Goal: Task Accomplishment & Management: Complete application form

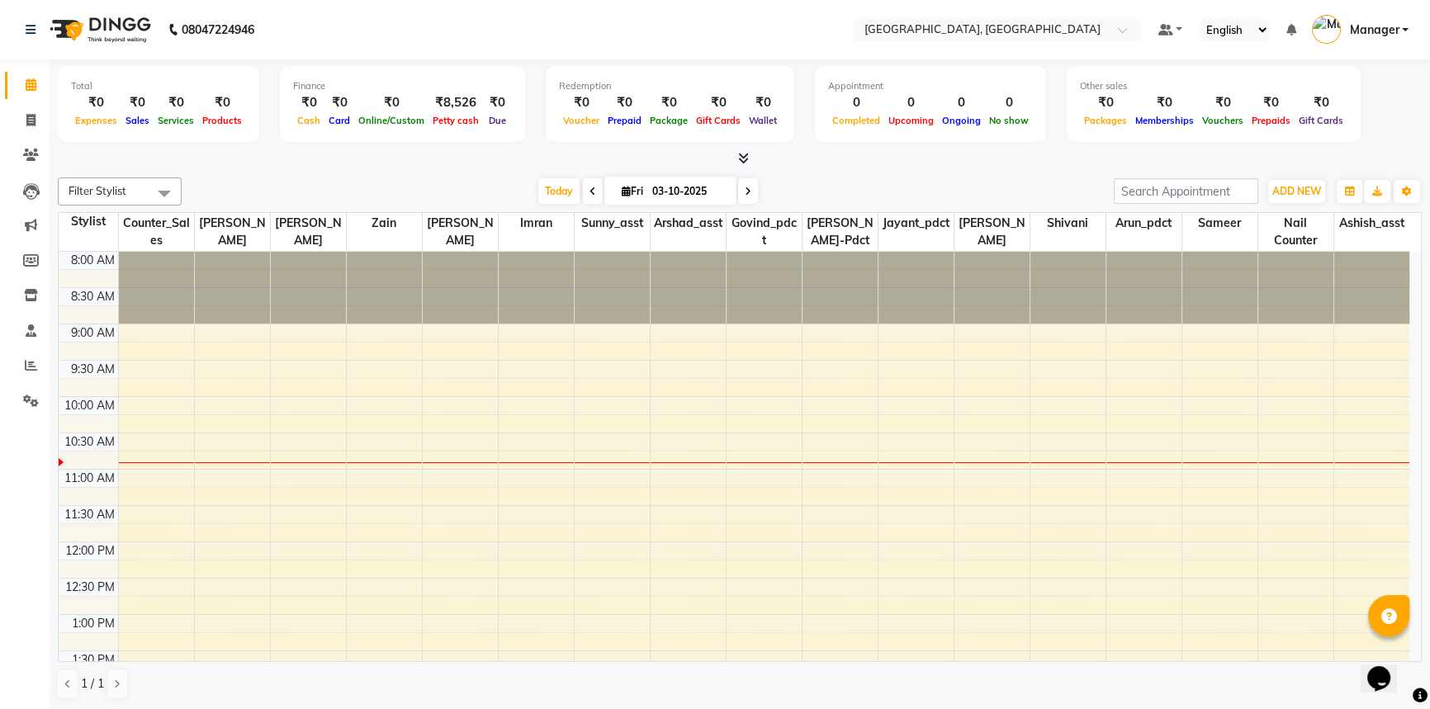
scroll to position [145, 0]
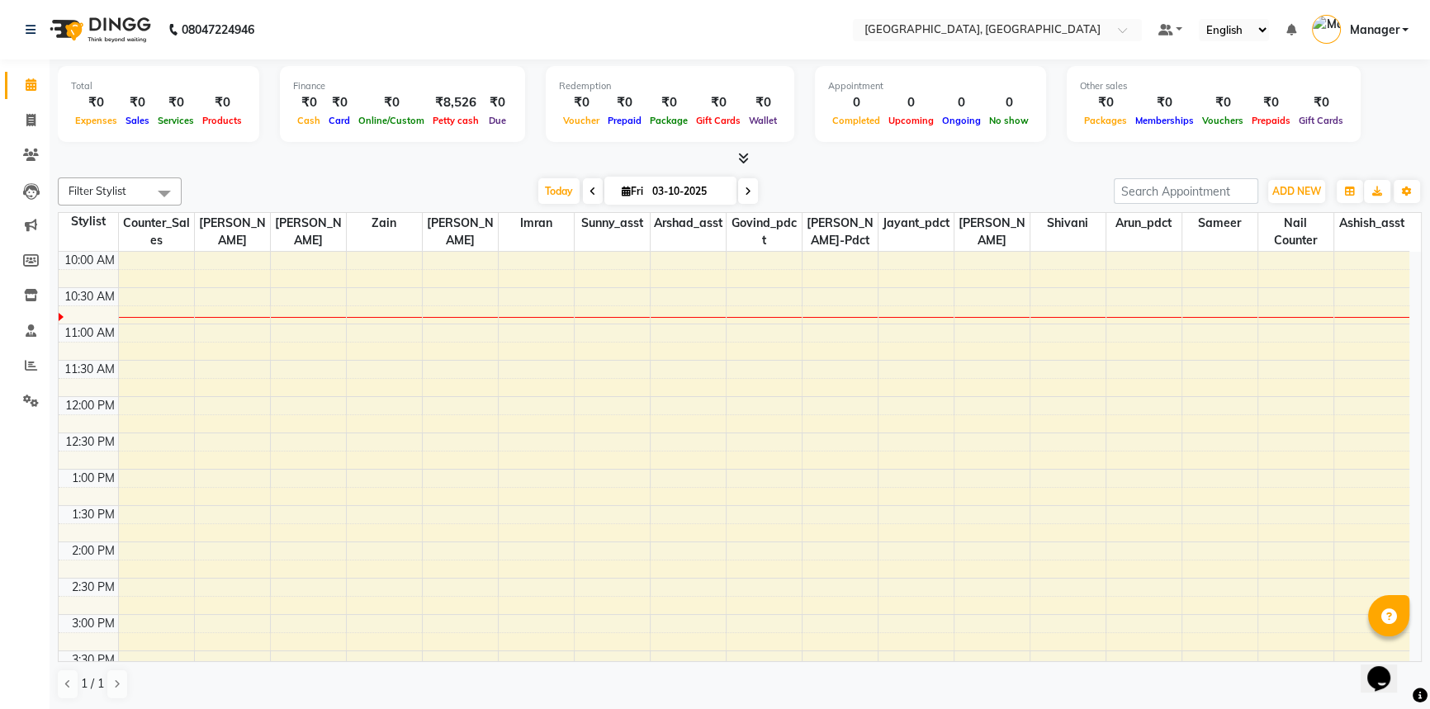
click at [743, 159] on icon at bounding box center [743, 158] width 11 height 12
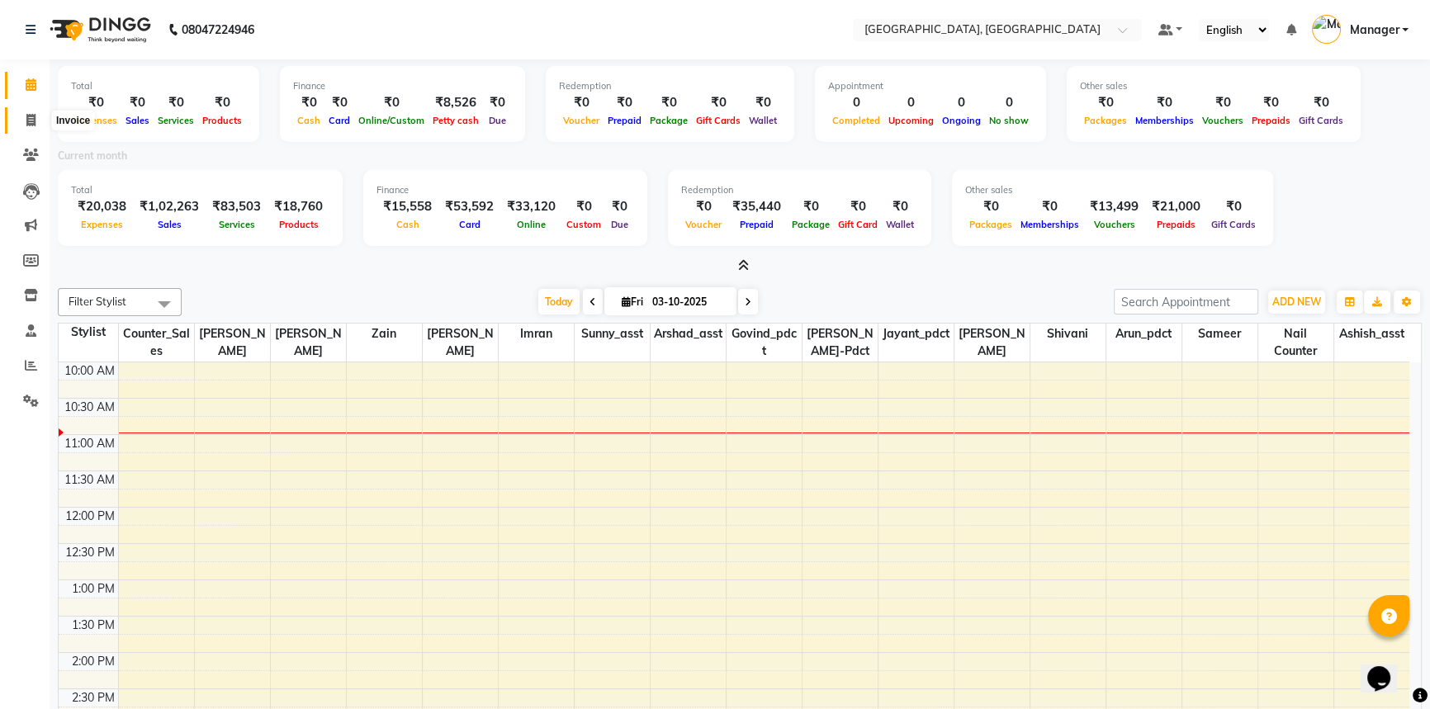
click at [35, 119] on icon at bounding box center [30, 120] width 9 height 12
select select "service"
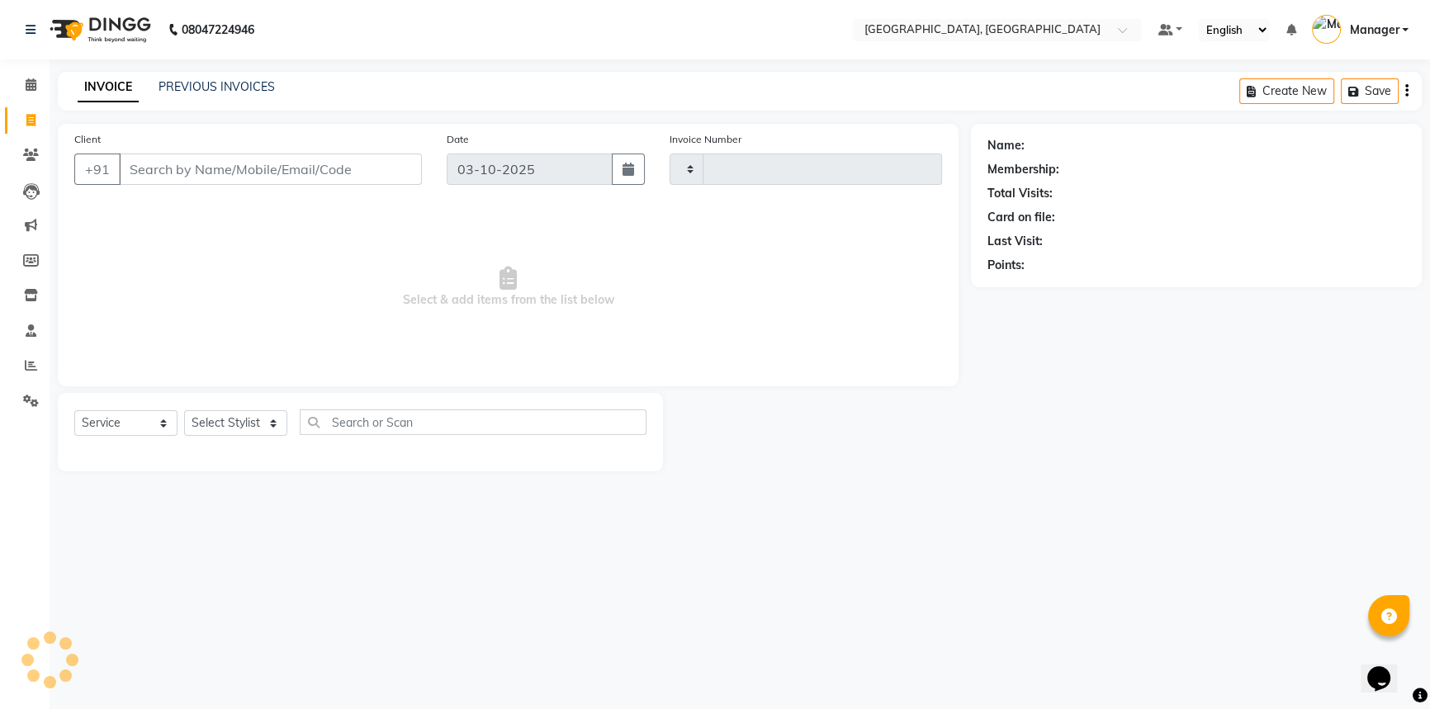
type input "3741"
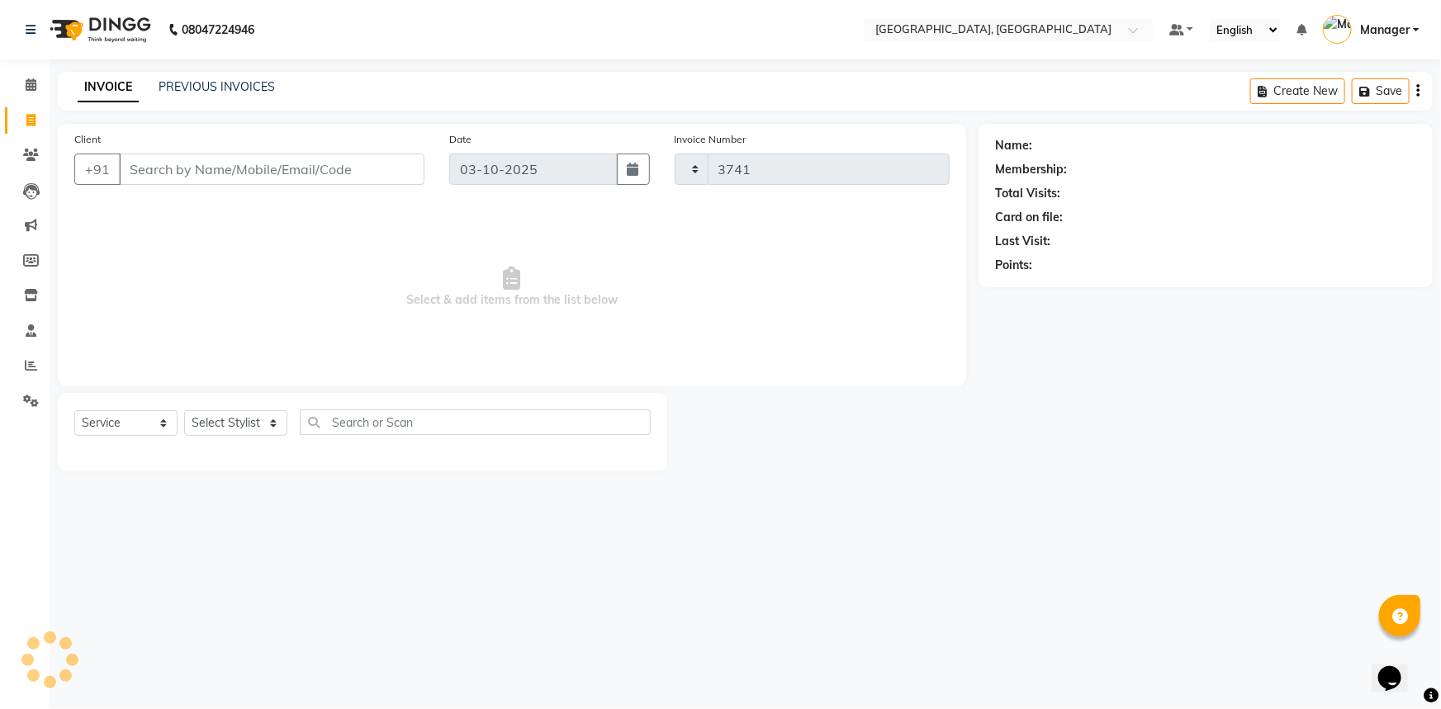
select select "8574"
click at [187, 166] on input "Client" at bounding box center [271, 169] width 305 height 31
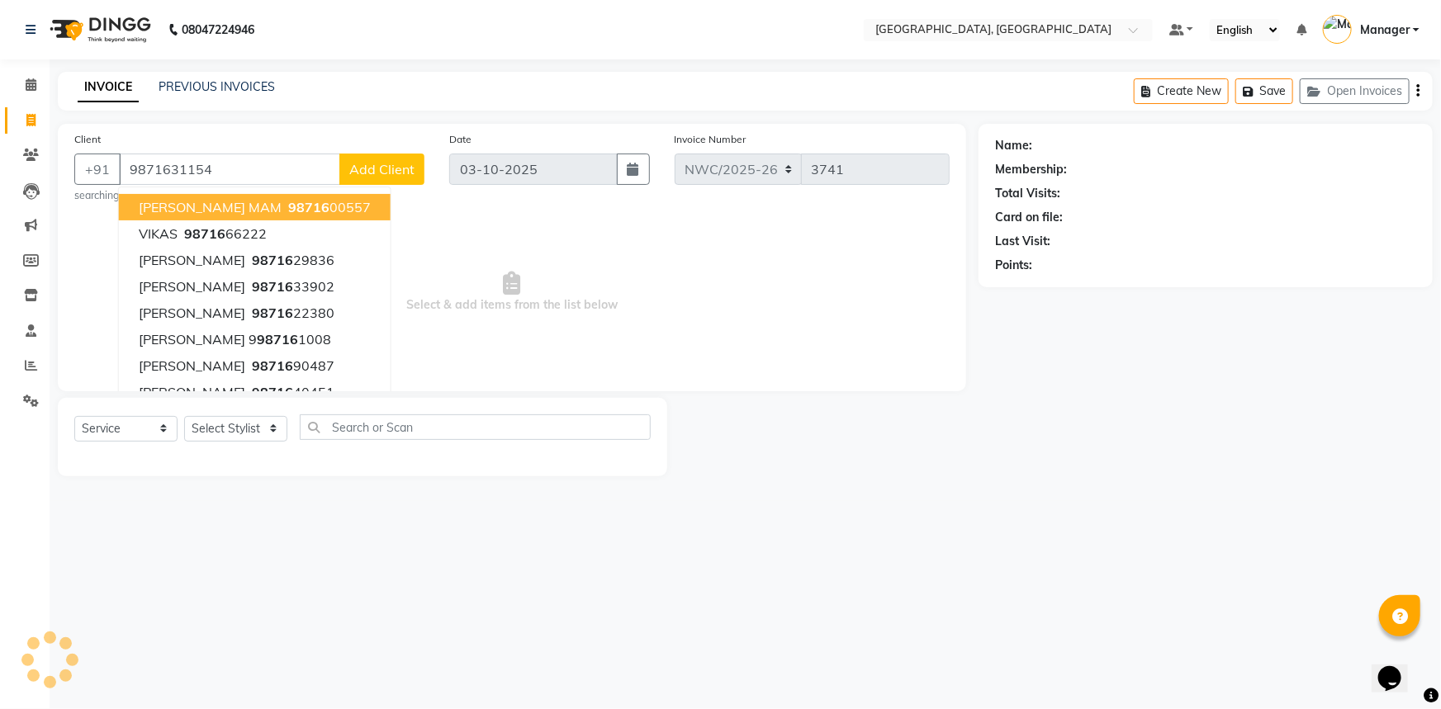
type input "9871631154"
select select "1: Object"
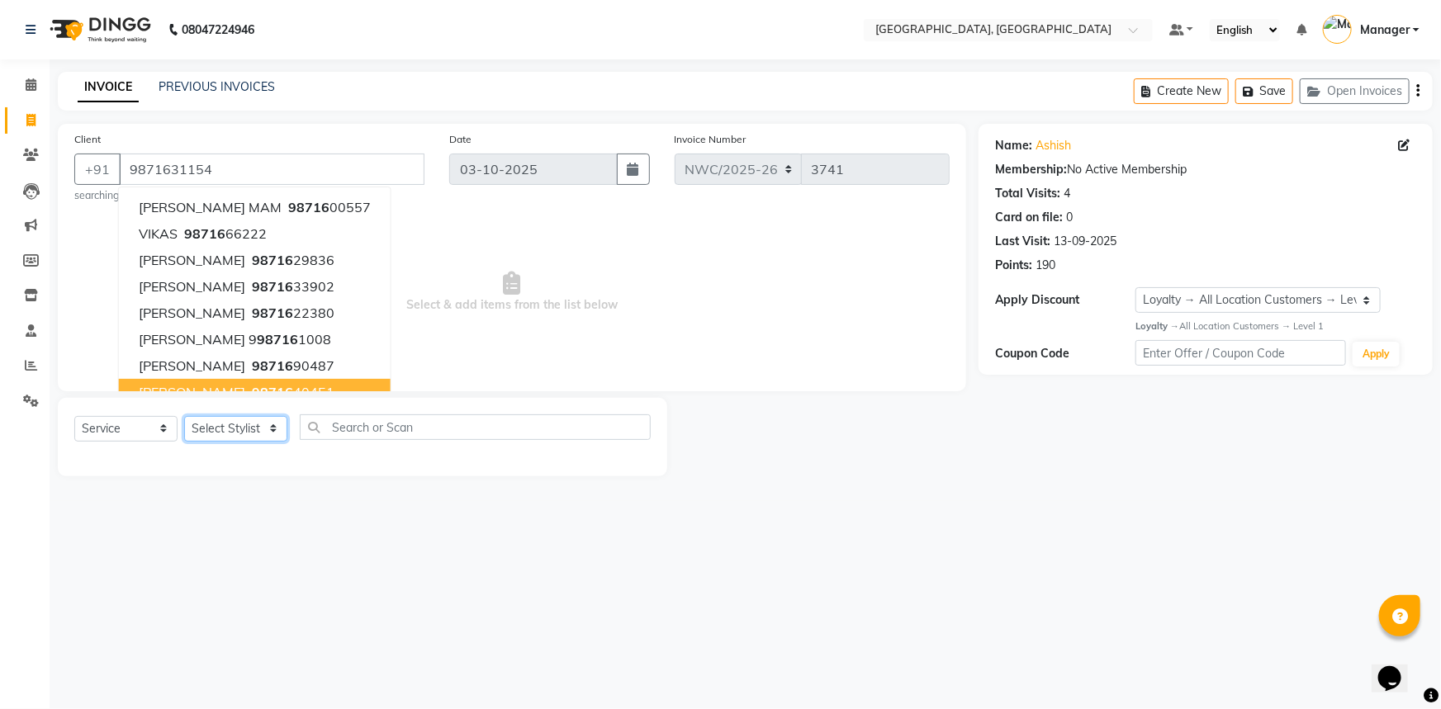
click at [241, 429] on select "Select Stylist [PERSON_NAME]-pdct Arshad_asst Arun_pdct Ashish_asst Counter_Sal…" at bounding box center [235, 429] width 103 height 26
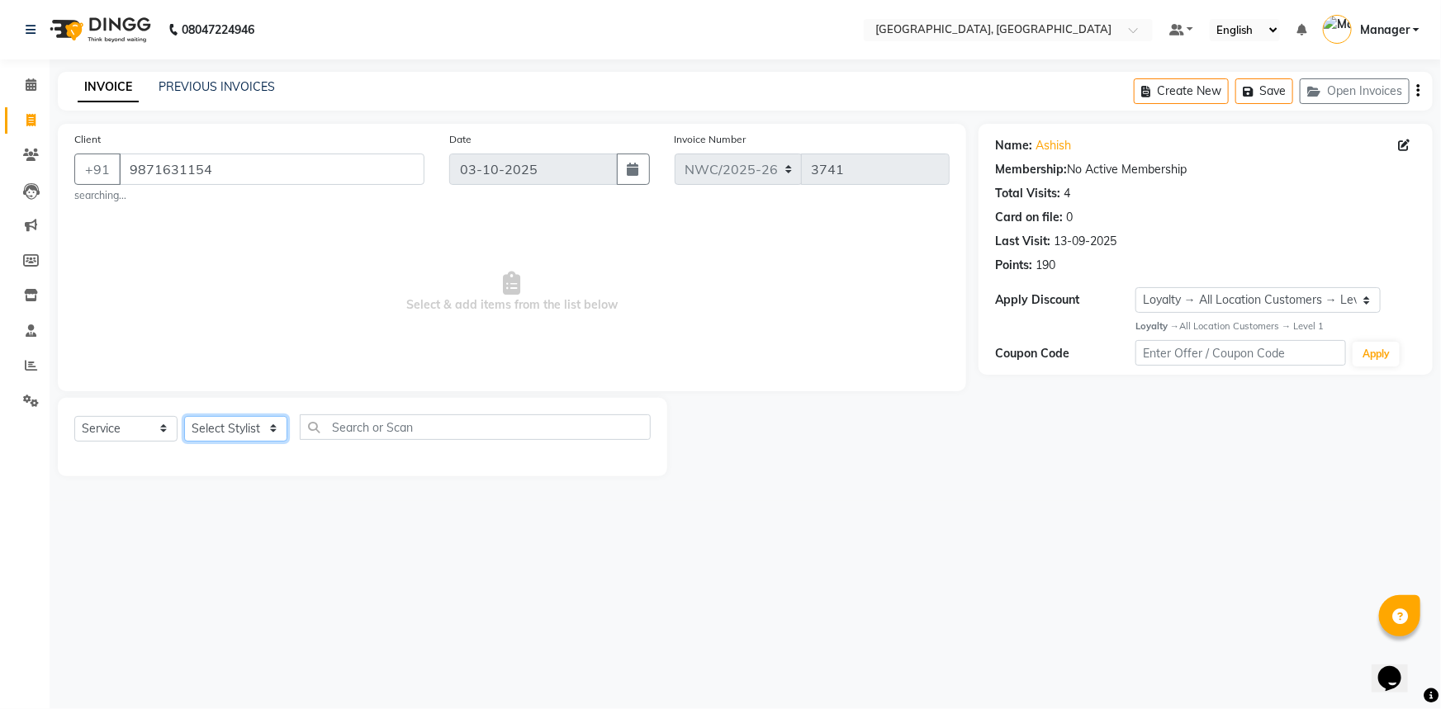
select select "84831"
click at [184, 416] on select "Select Stylist [PERSON_NAME]-pdct Arshad_asst Arun_pdct Ashish_asst Counter_Sal…" at bounding box center [235, 429] width 103 height 26
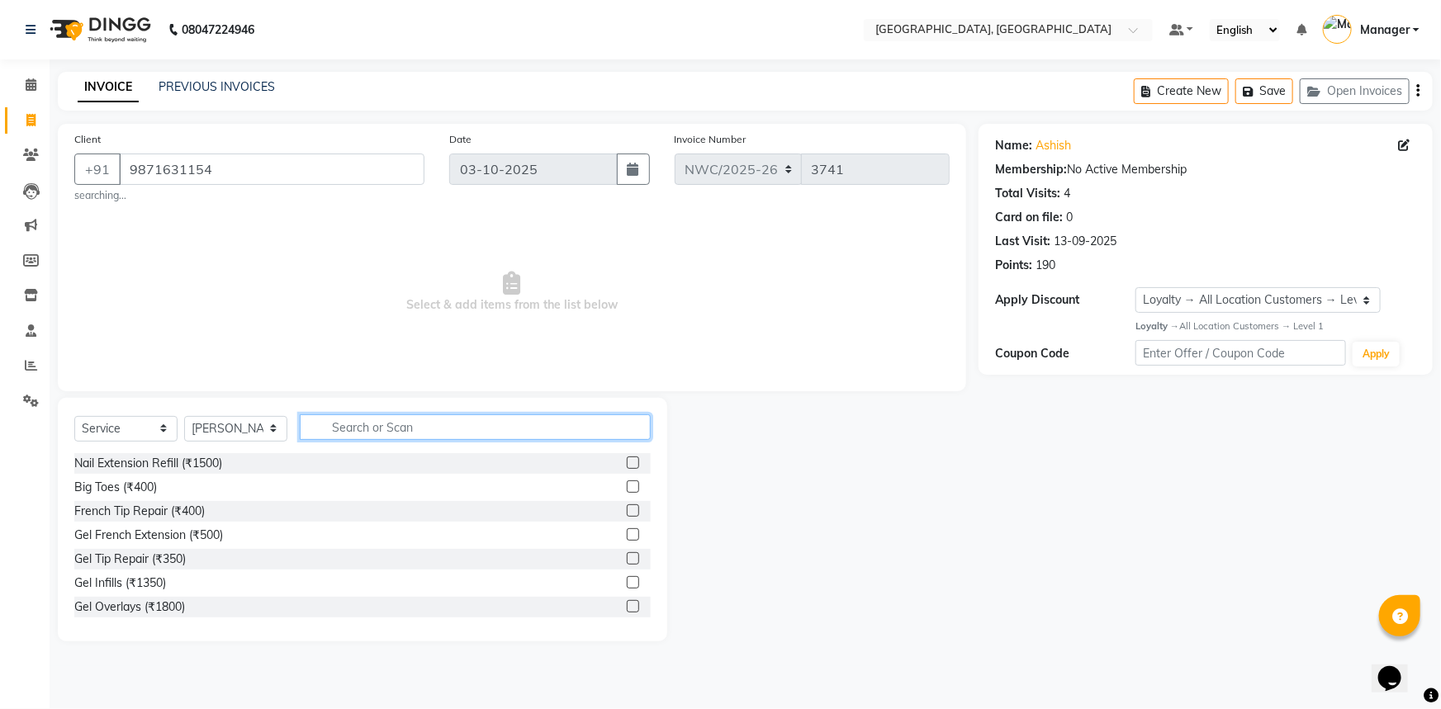
click at [389, 414] on input "text" at bounding box center [475, 427] width 351 height 26
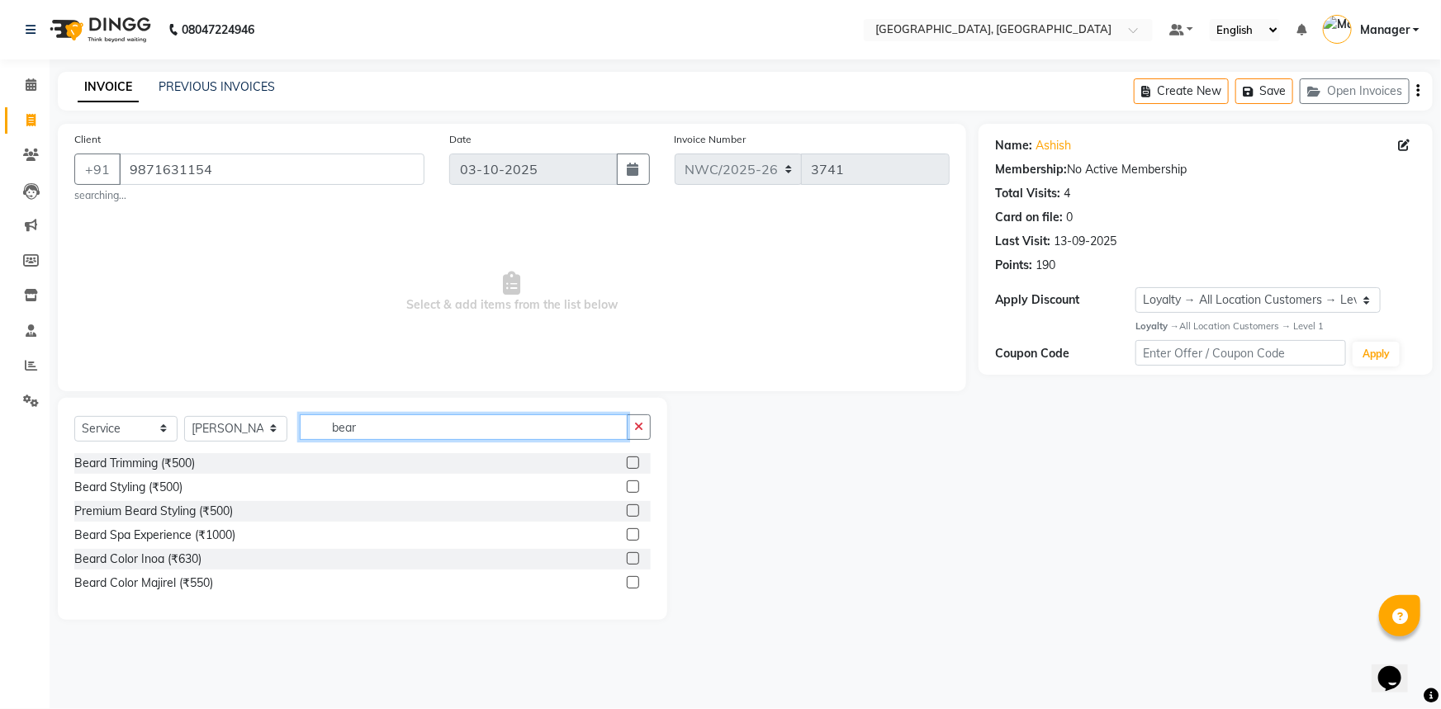
type input "bear"
click at [631, 462] on label at bounding box center [633, 463] width 12 height 12
click at [631, 462] on input "checkbox" at bounding box center [632, 463] width 11 height 11
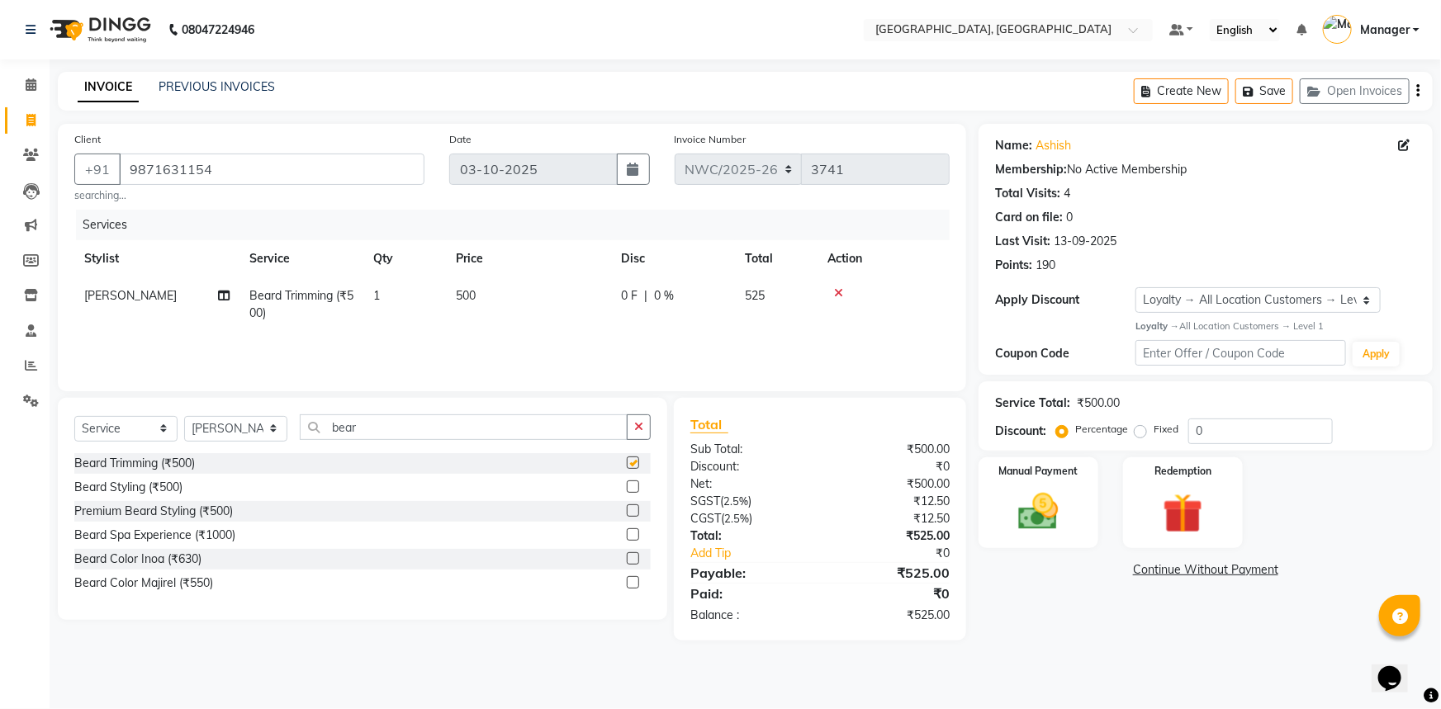
checkbox input "false"
click at [500, 309] on td "500" at bounding box center [528, 304] width 165 height 54
select select "84831"
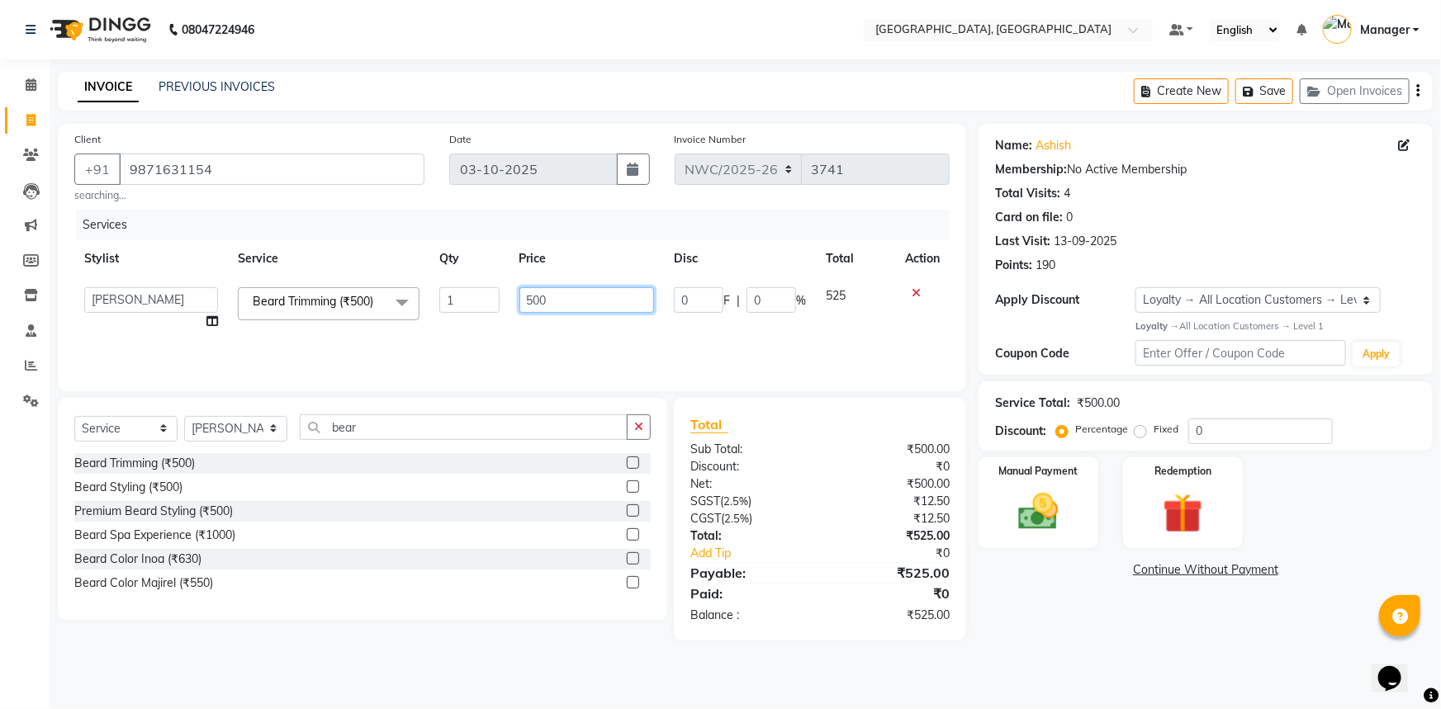
click at [587, 301] on input "500" at bounding box center [586, 300] width 135 height 26
drag, startPoint x: 589, startPoint y: 301, endPoint x: 471, endPoint y: 298, distance: 118.1
click at [471, 298] on tr "Aneeta Ankush-pdct Arshad_asst Arun_pdct Ashish_asst Counter_Sales Faheem Govin…" at bounding box center [511, 308] width 875 height 63
type input "350"
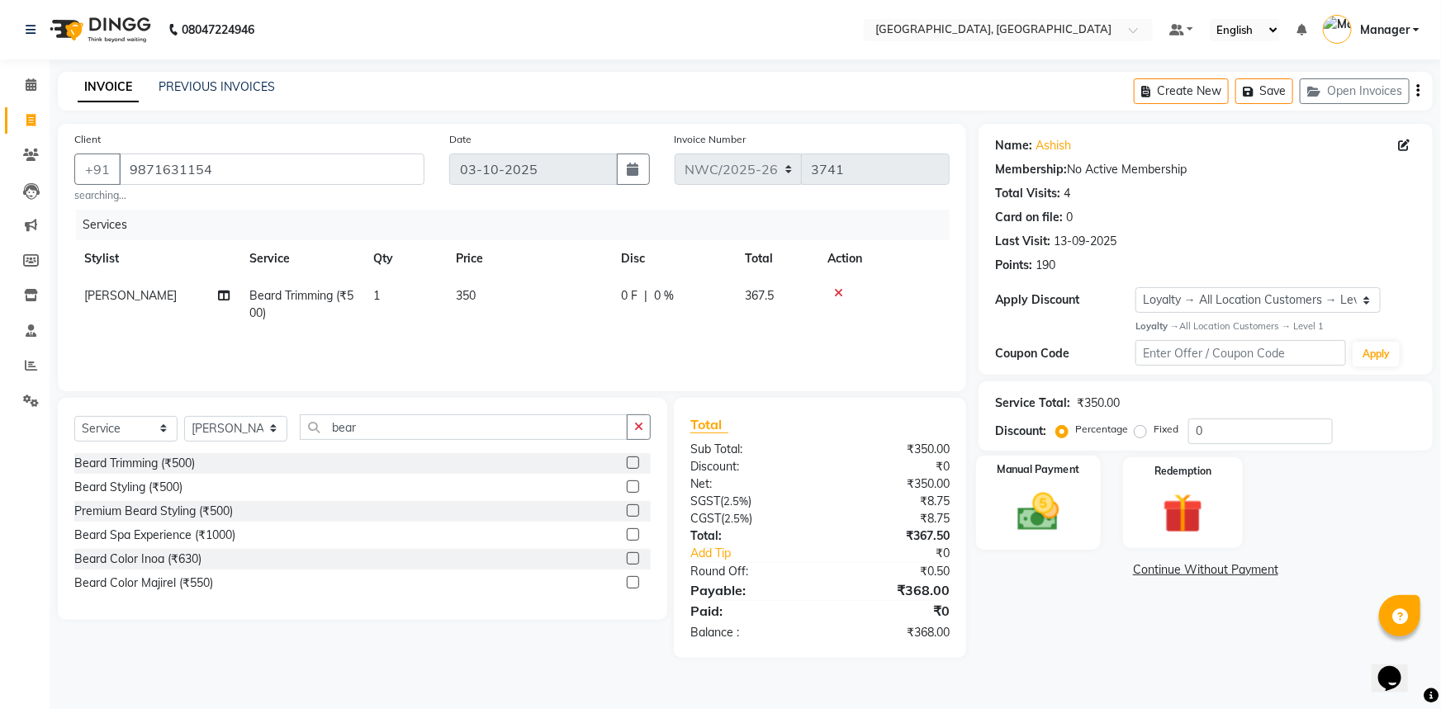
click at [1077, 518] on div "Manual Payment" at bounding box center [1038, 503] width 125 height 95
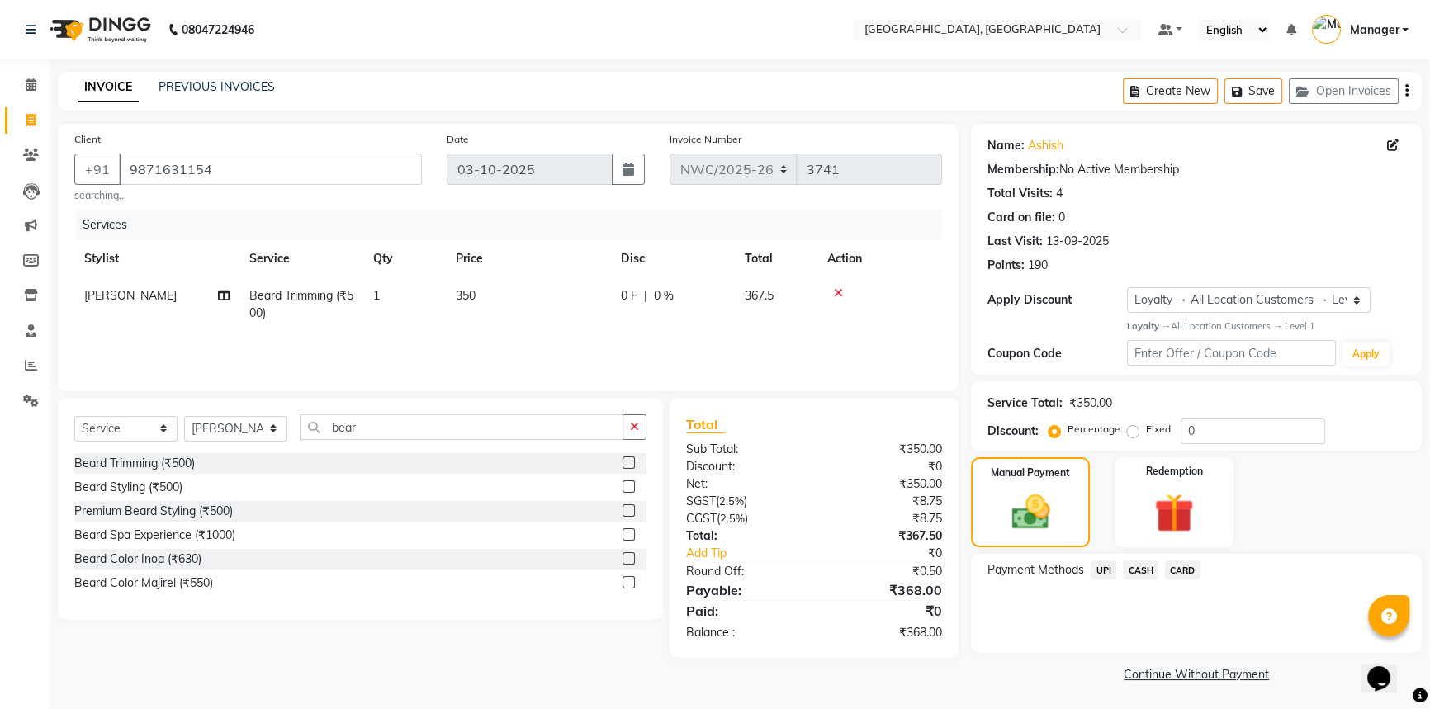
click at [1179, 569] on span "CARD" at bounding box center [1183, 570] width 36 height 19
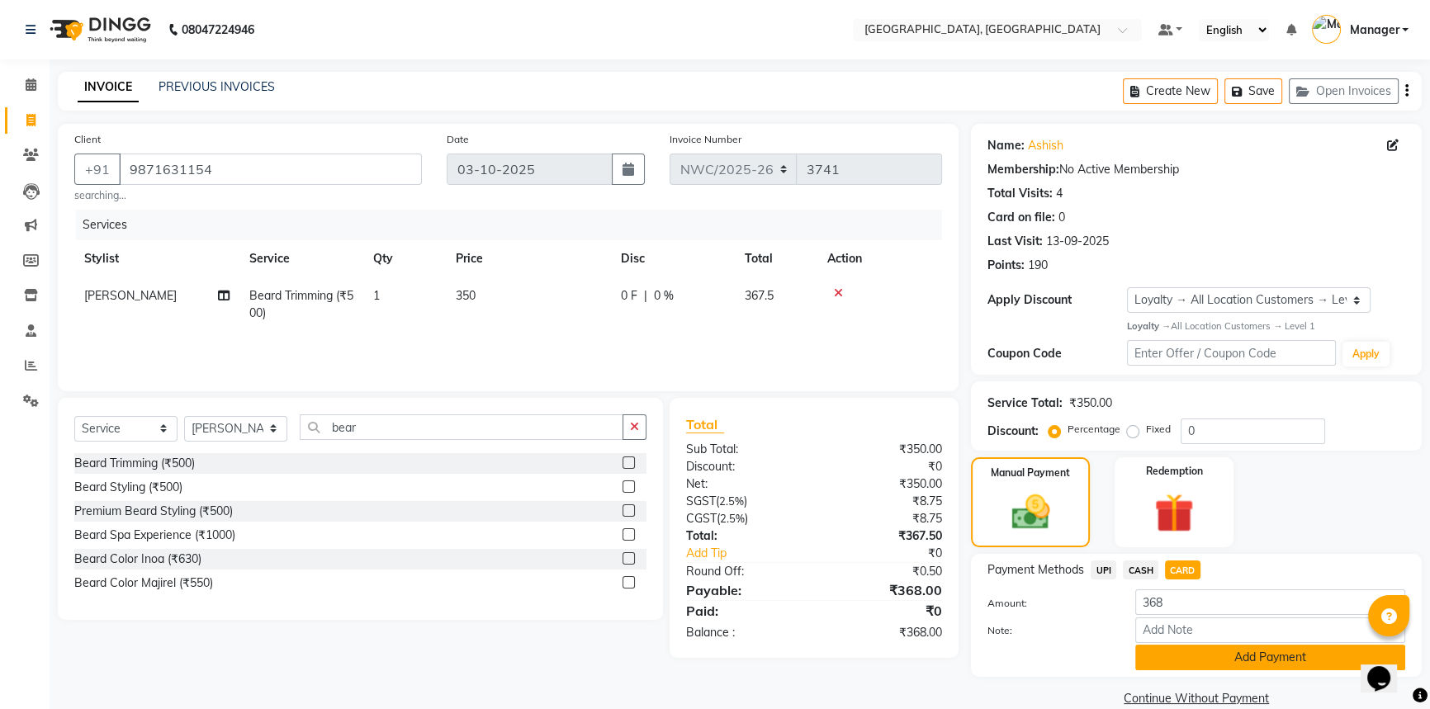
click at [1231, 658] on button "Add Payment" at bounding box center [1270, 658] width 270 height 26
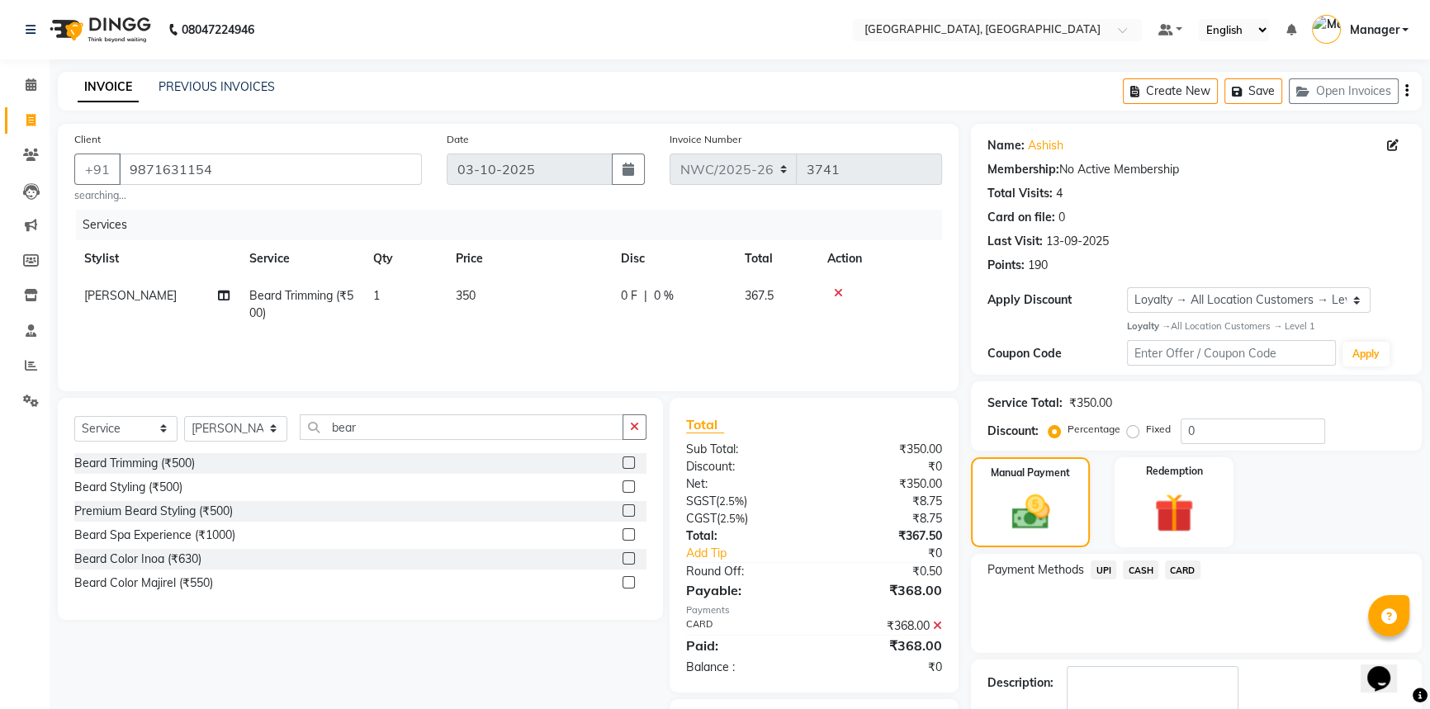
scroll to position [95, 0]
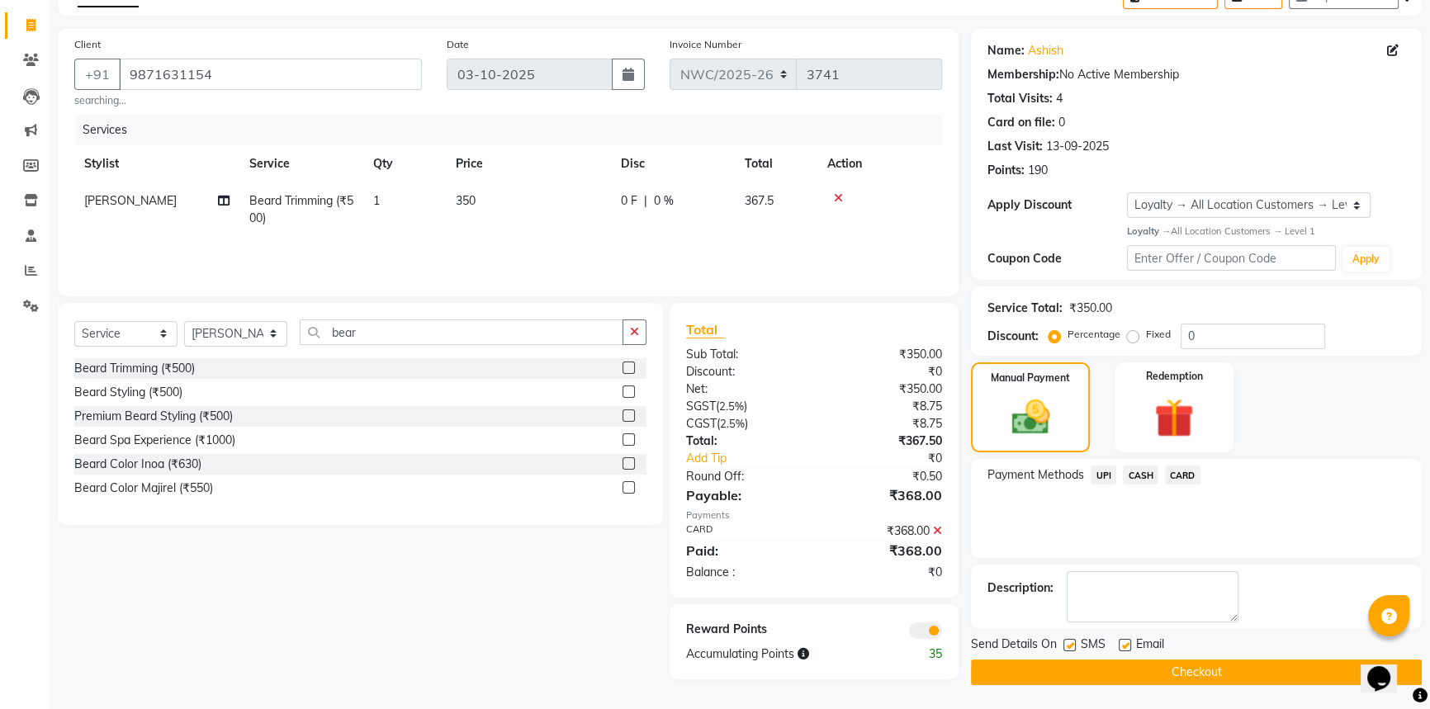
click at [1194, 672] on button "Checkout" at bounding box center [1196, 673] width 451 height 26
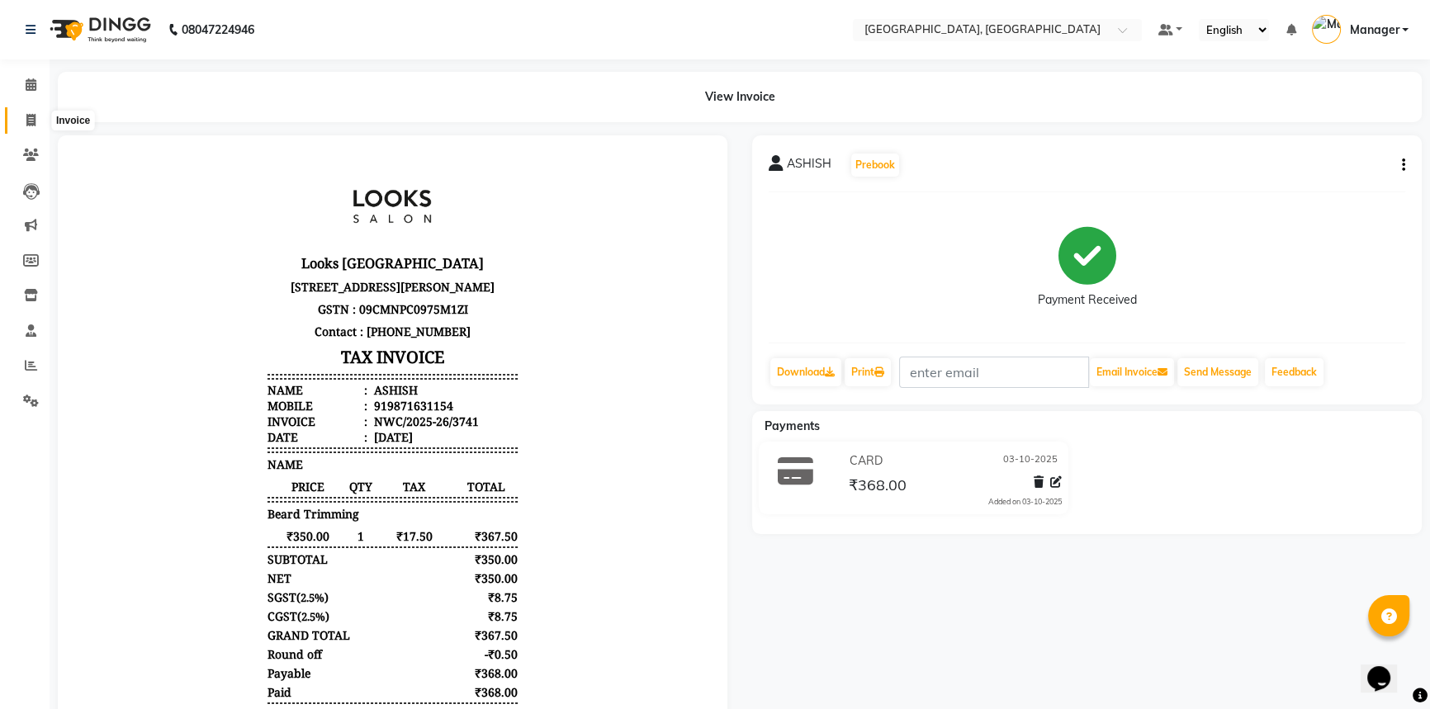
click at [26, 116] on icon at bounding box center [30, 120] width 9 height 12
select select "service"
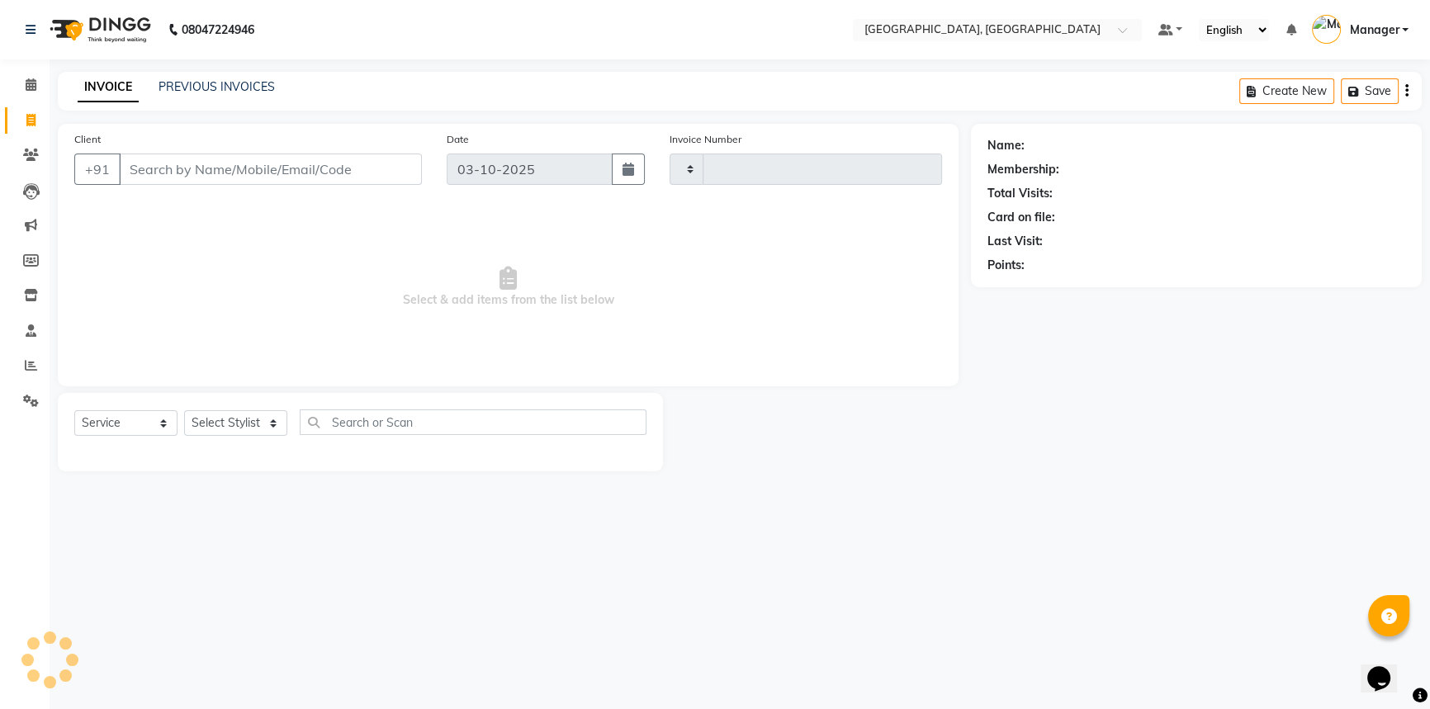
type input "3742"
select select "8574"
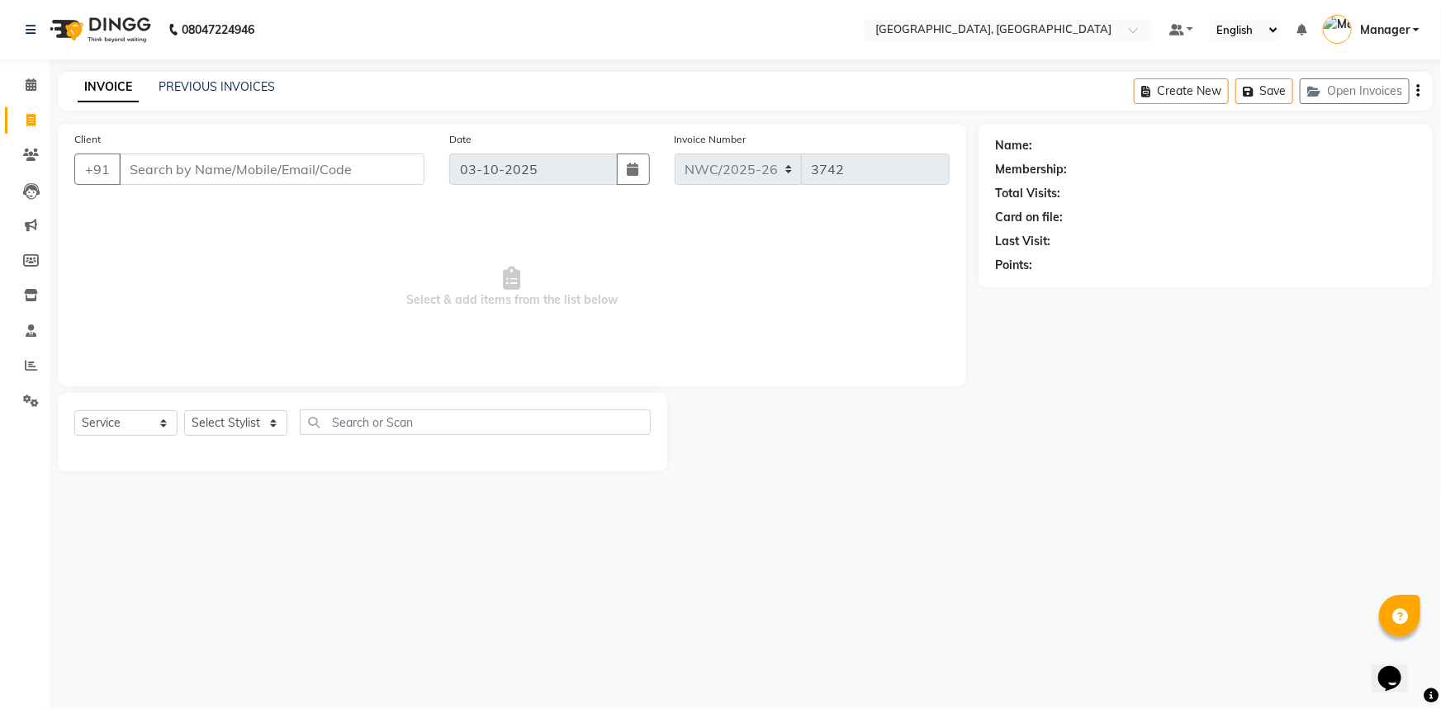
click at [320, 165] on input "Client" at bounding box center [271, 169] width 305 height 31
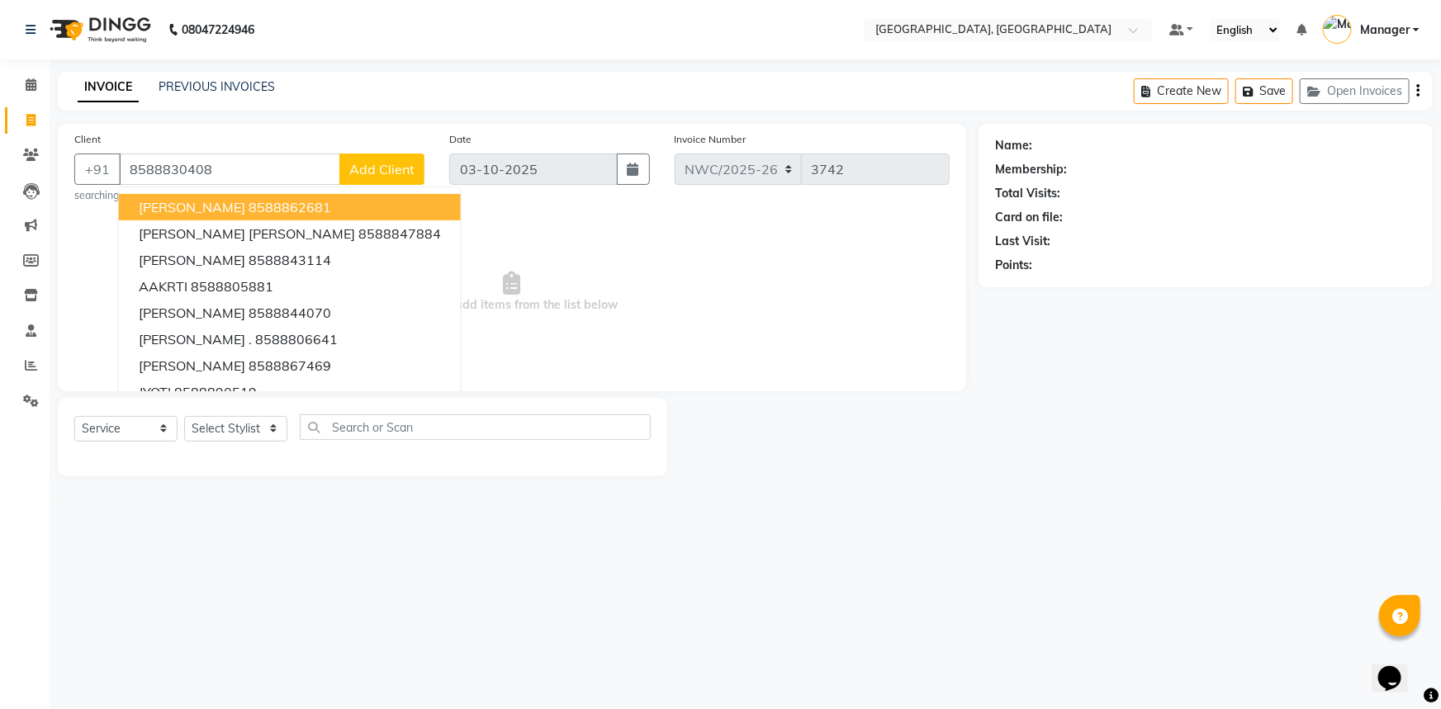
type input "8588830408"
select select "1: Object"
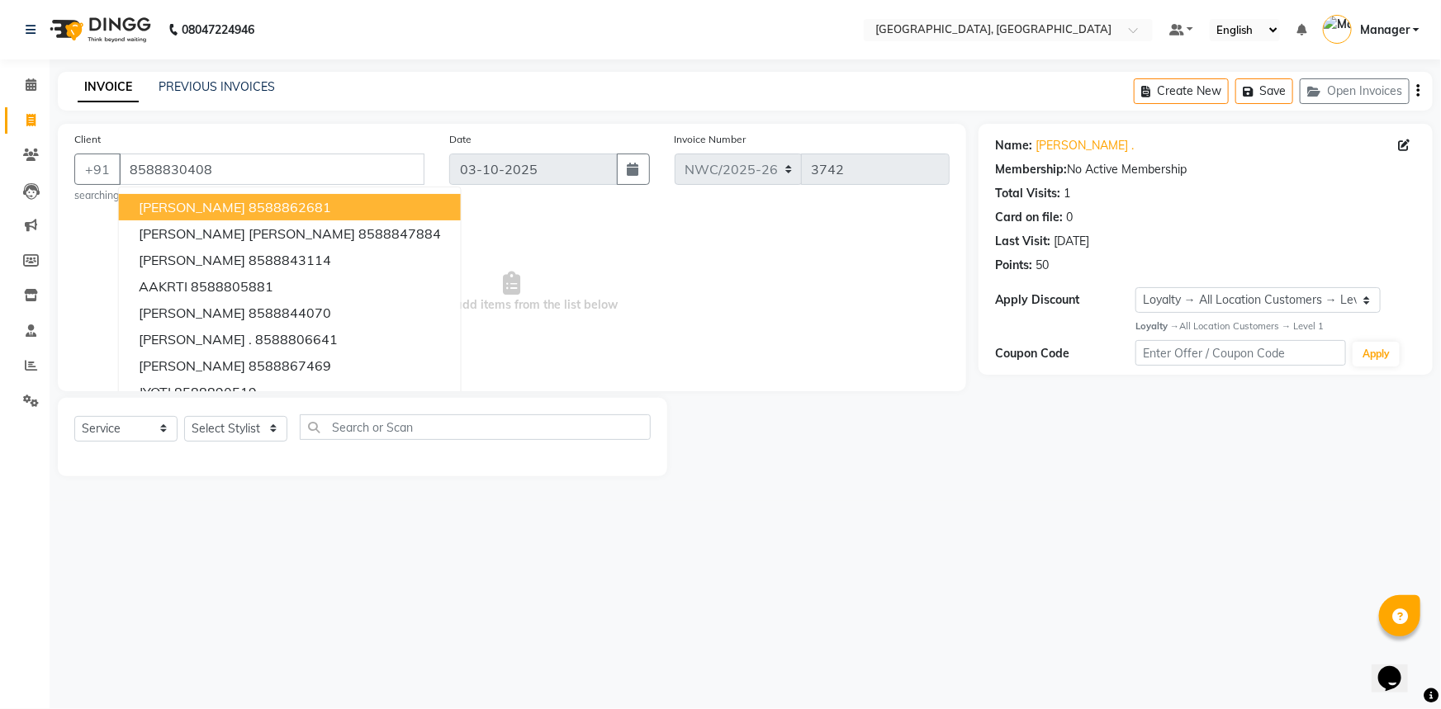
click at [589, 291] on span "Select & add items from the list below" at bounding box center [511, 292] width 875 height 165
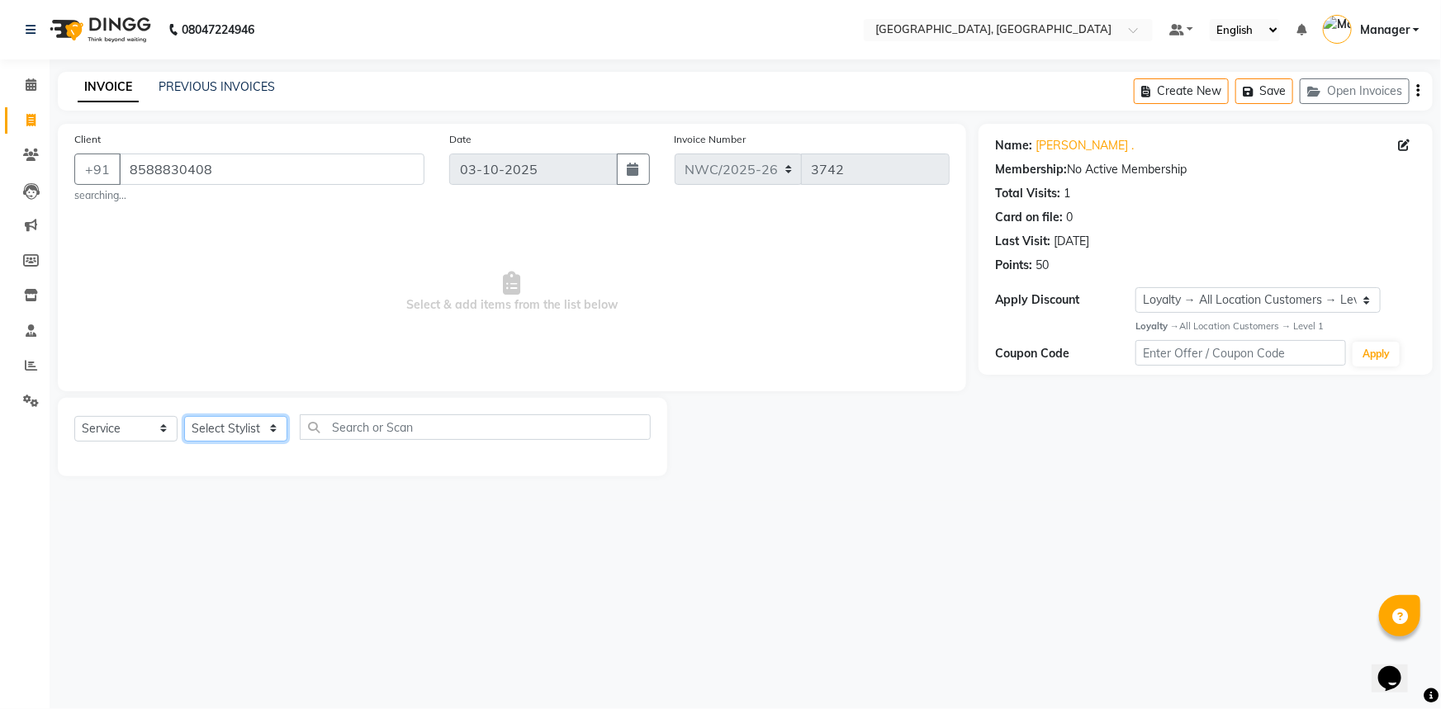
click at [240, 435] on select "Select Stylist [PERSON_NAME]-pdct Arshad_asst Arun_pdct Ashish_asst Counter_Sal…" at bounding box center [235, 429] width 103 height 26
click at [184, 416] on select "Select Stylist [PERSON_NAME]-pdct Arshad_asst Arun_pdct Ashish_asst Counter_Sal…" at bounding box center [235, 429] width 103 height 26
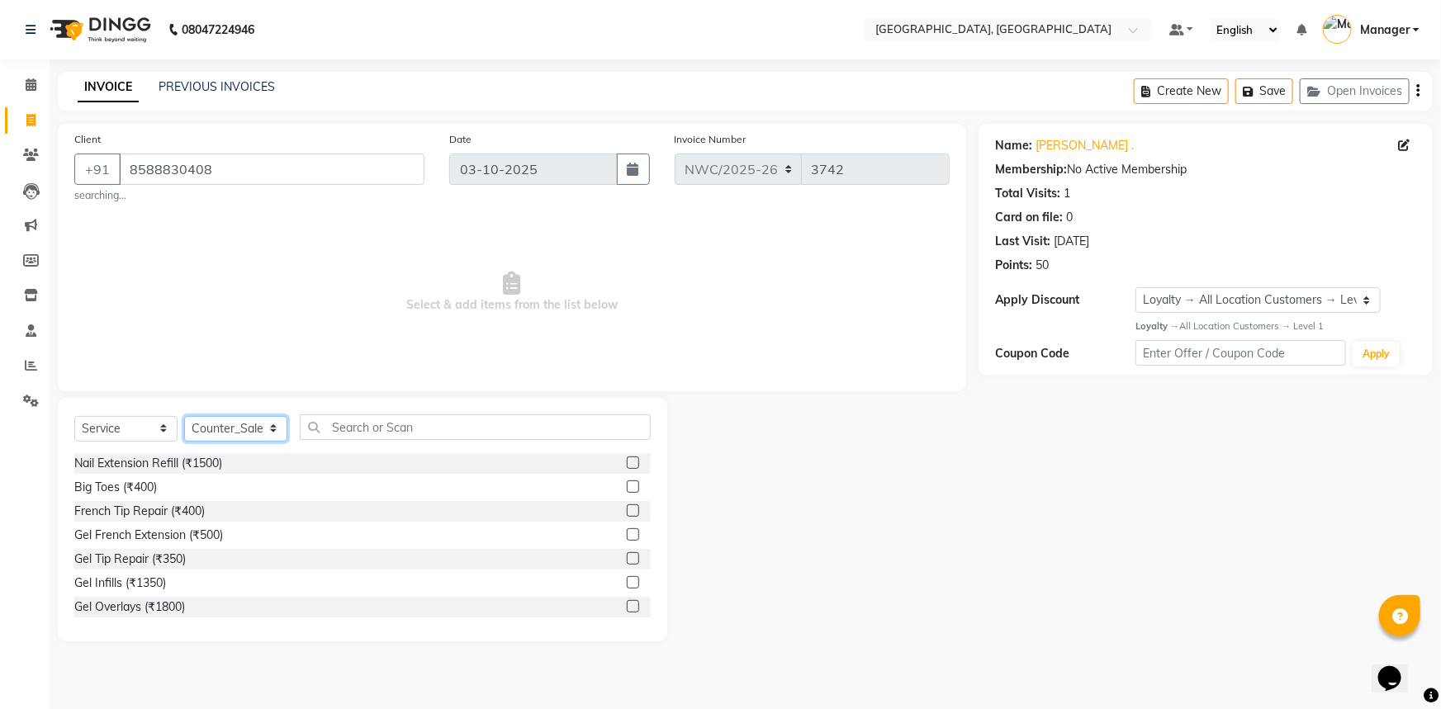
click at [247, 431] on select "Select Stylist [PERSON_NAME]-pdct Arshad_asst Arun_pdct Ashish_asst Counter_Sal…" at bounding box center [235, 429] width 103 height 26
click at [184, 416] on select "Select Stylist [PERSON_NAME]-pdct Arshad_asst Arun_pdct Ashish_asst Counter_Sal…" at bounding box center [235, 429] width 103 height 26
click at [247, 429] on select "Select Stylist [PERSON_NAME]-pdct Arshad_asst Arun_pdct Ashish_asst Counter_Sal…" at bounding box center [235, 429] width 103 height 26
select select "85707"
click at [184, 416] on select "Select Stylist [PERSON_NAME]-pdct Arshad_asst Arun_pdct Ashish_asst Counter_Sal…" at bounding box center [235, 429] width 103 height 26
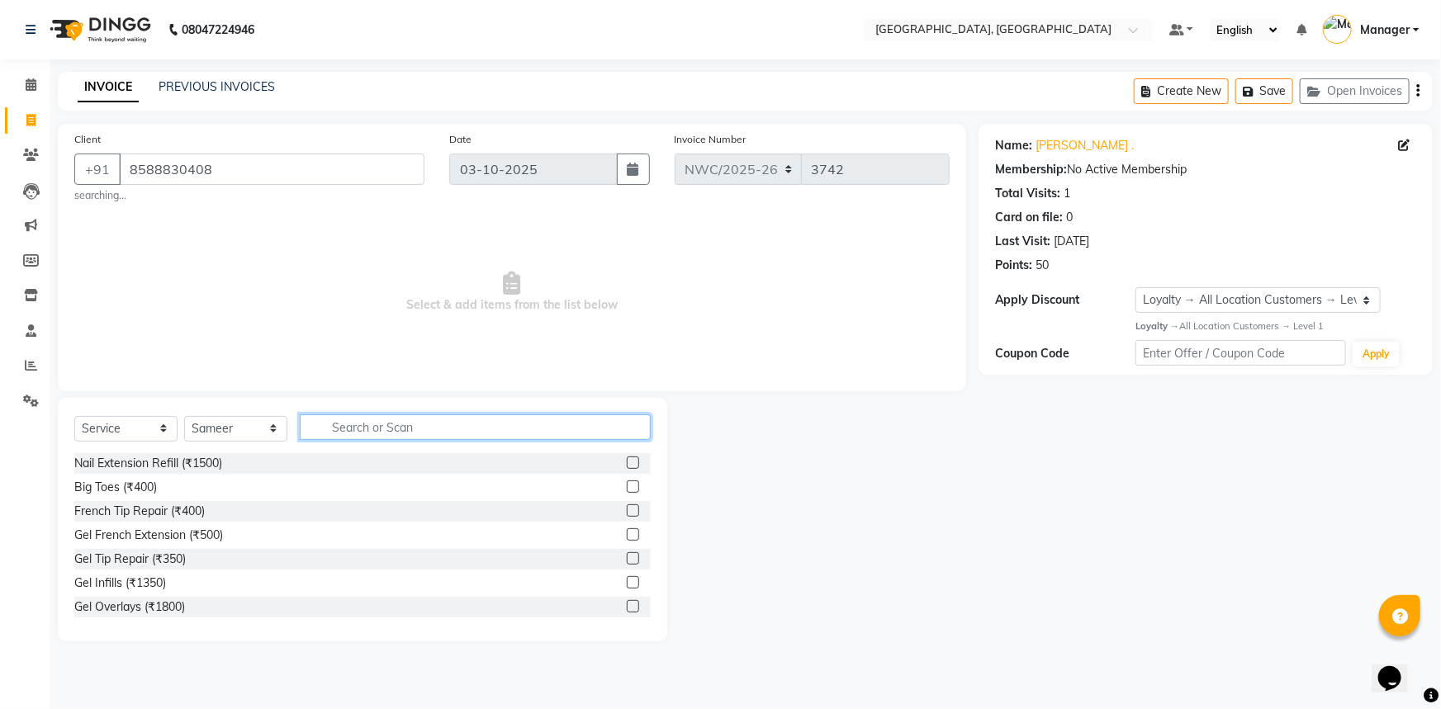
click at [357, 431] on input "text" at bounding box center [475, 427] width 351 height 26
type input "cut"
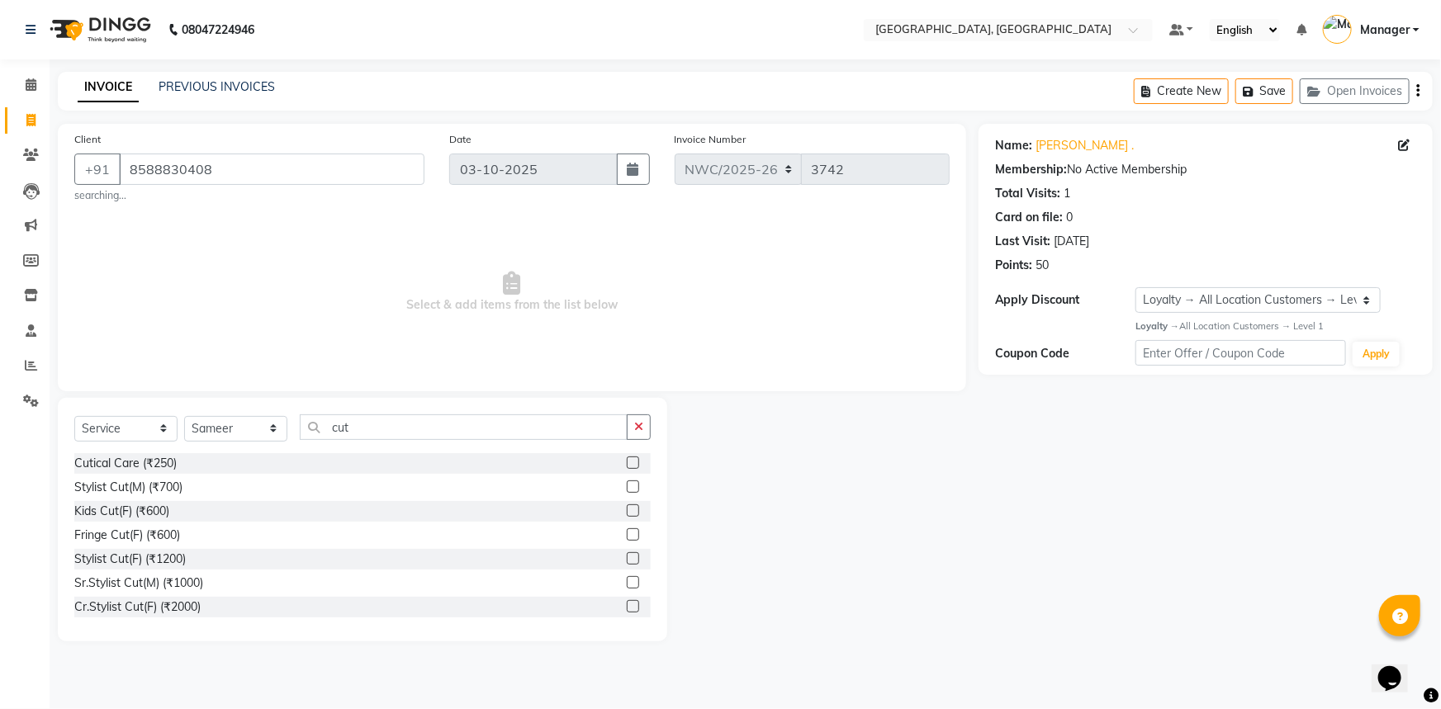
click at [627, 484] on label at bounding box center [633, 487] width 12 height 12
click at [627, 484] on input "checkbox" at bounding box center [632, 487] width 11 height 11
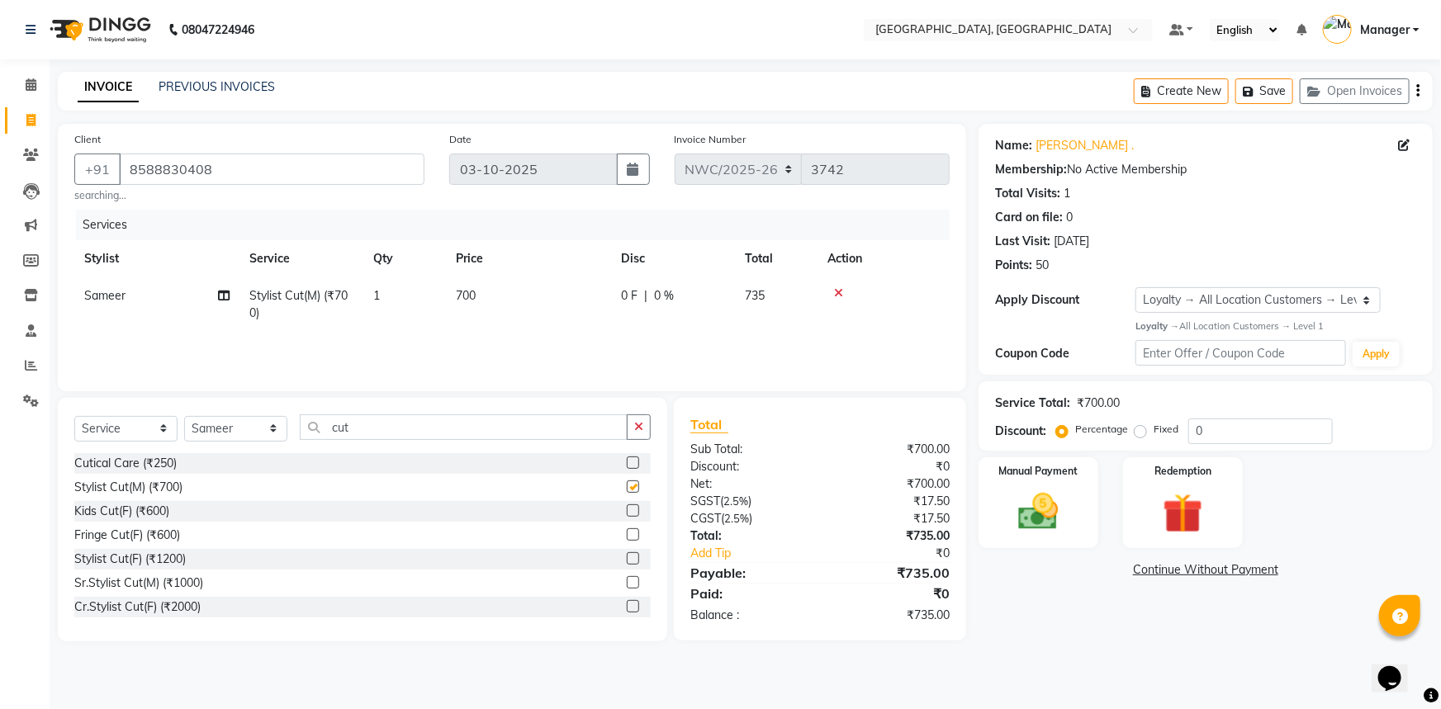
checkbox input "false"
click at [504, 305] on td "700" at bounding box center [528, 304] width 165 height 54
select select "85707"
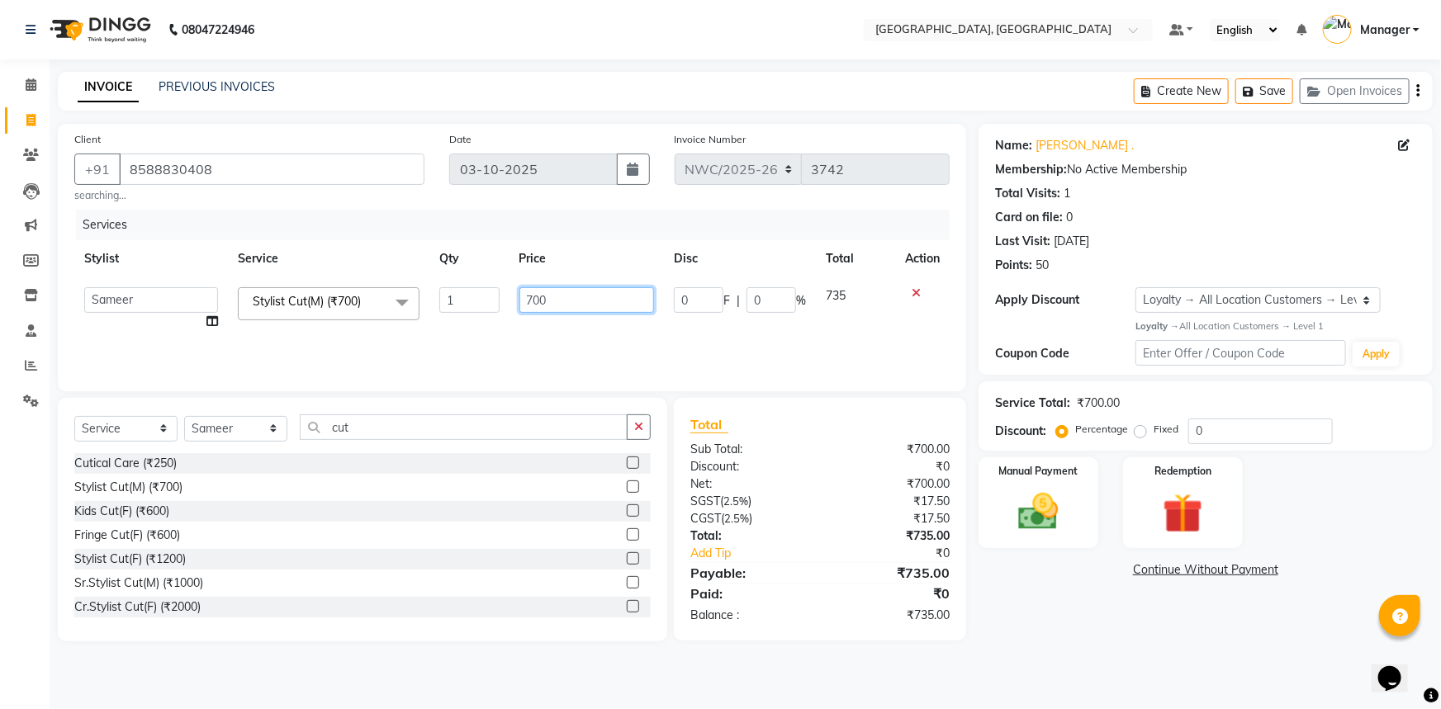
drag, startPoint x: 581, startPoint y: 298, endPoint x: 430, endPoint y: 285, distance: 151.7
click at [442, 286] on tr "Aneeta Ankush-pdct Arshad_asst Arun_pdct Ashish_asst Counter_Sales Faheem Govin…" at bounding box center [511, 308] width 875 height 63
type input "500"
click at [1101, 636] on div "Name: Devansh . Membership: No Active Membership Total Visits: 1 Card on file: …" at bounding box center [1211, 383] width 466 height 518
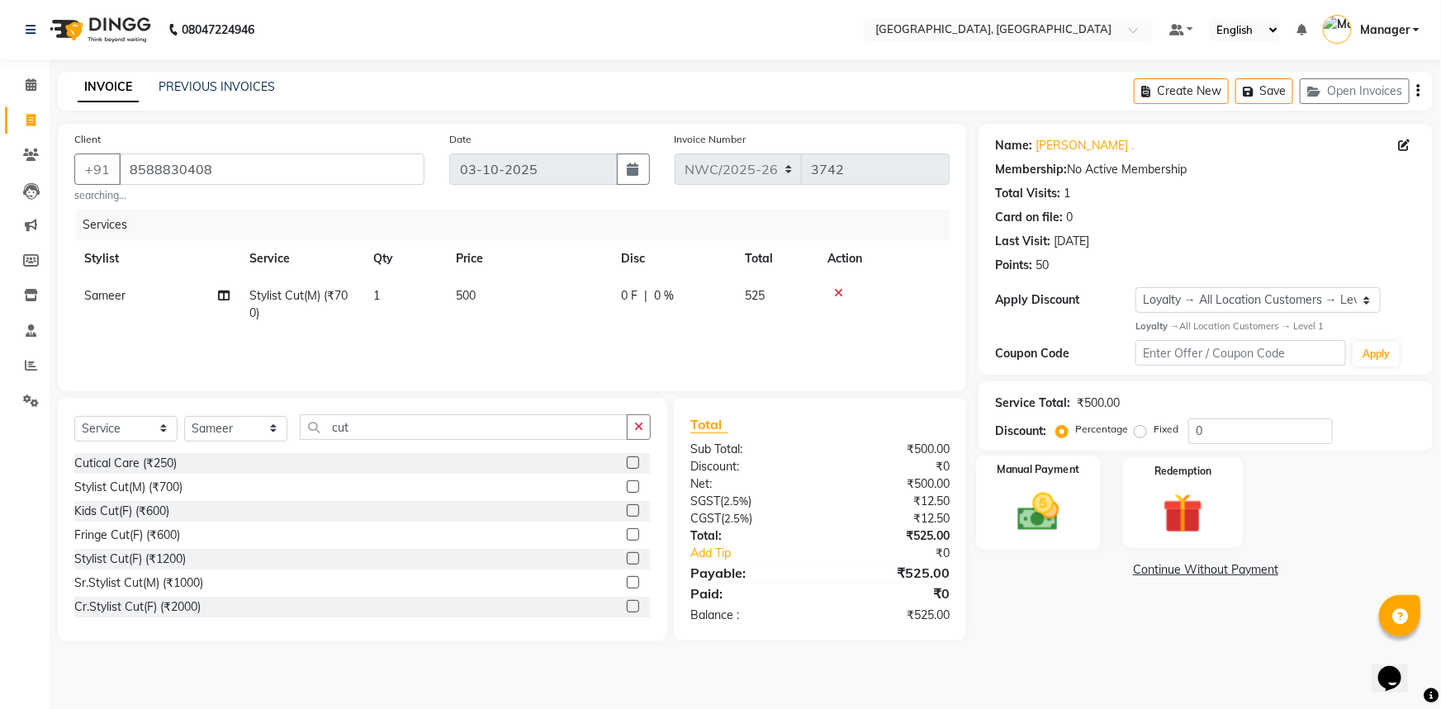
click at [1040, 523] on img at bounding box center [1039, 512] width 68 height 48
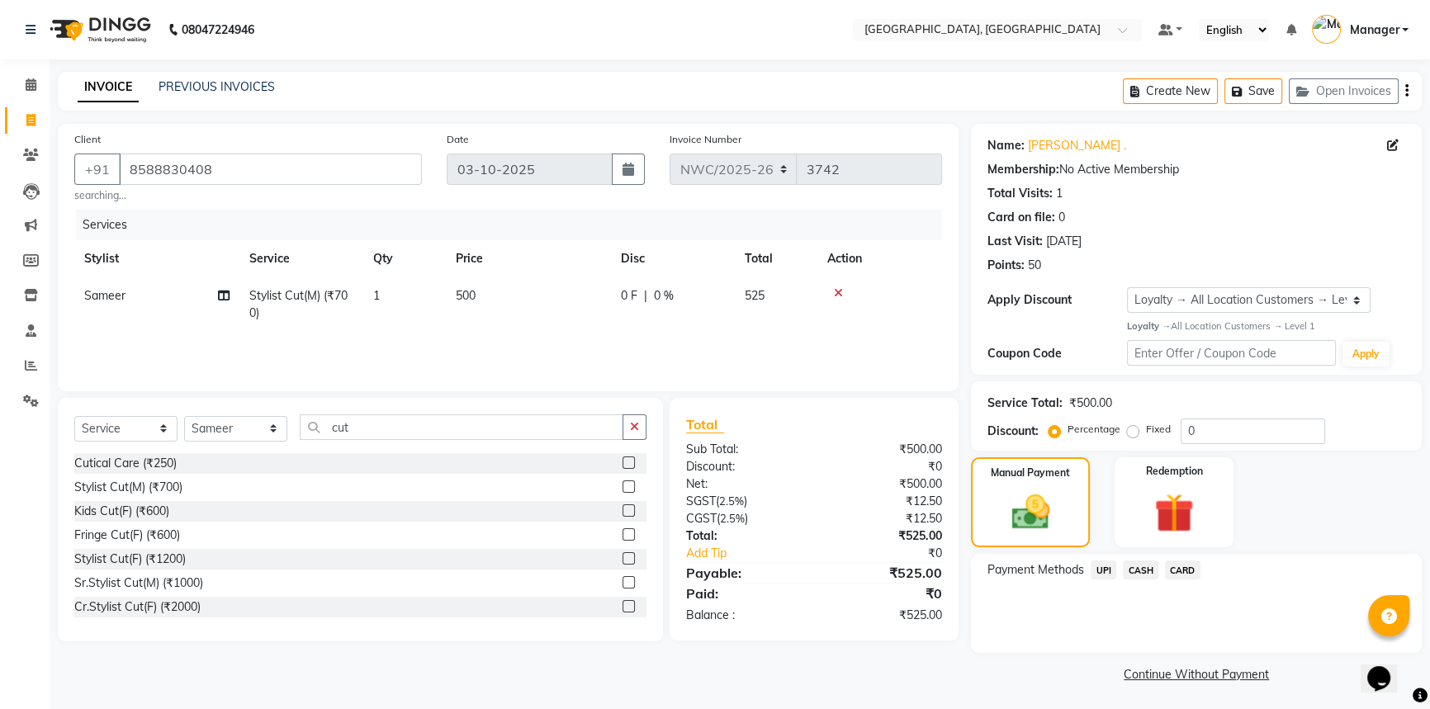
click at [1148, 570] on span "CASH" at bounding box center [1141, 570] width 36 height 19
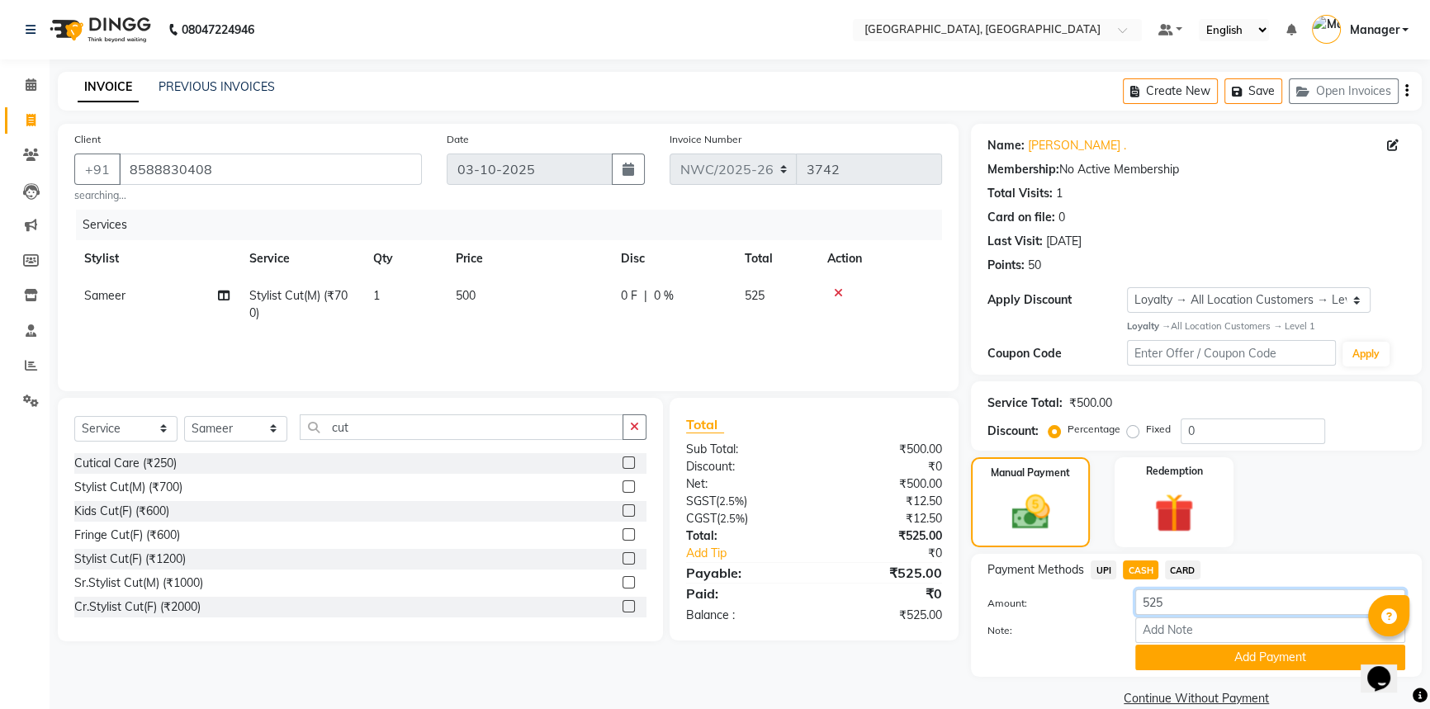
click at [1180, 601] on input "525" at bounding box center [1270, 602] width 270 height 26
type input "500"
click at [1259, 656] on button "Add Payment" at bounding box center [1270, 658] width 270 height 26
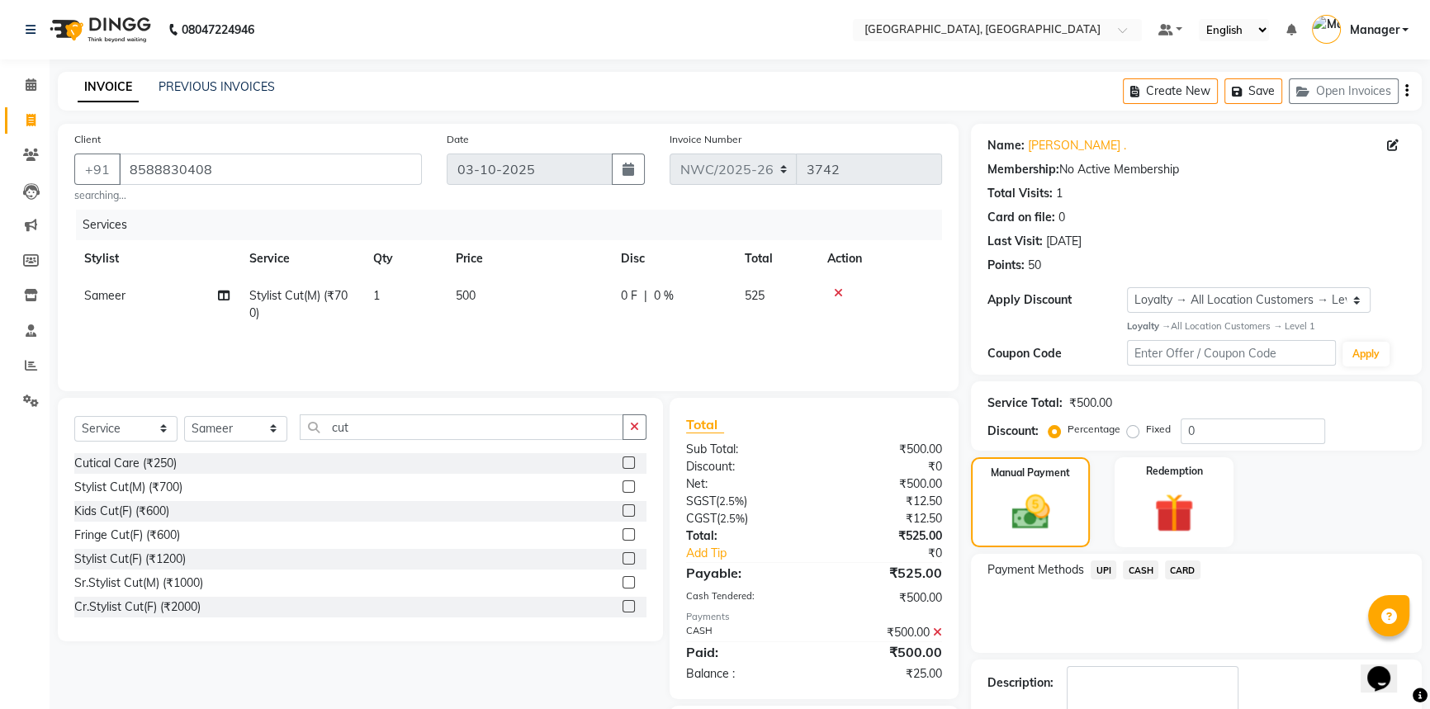
scroll to position [74, 0]
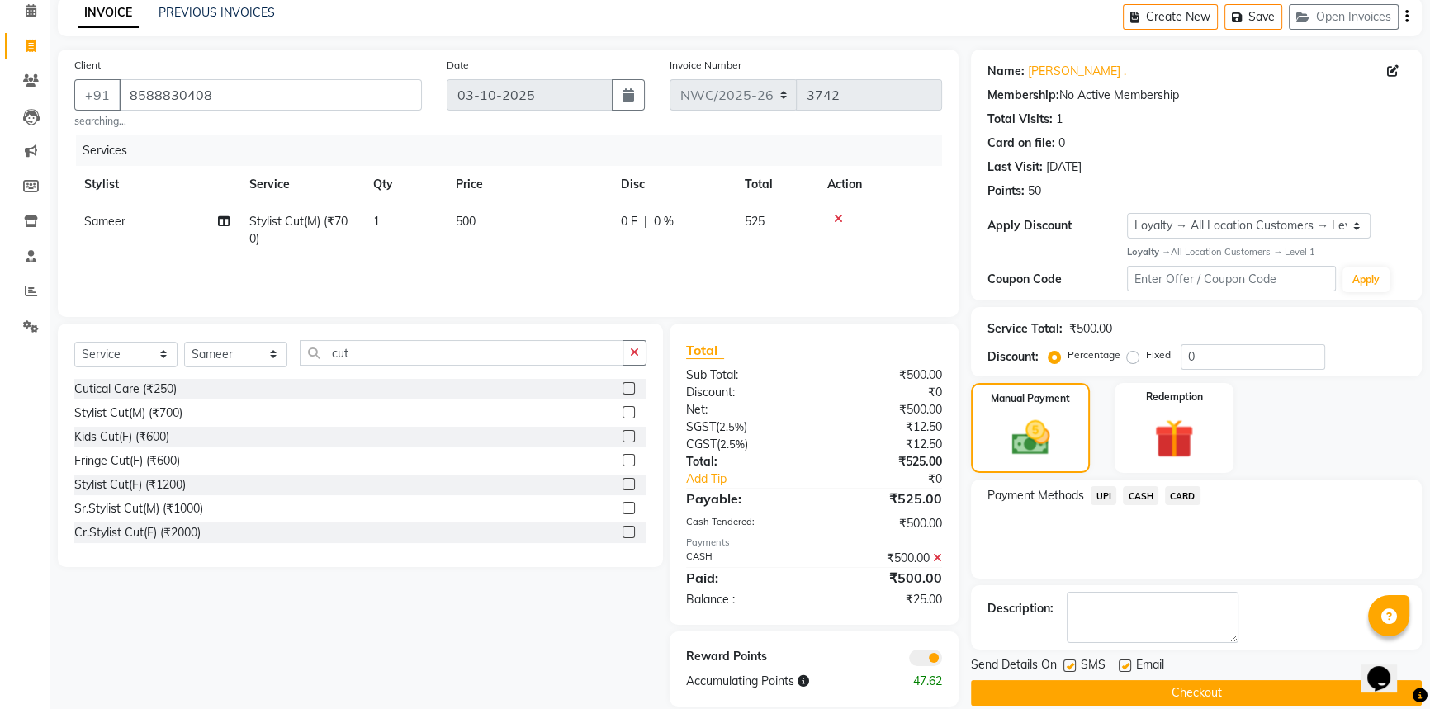
click at [1105, 490] on span "UPI" at bounding box center [1104, 495] width 26 height 19
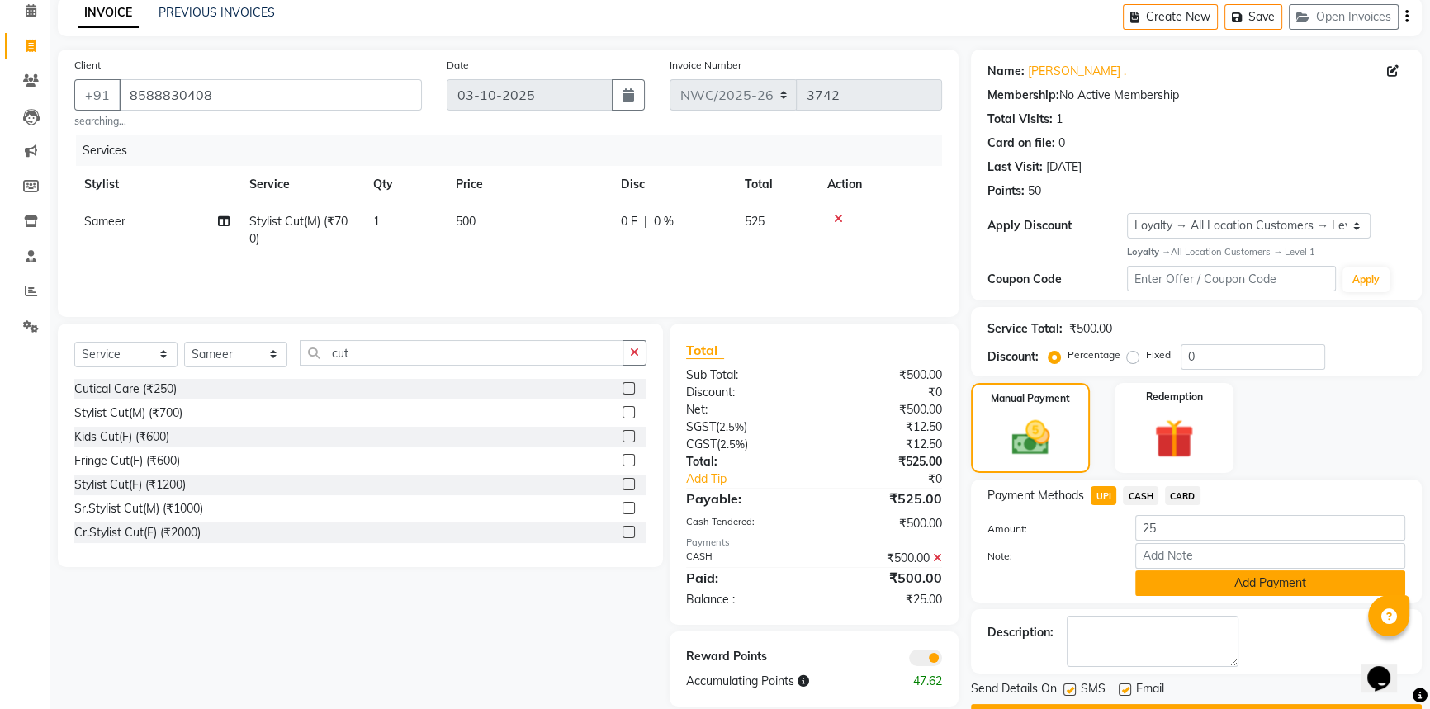
click at [1158, 575] on button "Add Payment" at bounding box center [1270, 583] width 270 height 26
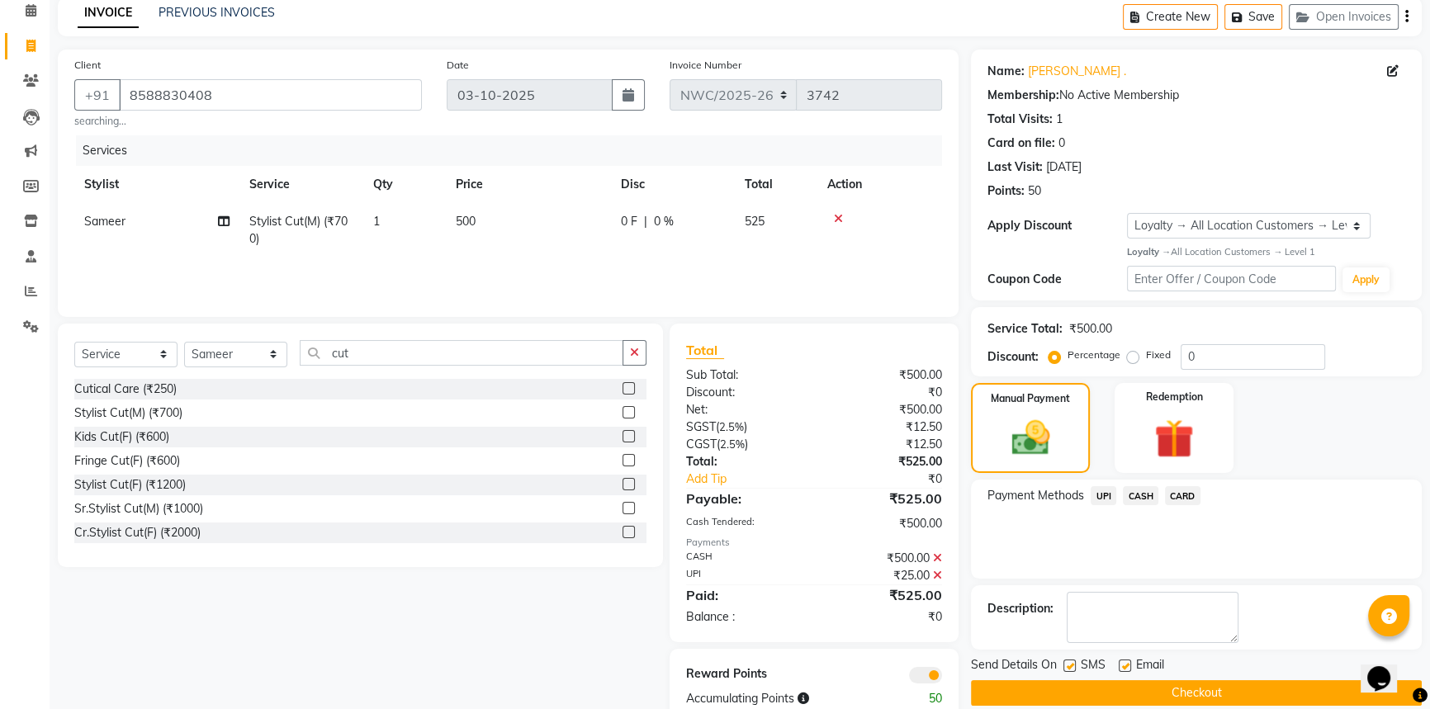
scroll to position [116, 0]
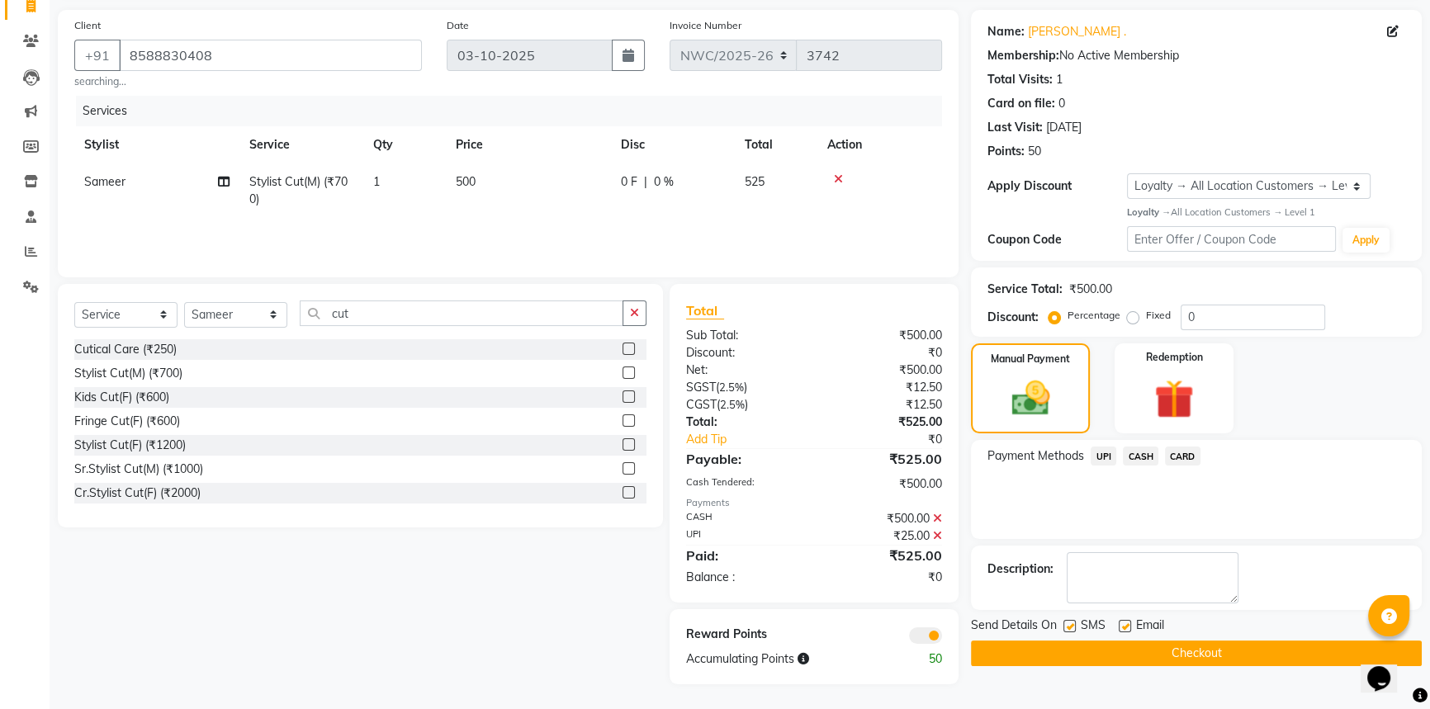
click at [1161, 645] on button "Checkout" at bounding box center [1196, 654] width 451 height 26
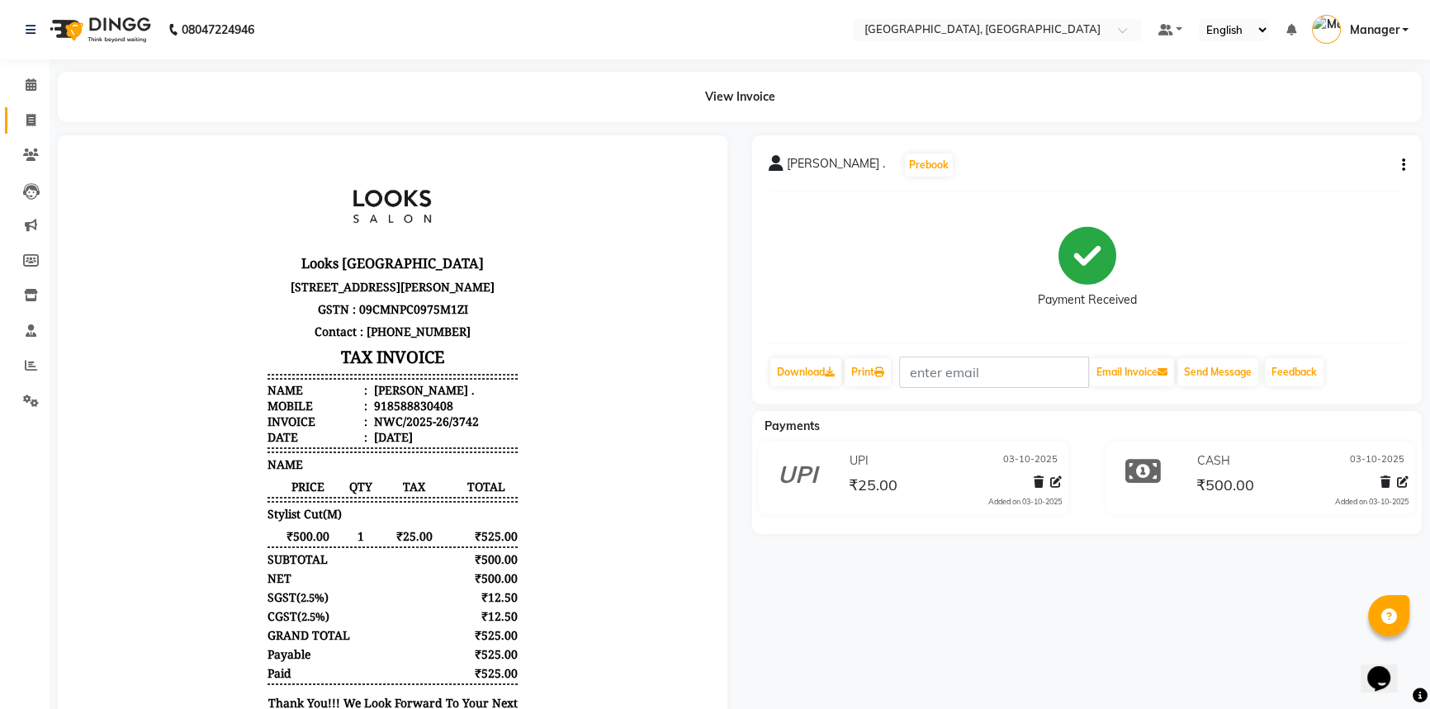
click at [26, 109] on link "Invoice" at bounding box center [25, 120] width 40 height 27
select select "service"
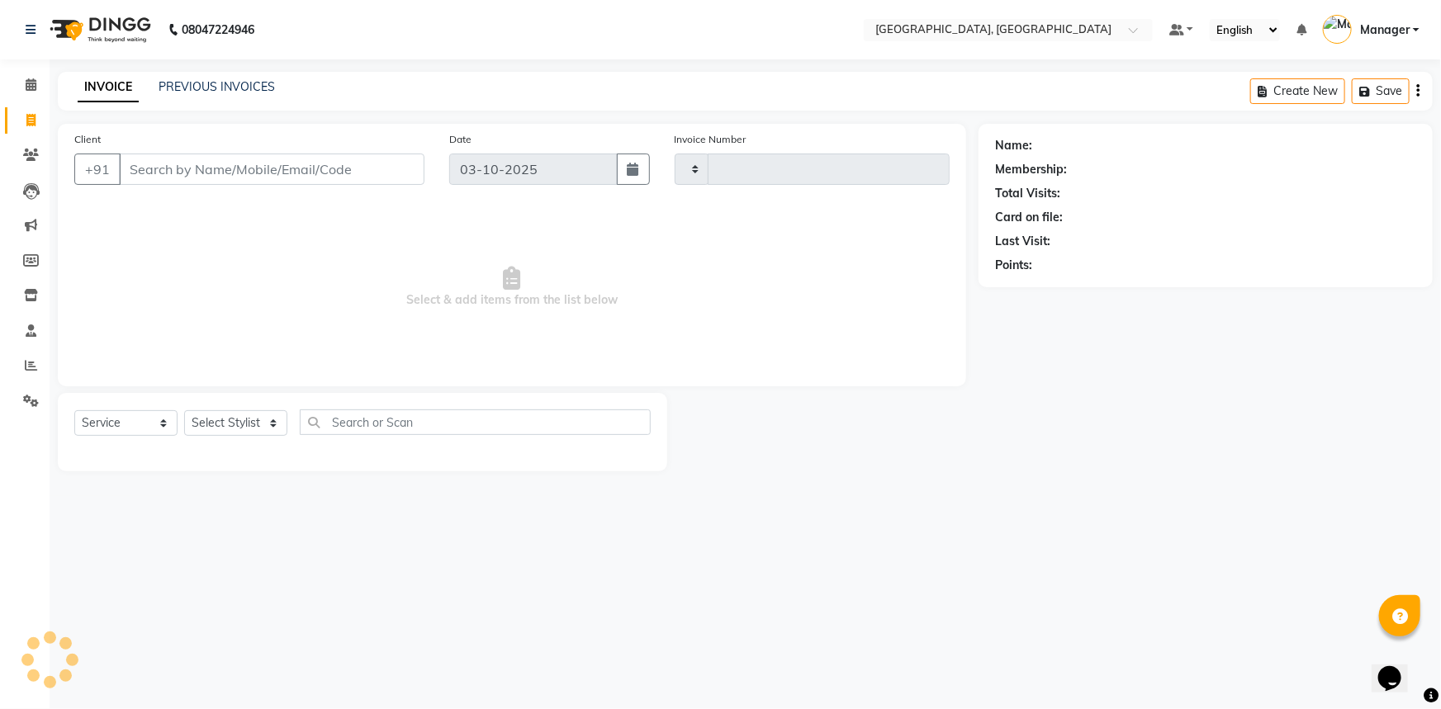
type input "3743"
select select "8574"
click at [201, 160] on input "Client" at bounding box center [271, 169] width 305 height 31
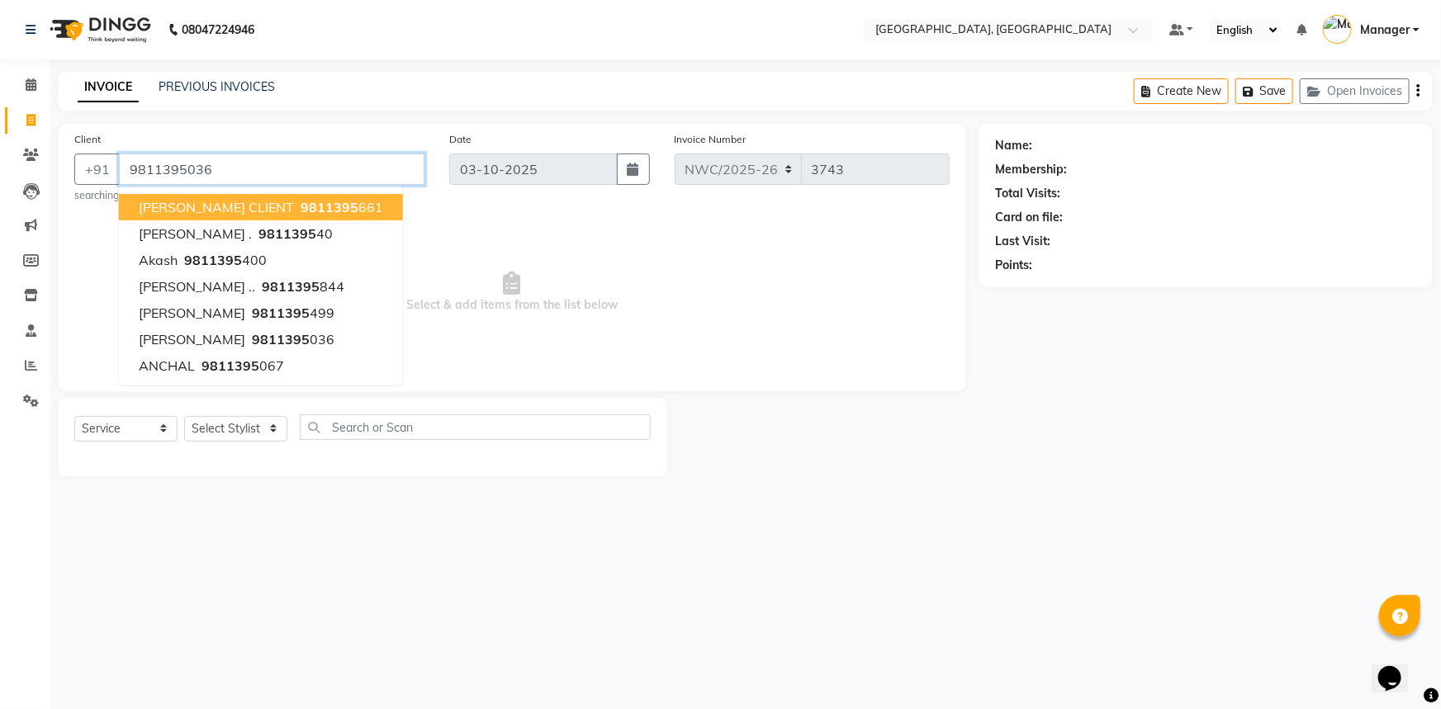
type input "9811395036"
select select "1: Object"
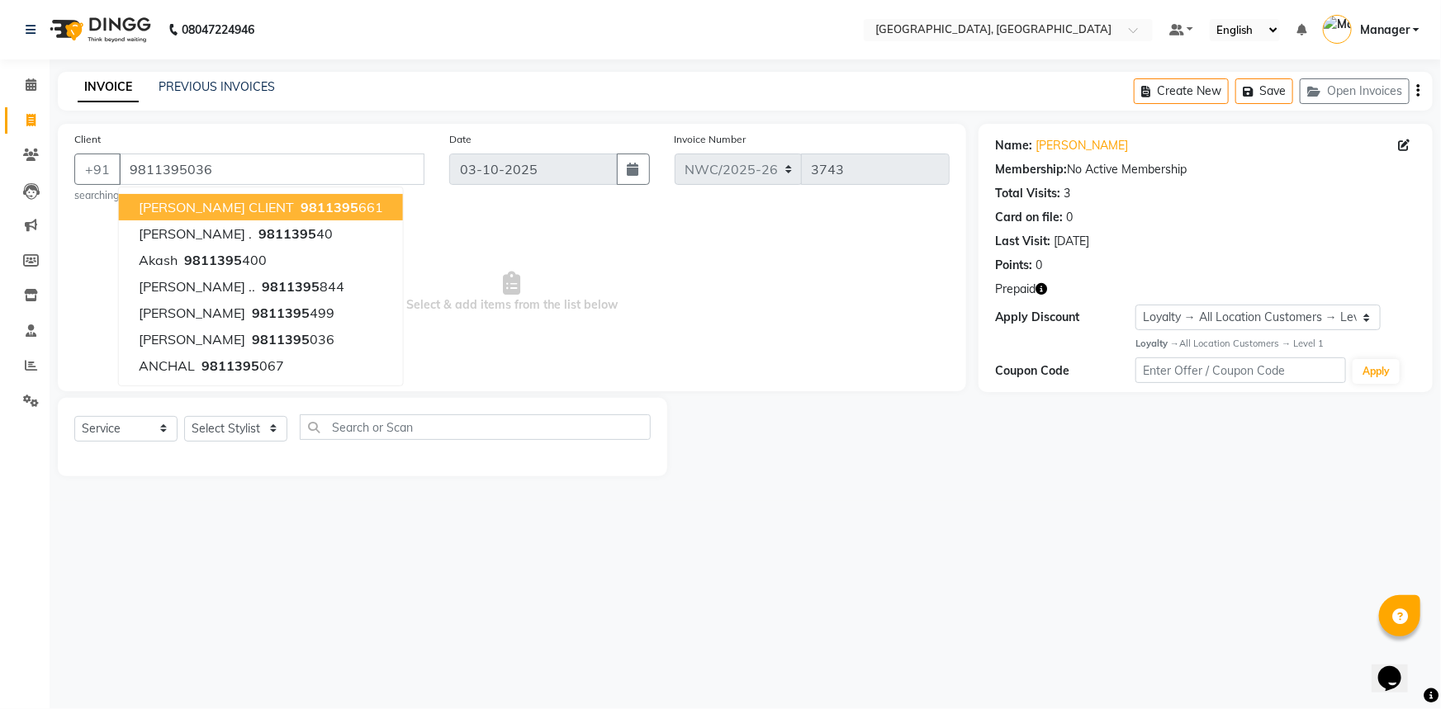
click at [1040, 288] on icon "button" at bounding box center [1041, 289] width 12 height 12
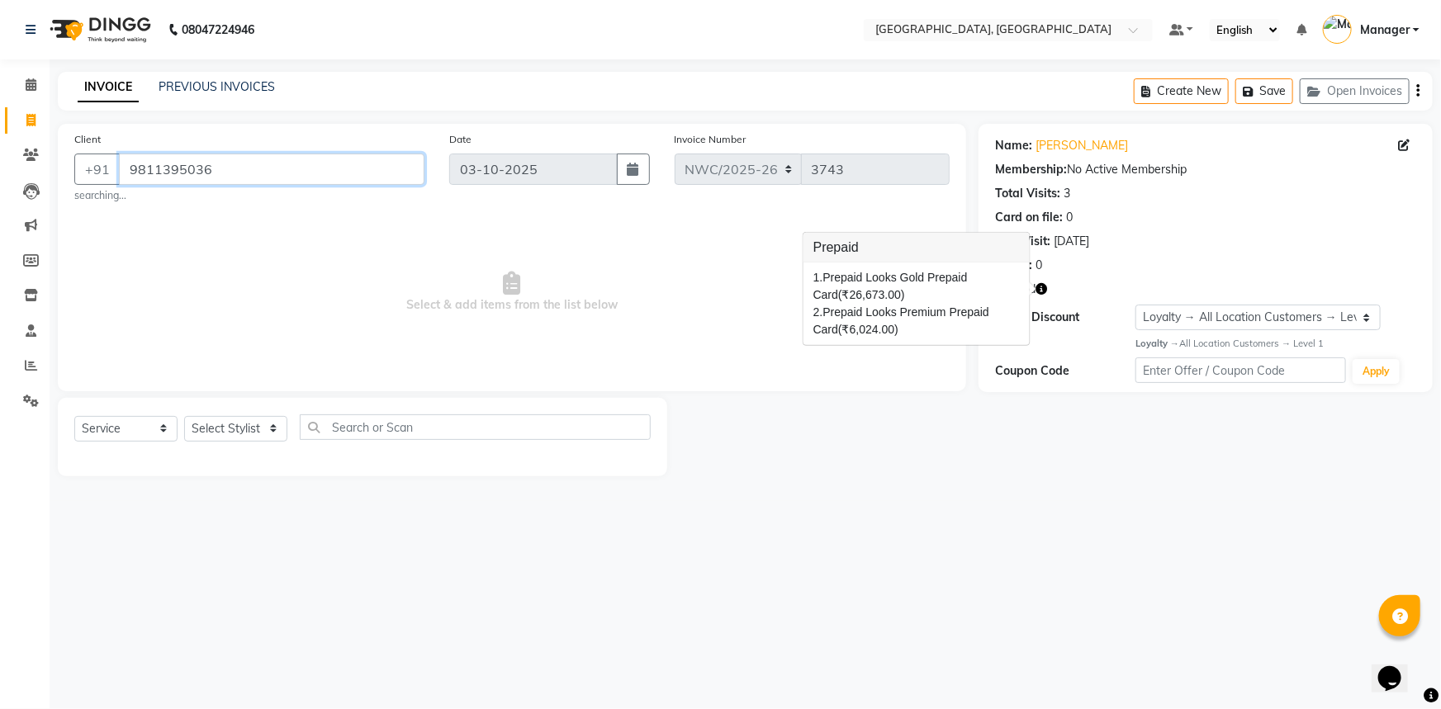
drag, startPoint x: 128, startPoint y: 167, endPoint x: 231, endPoint y: 193, distance: 106.5
click at [231, 193] on div "Client +91 9811395036 searching..." at bounding box center [249, 166] width 375 height 73
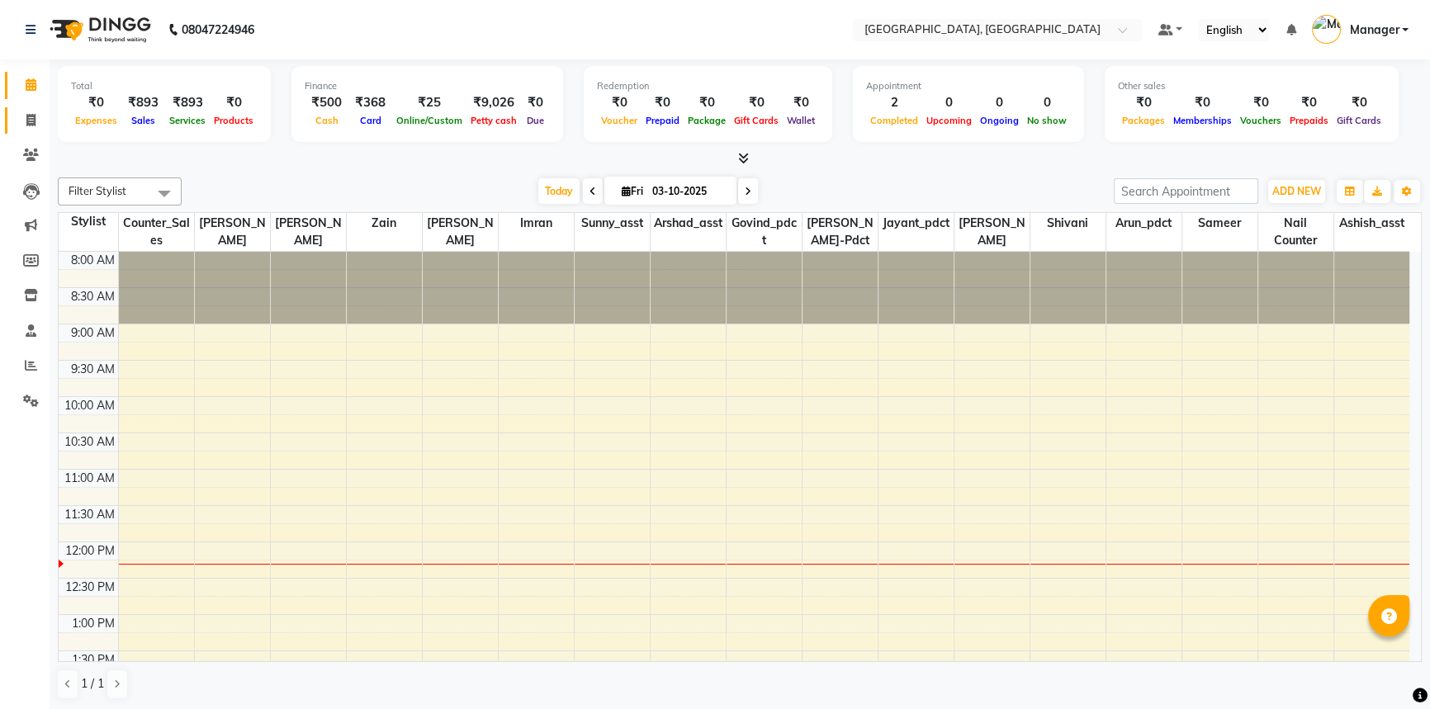
click at [35, 127] on span at bounding box center [31, 120] width 29 height 19
select select "service"
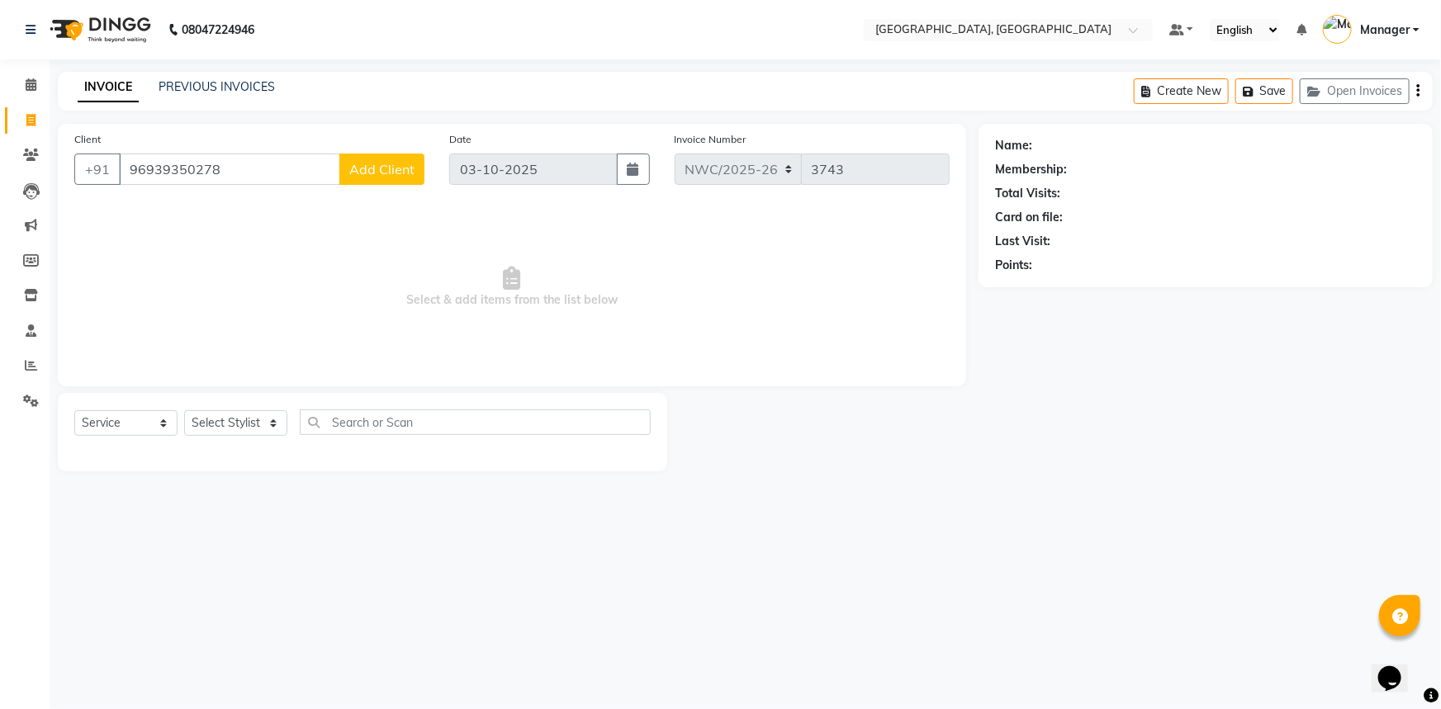
type input "96939350278"
click at [229, 423] on select "Select Stylist [PERSON_NAME]-pdct Arshad_asst Arun_pdct Ashish_asst Counter_Sal…" at bounding box center [235, 423] width 103 height 26
drag, startPoint x: 324, startPoint y: 236, endPoint x: 331, endPoint y: 197, distance: 39.4
click at [324, 236] on span "Select & add items from the list below" at bounding box center [511, 287] width 875 height 165
click at [341, 180] on button "Add Client" at bounding box center [381, 169] width 85 height 31
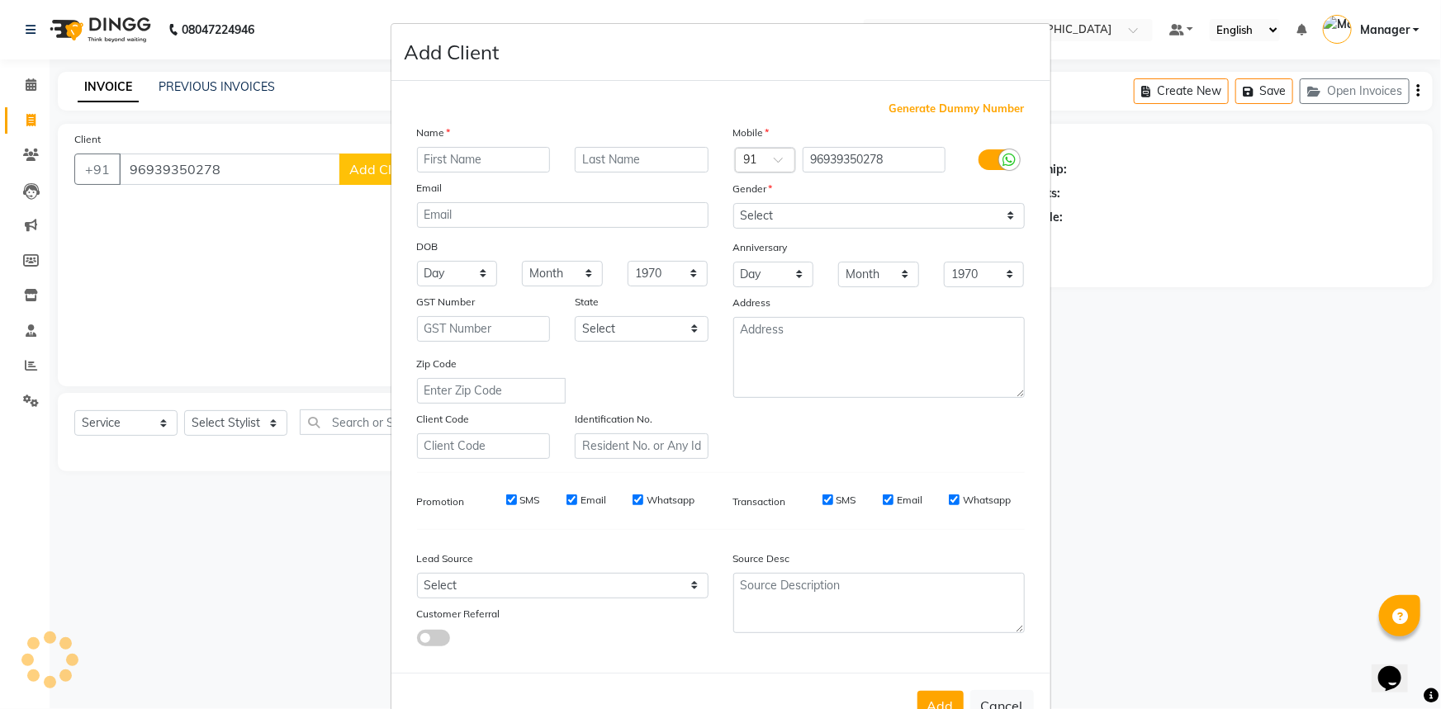
click at [353, 175] on ngb-modal-window "Add Client Generate Dummy Number Name Email DOB Day 01 02 03 04 05 06 07 08 09 …" at bounding box center [720, 354] width 1441 height 709
click at [432, 158] on input "text" at bounding box center [484, 160] width 134 height 26
type input "[DEMOGRAPHIC_DATA]"
click at [585, 171] on input "text" at bounding box center [642, 160] width 134 height 26
type input "."
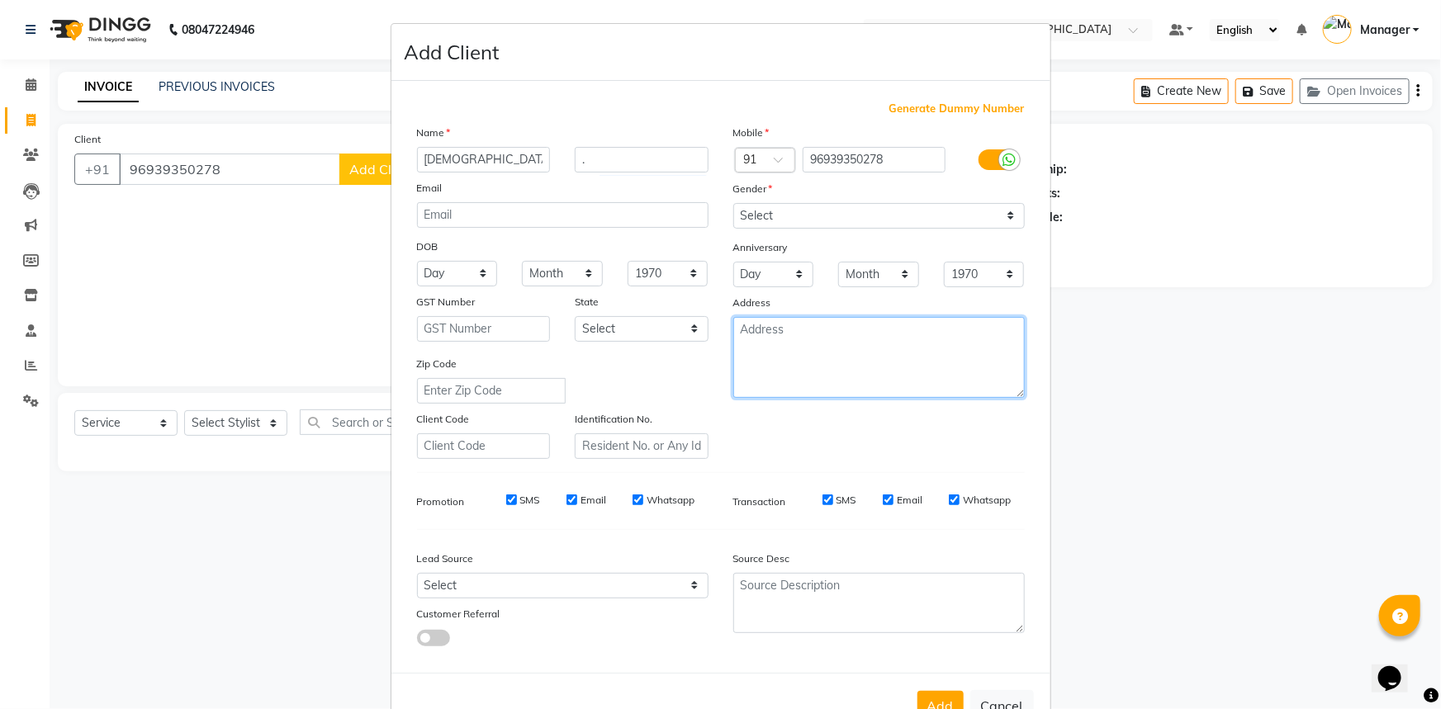
click at [809, 324] on textarea at bounding box center [878, 357] width 291 height 81
click at [944, 600] on div "Generate Dummy Number Name [DEMOGRAPHIC_DATA] . Email DOB Day 01 02 03 04 05 06…" at bounding box center [721, 380] width 632 height 559
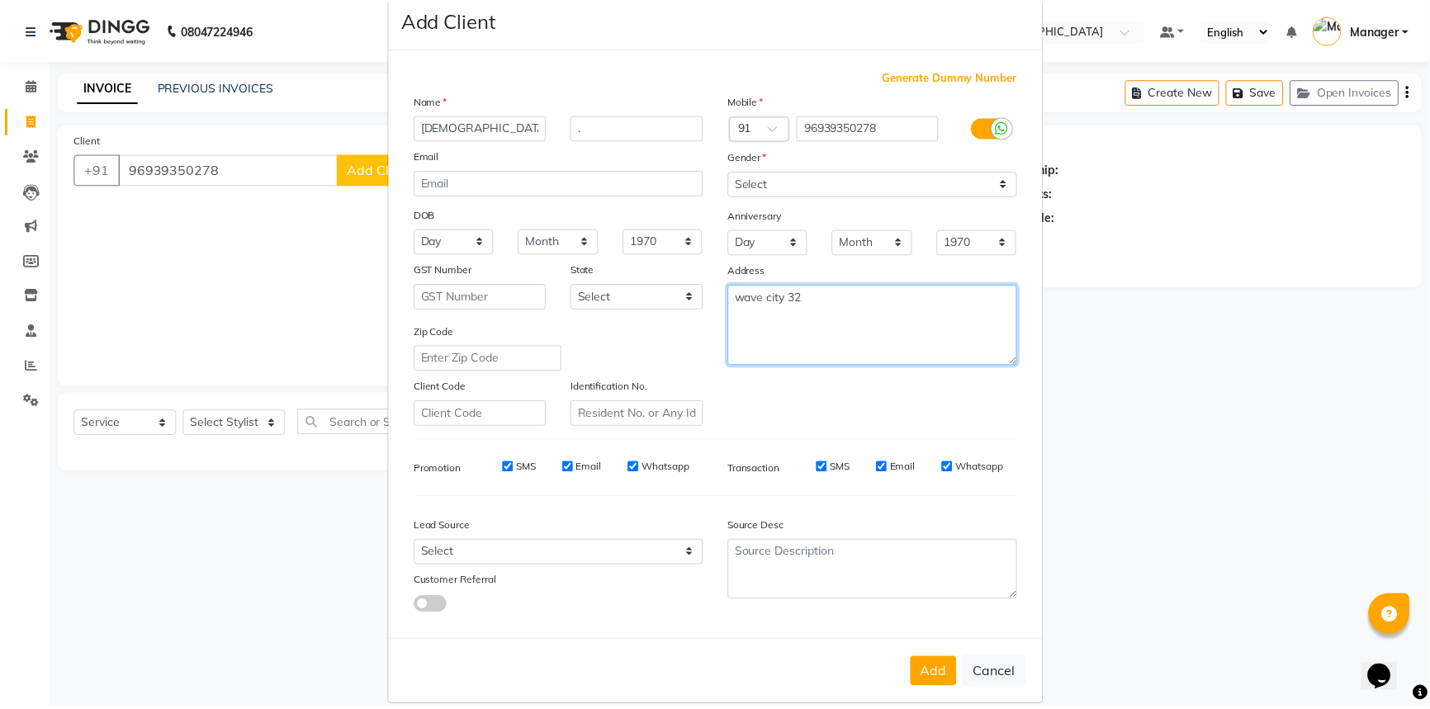
scroll to position [58, 0]
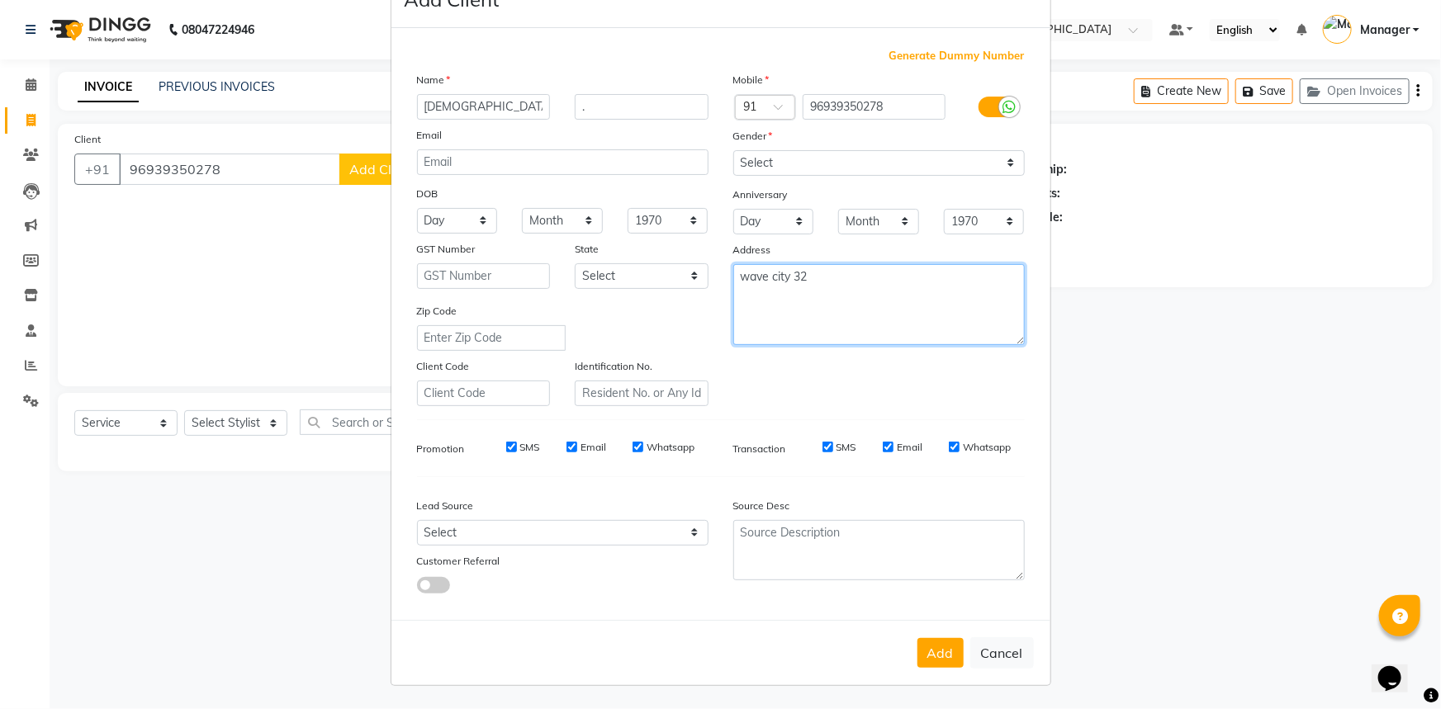
type textarea "wave city 32"
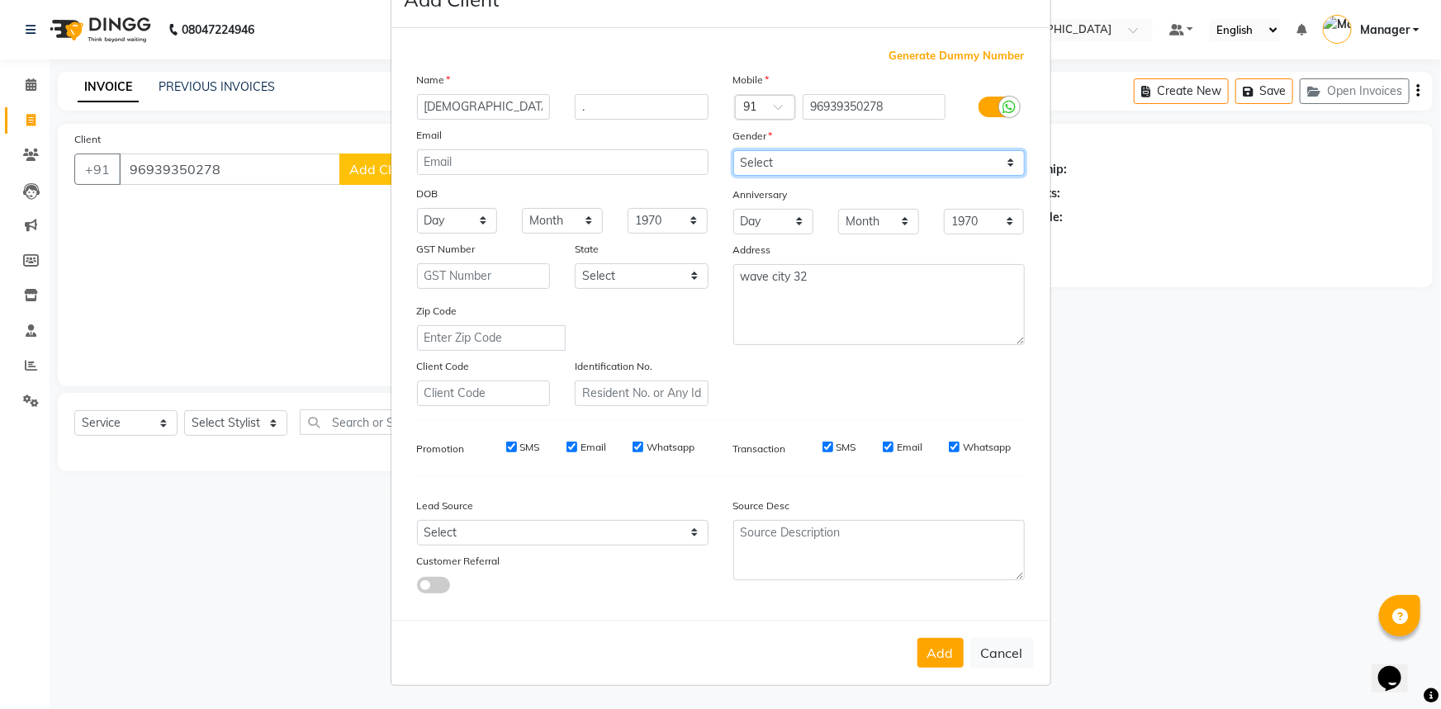
click at [744, 152] on select "Select [DEMOGRAPHIC_DATA] [DEMOGRAPHIC_DATA] Other Prefer Not To Say" at bounding box center [878, 163] width 291 height 26
select select "[DEMOGRAPHIC_DATA]"
click at [733, 150] on select "Select [DEMOGRAPHIC_DATA] [DEMOGRAPHIC_DATA] Other Prefer Not To Say" at bounding box center [878, 163] width 291 height 26
click at [920, 660] on button "Add" at bounding box center [940, 653] width 46 height 30
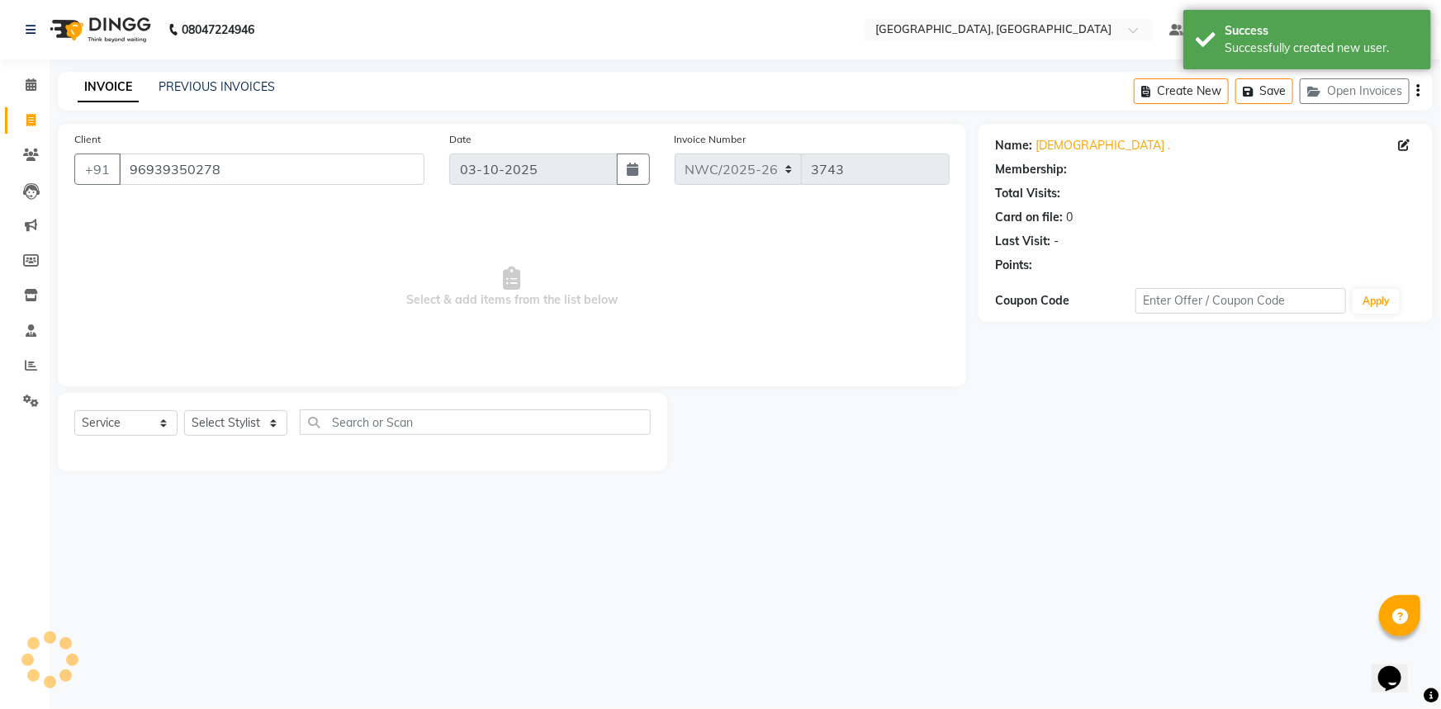
select select "1: Object"
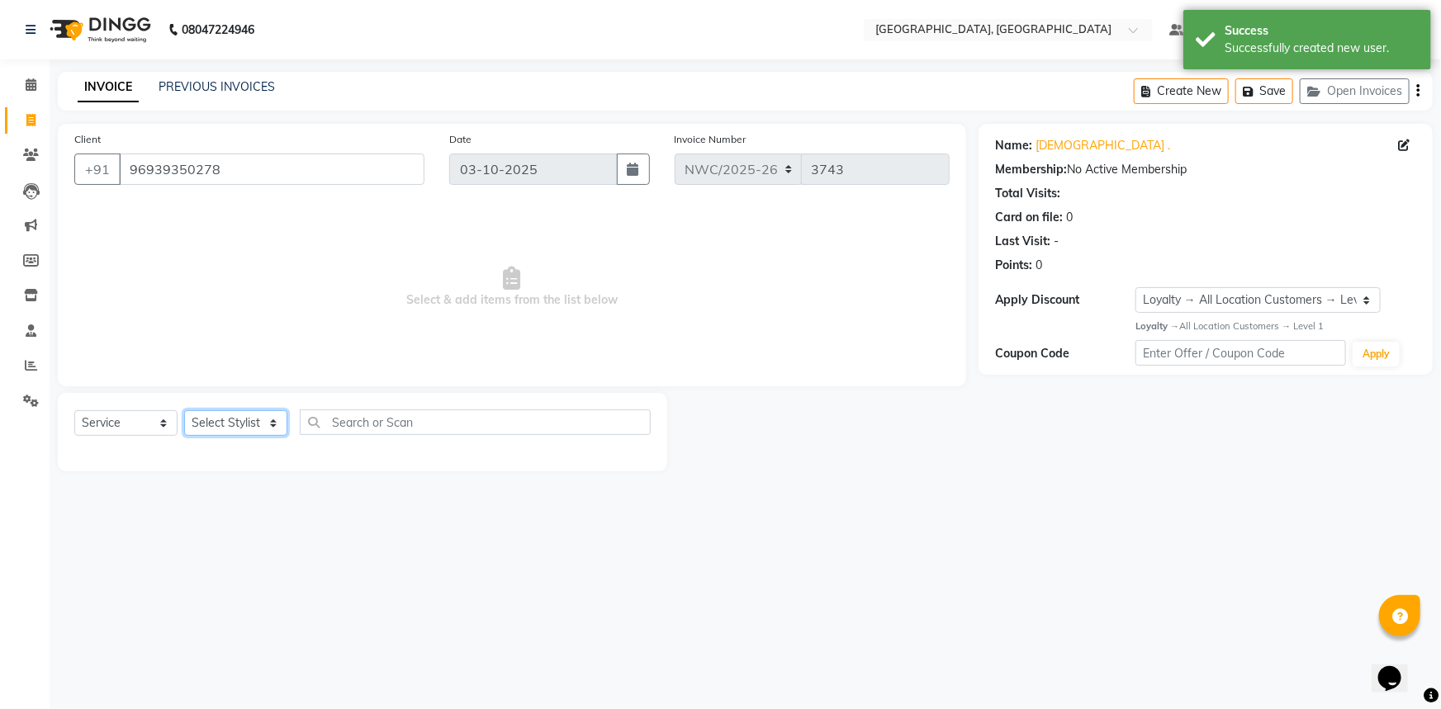
click at [246, 418] on select "Select Stylist [PERSON_NAME]-pdct Arshad_asst Arun_pdct Ashish_asst Counter_Sal…" at bounding box center [235, 423] width 103 height 26
select select "84831"
click at [184, 410] on select "Select Stylist [PERSON_NAME]-pdct Arshad_asst Arun_pdct Ashish_asst Counter_Sal…" at bounding box center [235, 423] width 103 height 26
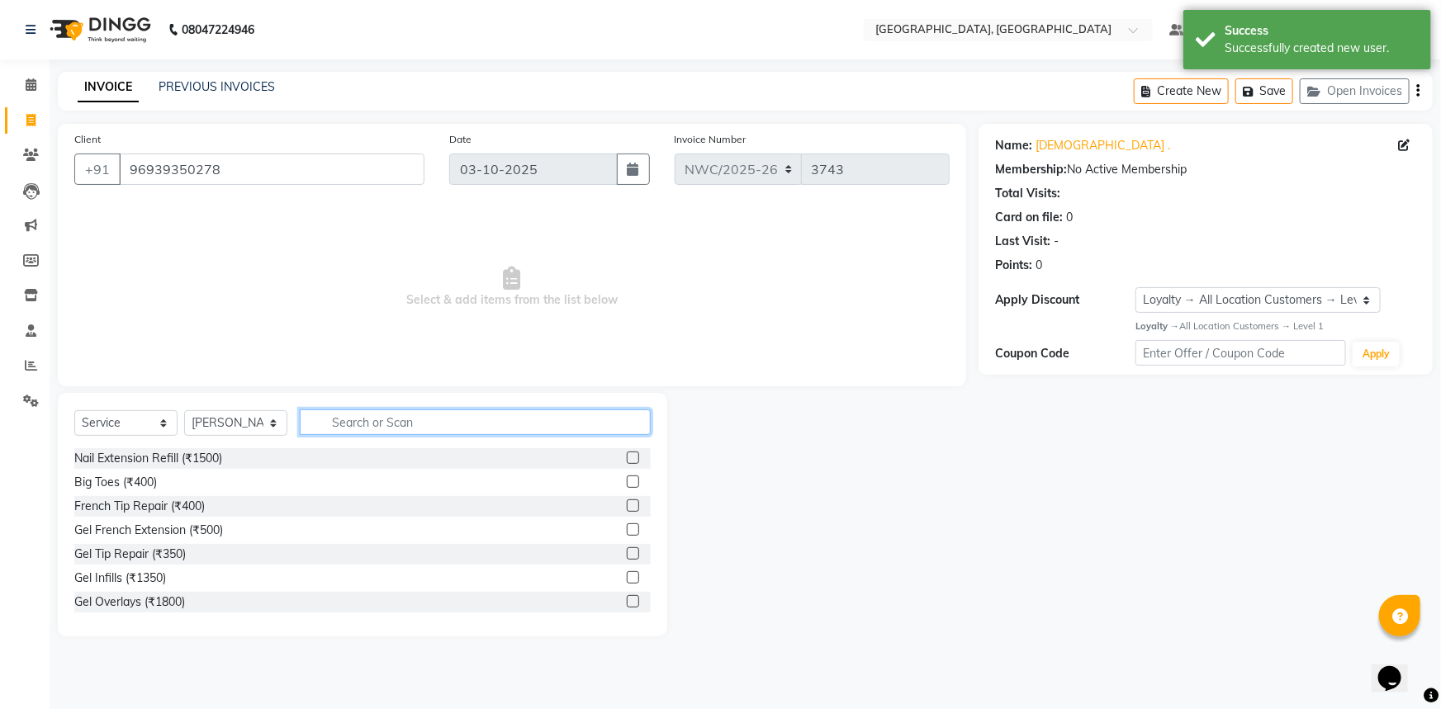
click at [335, 419] on input "text" at bounding box center [475, 422] width 351 height 26
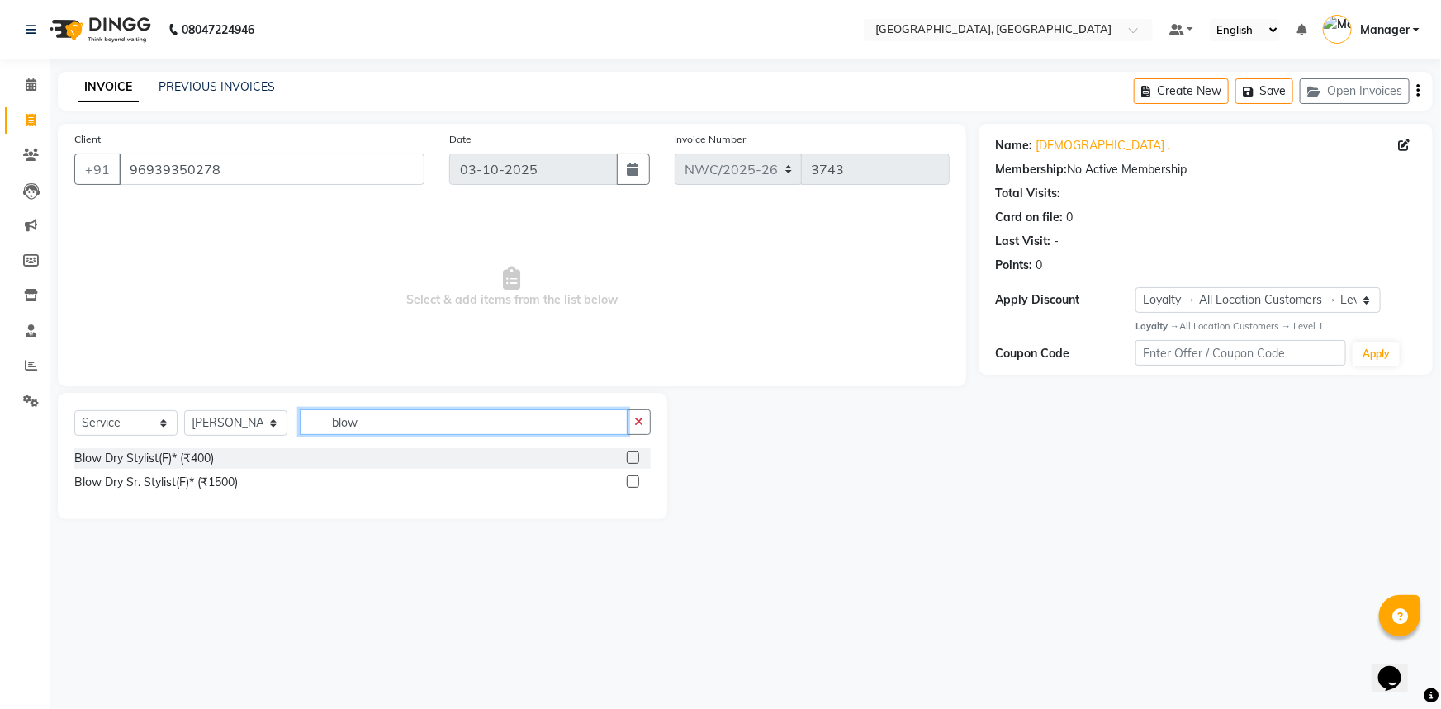
type input "blow"
click at [641, 458] on div at bounding box center [639, 458] width 24 height 21
click at [632, 460] on label at bounding box center [633, 458] width 12 height 12
click at [632, 460] on input "checkbox" at bounding box center [632, 458] width 11 height 11
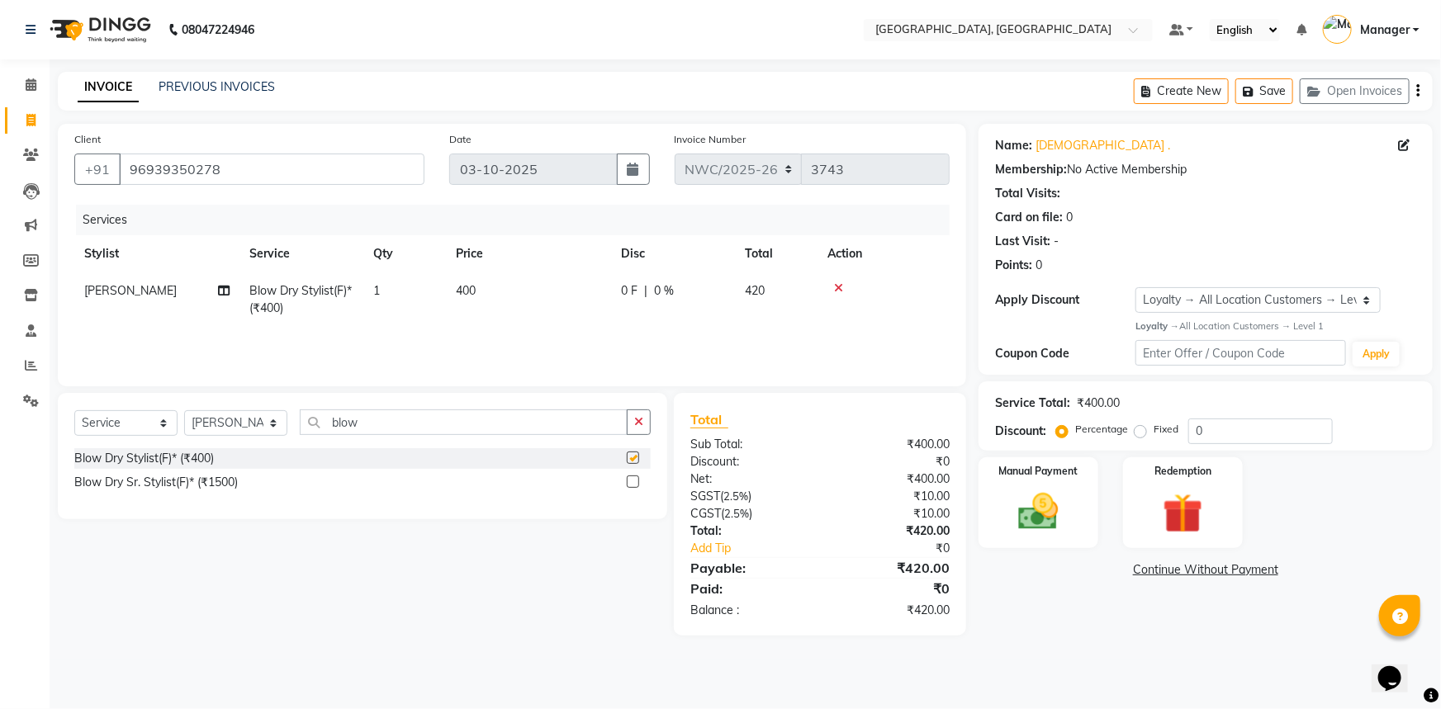
checkbox input "false"
drag, startPoint x: 479, startPoint y: 301, endPoint x: 500, endPoint y: 282, distance: 28.1
click at [480, 299] on td "400" at bounding box center [528, 299] width 165 height 54
select select "84831"
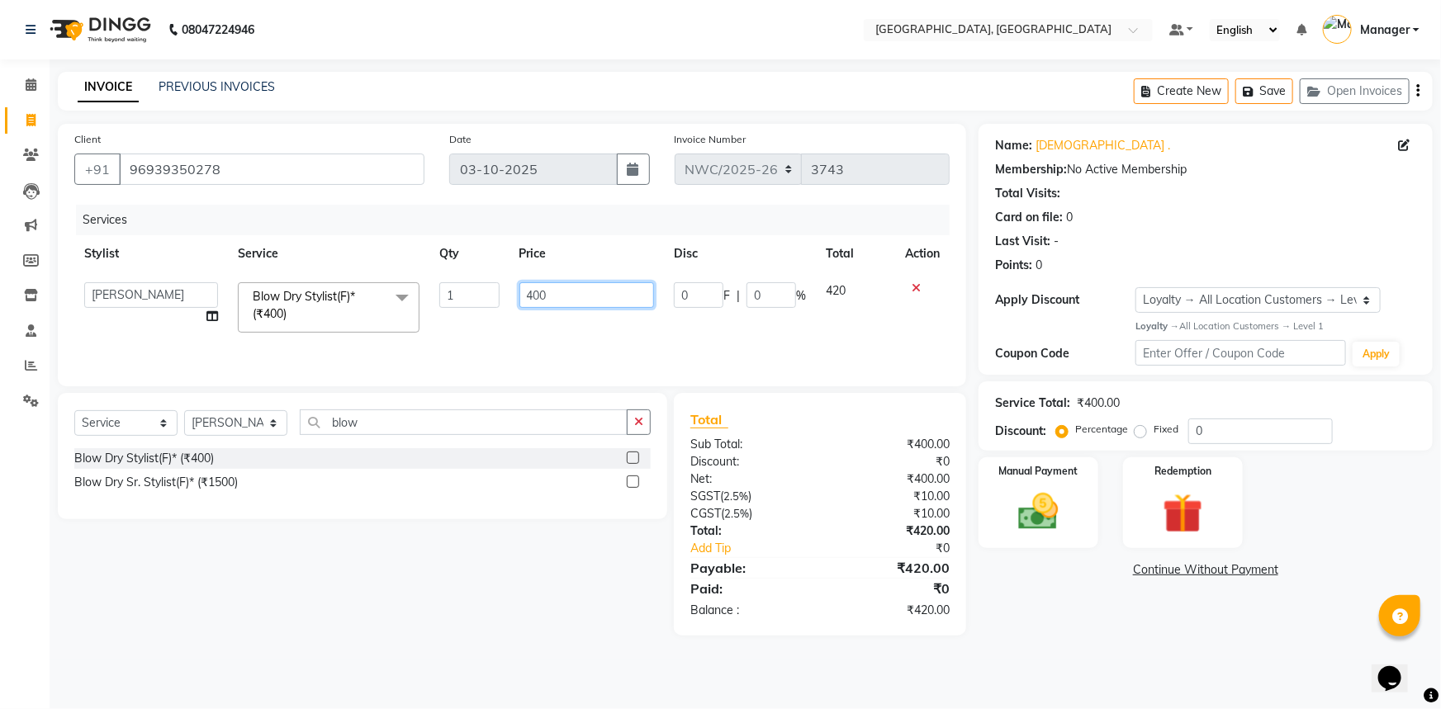
drag, startPoint x: 536, startPoint y: 298, endPoint x: 521, endPoint y: 302, distance: 15.4
click at [521, 302] on input "400" at bounding box center [586, 295] width 135 height 26
type input "500"
click at [552, 327] on td "500" at bounding box center [586, 307] width 155 height 70
select select "84831"
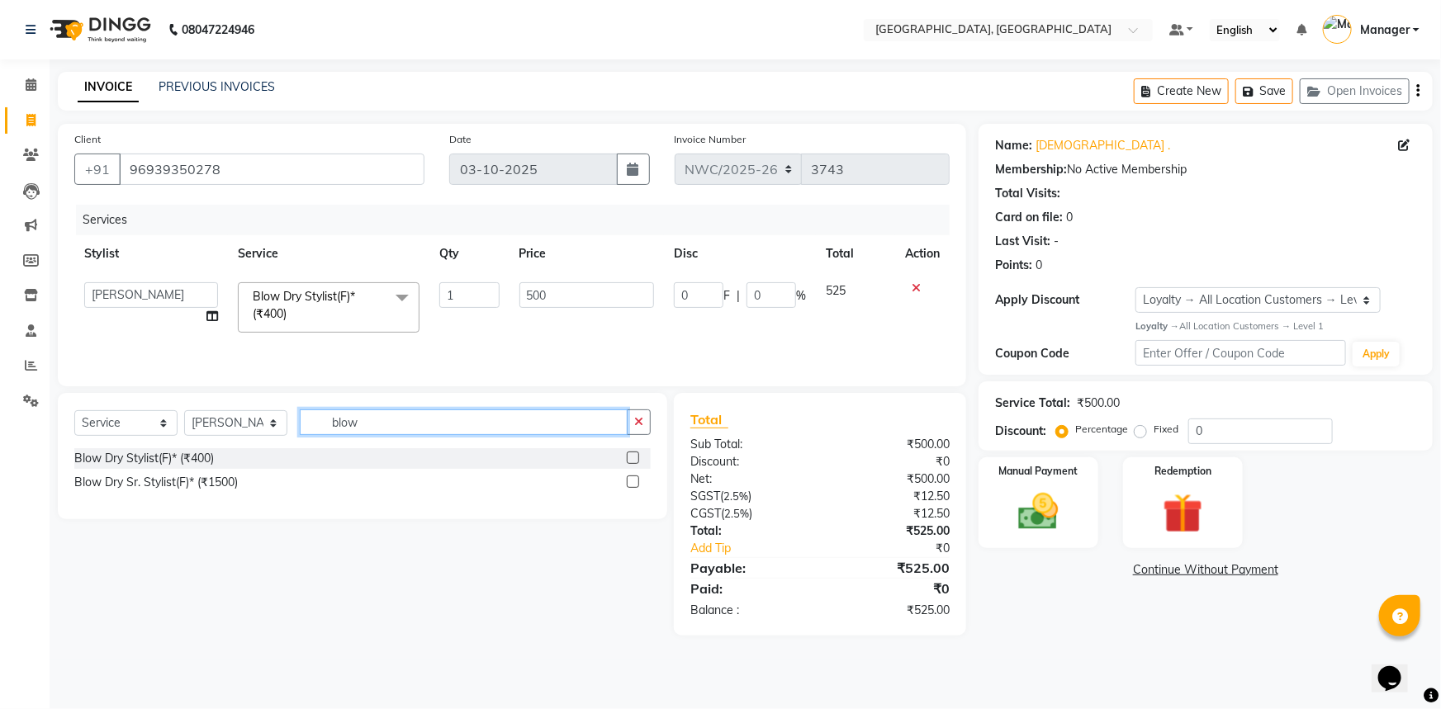
drag, startPoint x: 425, startPoint y: 428, endPoint x: 327, endPoint y: 428, distance: 98.3
click at [327, 428] on input "blow" at bounding box center [464, 422] width 328 height 26
drag, startPoint x: 233, startPoint y: 433, endPoint x: 230, endPoint y: 420, distance: 12.6
click at [233, 433] on select "Select Stylist [PERSON_NAME]-pdct Arshad_asst Arun_pdct Ashish_asst Counter_Sal…" at bounding box center [235, 423] width 103 height 26
select select "93273"
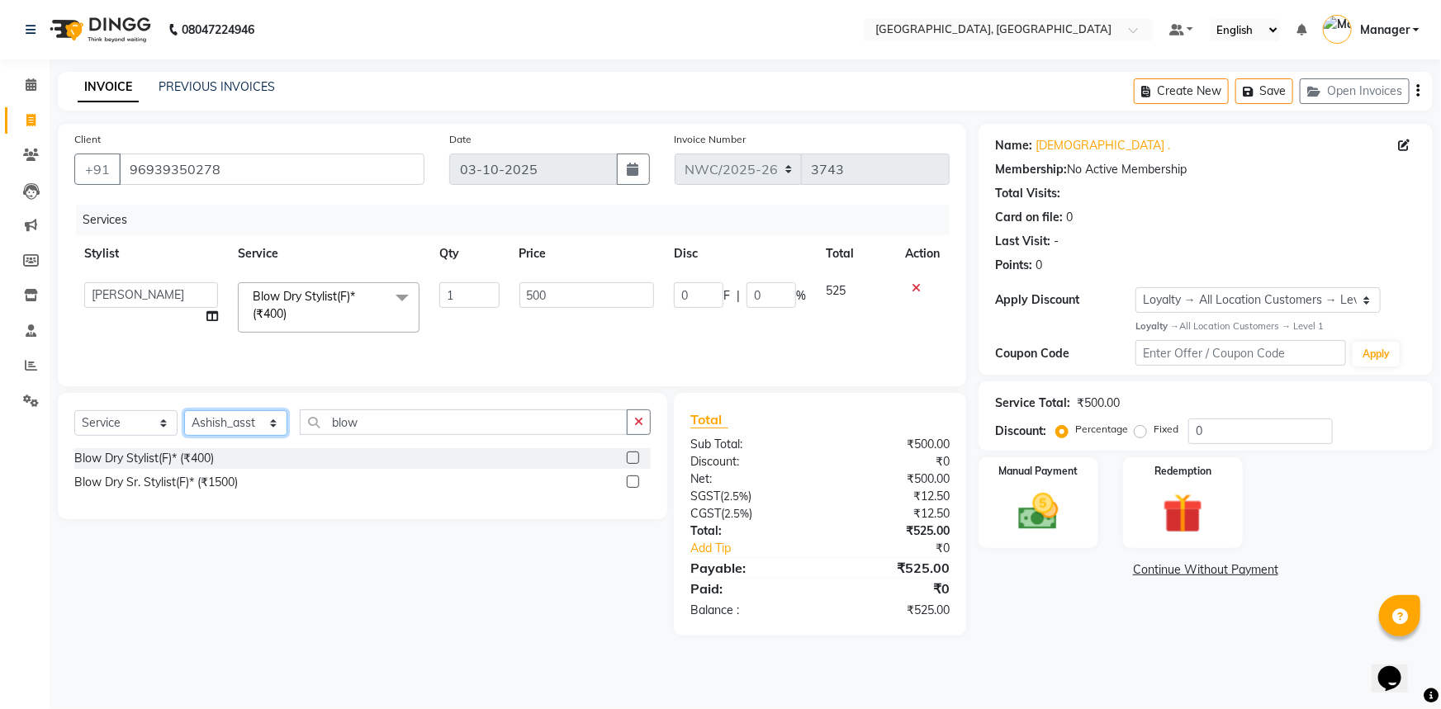
click at [184, 410] on select "Select Stylist [PERSON_NAME]-pdct Arshad_asst Arun_pdct Ashish_asst Counter_Sal…" at bounding box center [235, 423] width 103 height 26
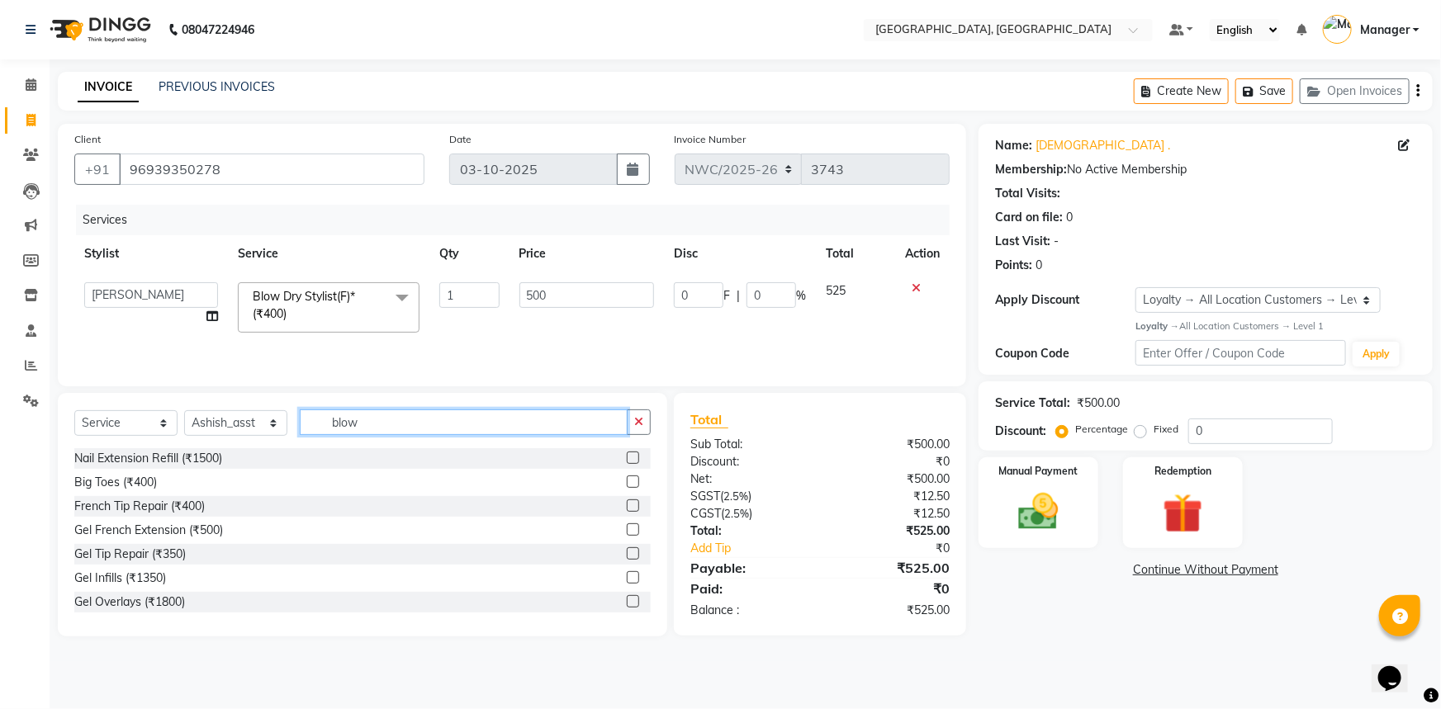
click at [373, 422] on input "blow" at bounding box center [464, 422] width 328 height 26
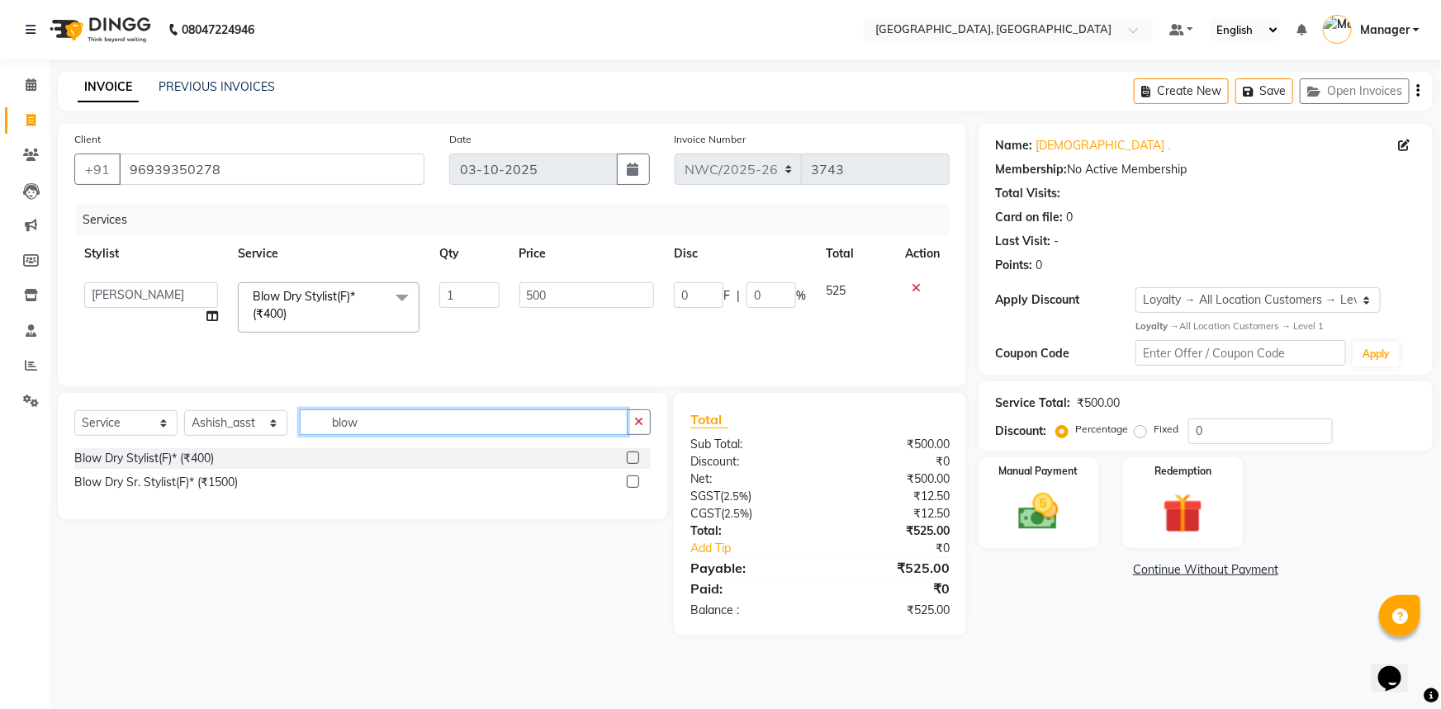
type input "blow"
click at [628, 454] on label at bounding box center [633, 458] width 12 height 12
click at [628, 454] on input "checkbox" at bounding box center [632, 458] width 11 height 11
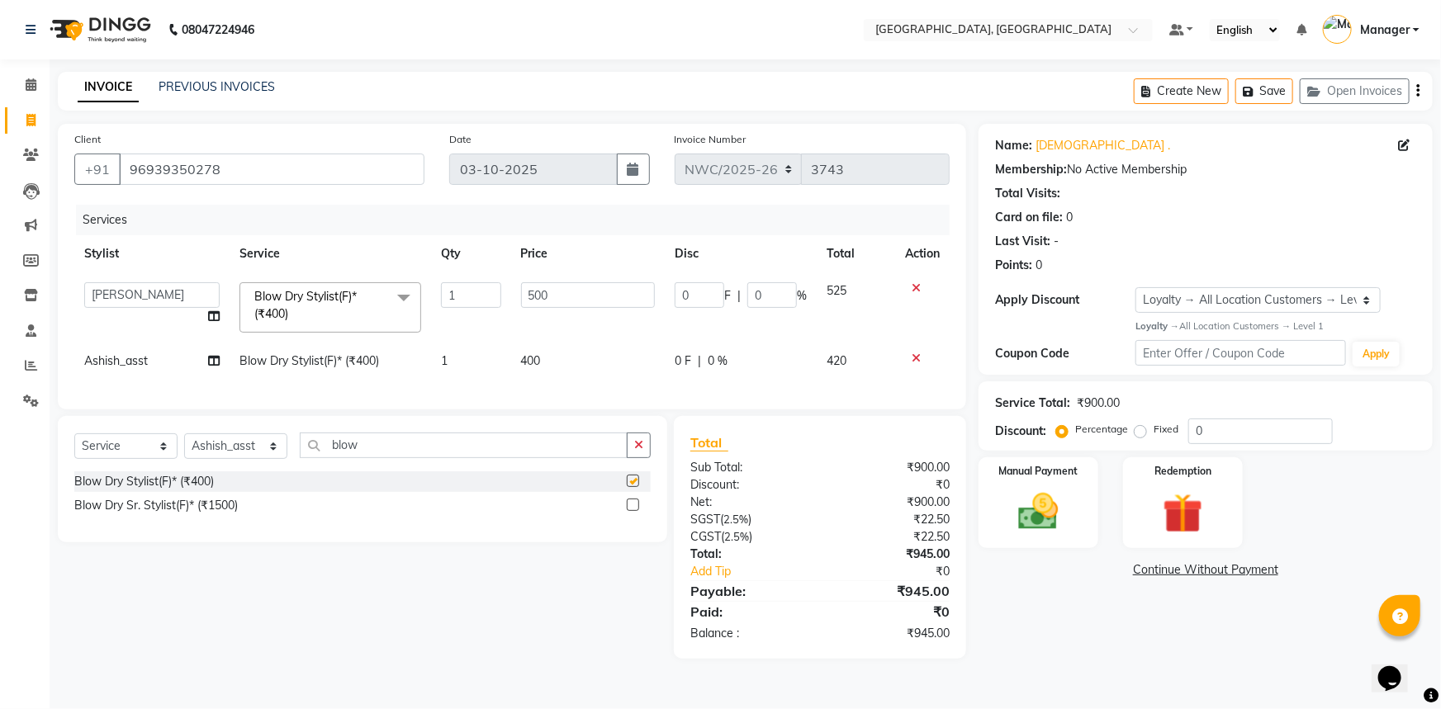
checkbox input "false"
click at [561, 370] on td "400" at bounding box center [588, 361] width 154 height 37
select select "93273"
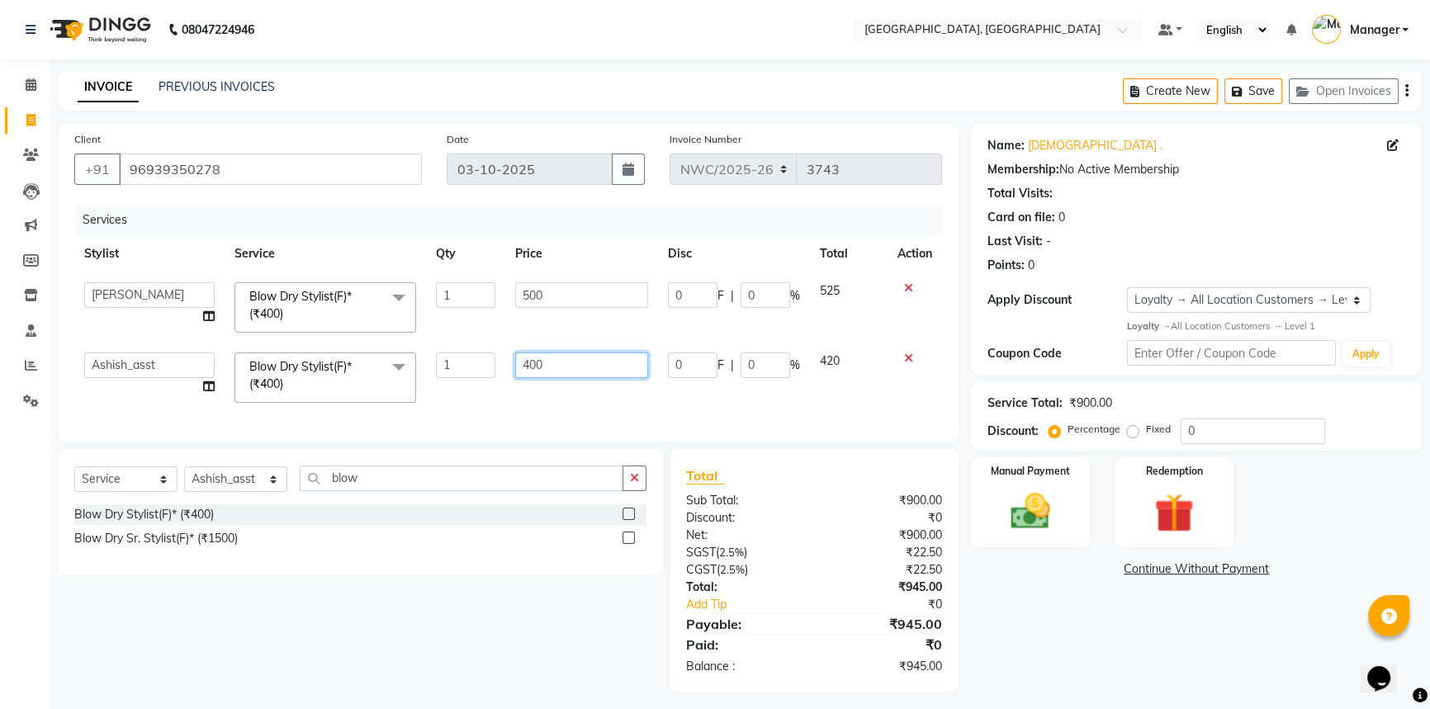
click at [569, 360] on input "400" at bounding box center [581, 366] width 133 height 26
drag, startPoint x: 565, startPoint y: 362, endPoint x: 495, endPoint y: 362, distance: 69.4
click at [495, 362] on tr "[PERSON_NAME]-pdct Arshad_asst Arun_pdct Ashish_asst Counter_Sales [PERSON_NAME…" at bounding box center [508, 378] width 868 height 70
type input "500"
click at [484, 395] on div "Services Stylist Service Qty Price Disc Total Action [PERSON_NAME]-pdct Arshad_…" at bounding box center [508, 315] width 868 height 221
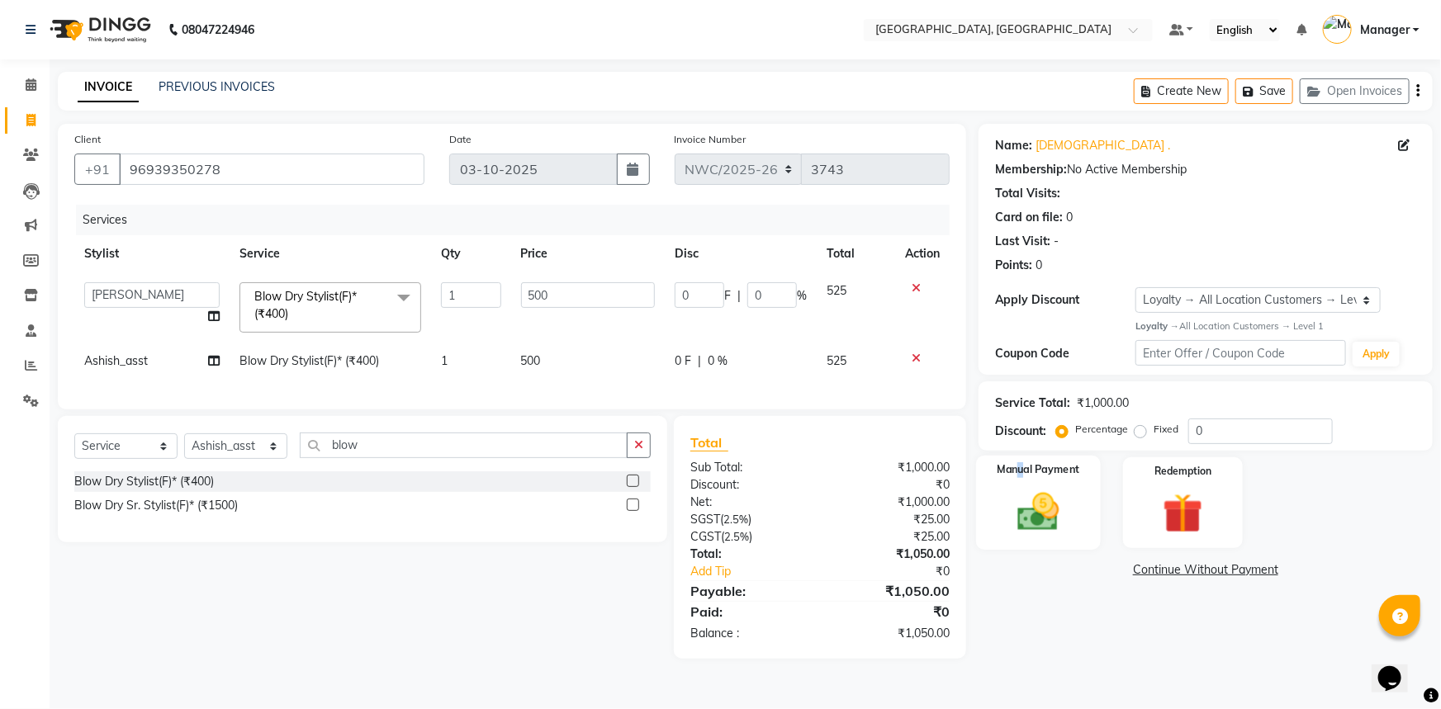
click at [1020, 476] on label "Manual Payment" at bounding box center [1038, 470] width 83 height 16
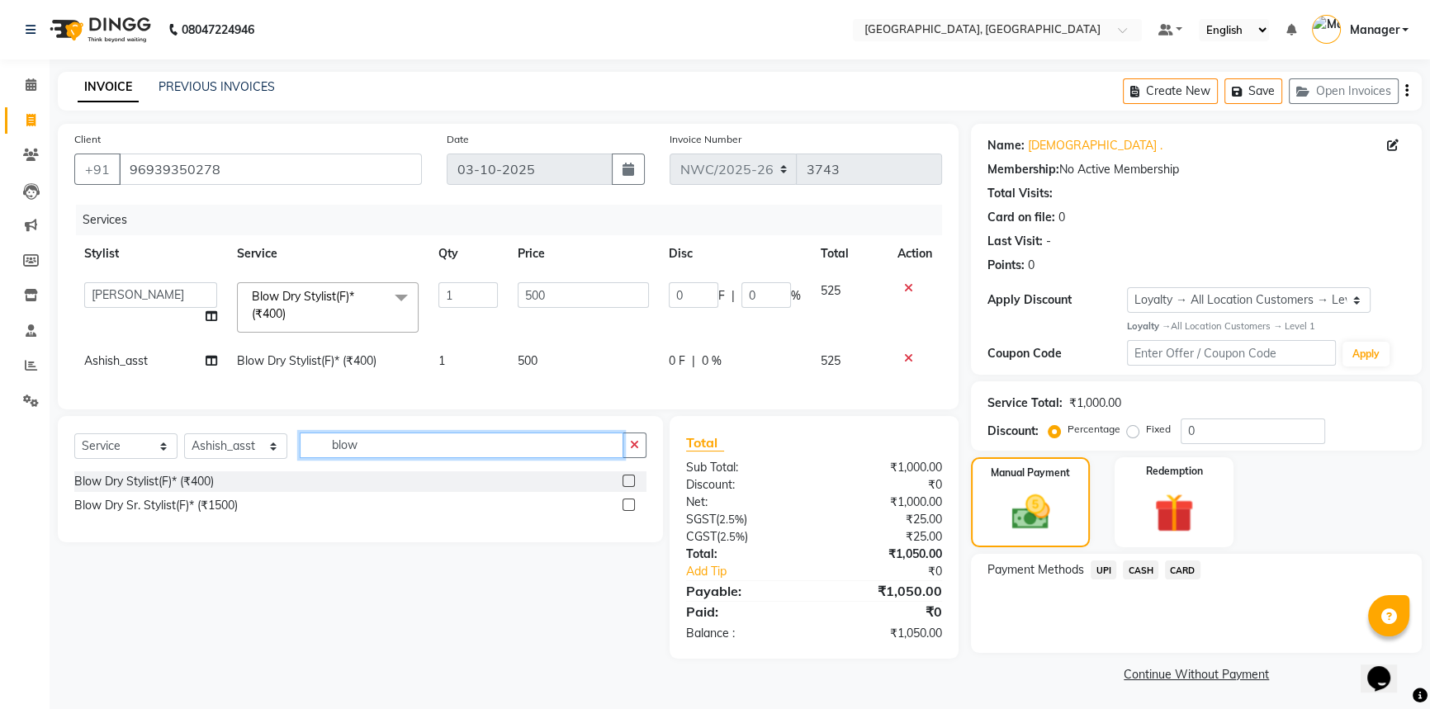
drag, startPoint x: 441, startPoint y: 459, endPoint x: 277, endPoint y: 429, distance: 166.1
click at [277, 429] on div "Select Service Product Membership Package Voucher Prepaid Gift Card Select Styl…" at bounding box center [360, 479] width 605 height 126
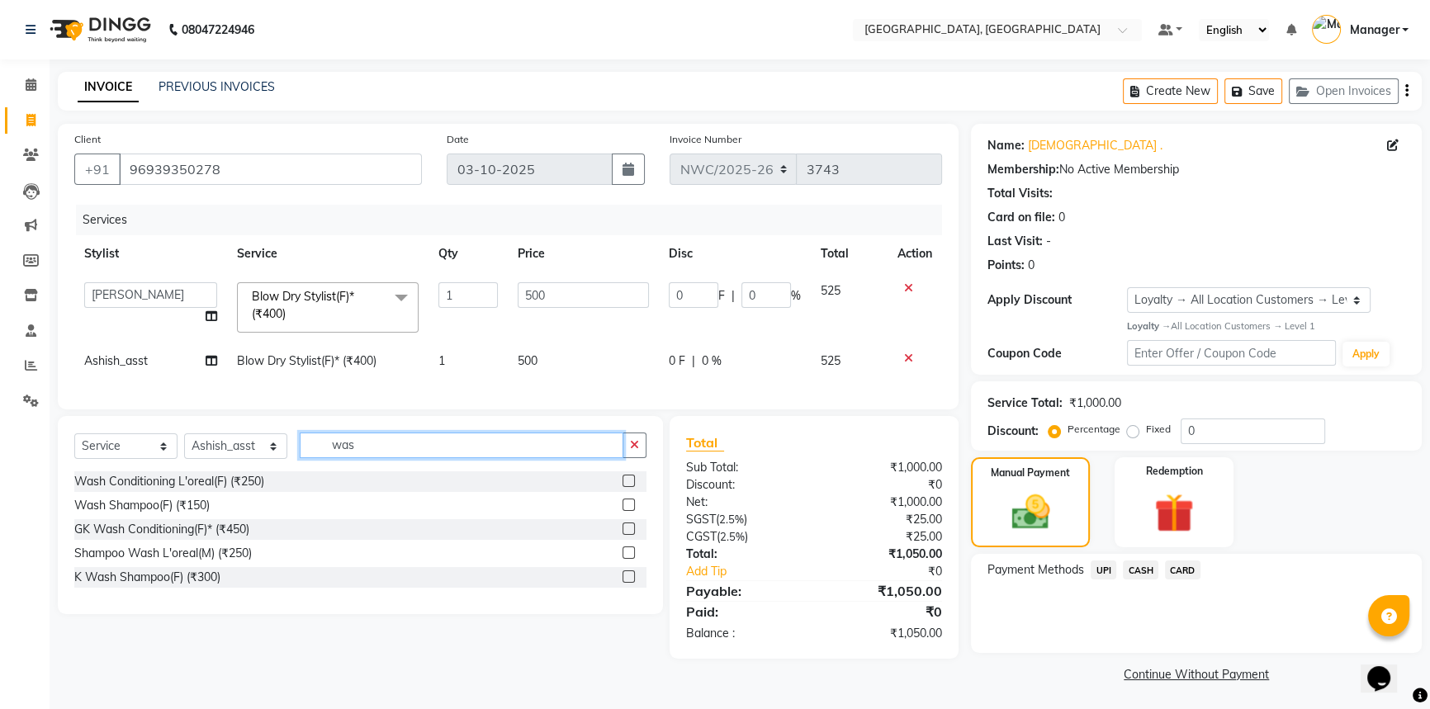
type input "was"
click at [629, 487] on label at bounding box center [629, 481] width 12 height 12
click at [629, 487] on input "checkbox" at bounding box center [628, 481] width 11 height 11
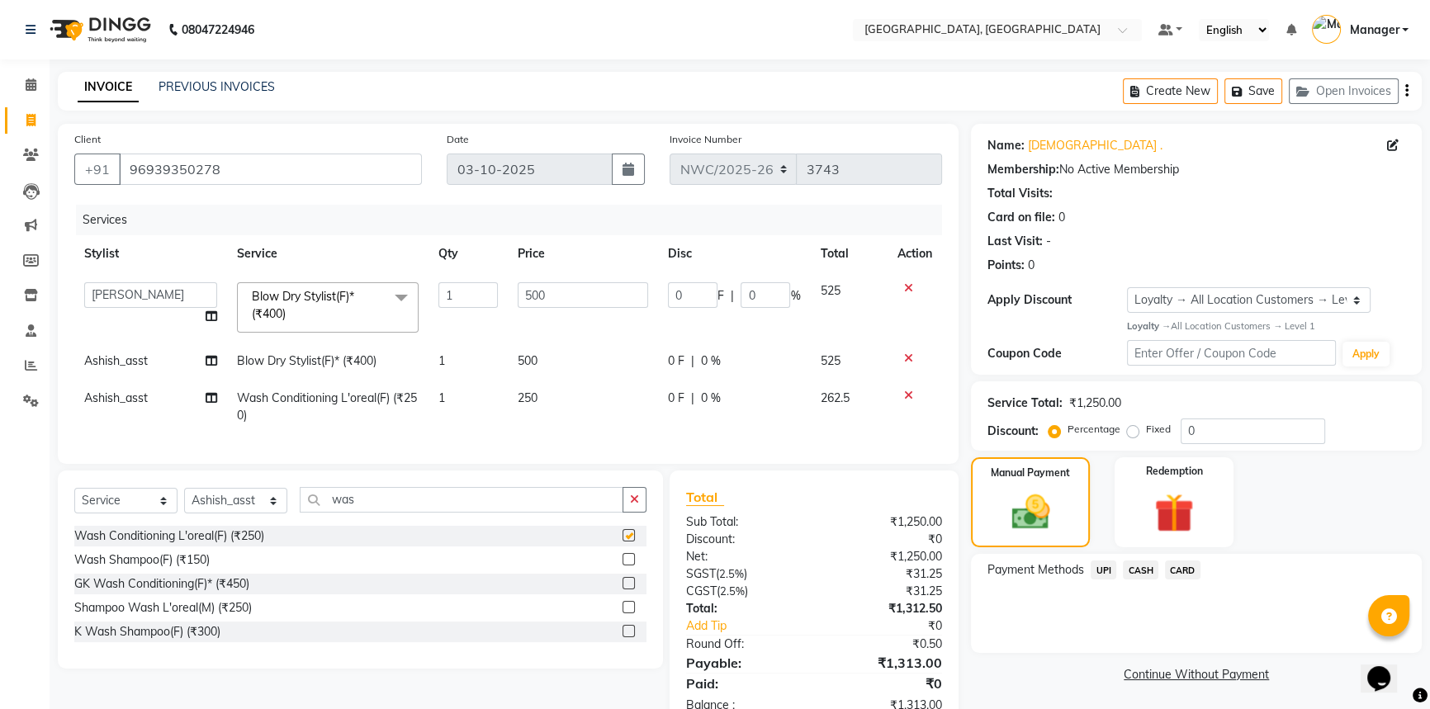
checkbox input "false"
click at [223, 514] on select "Select Stylist [PERSON_NAME]-pdct Arshad_asst Arun_pdct Ashish_asst Counter_Sal…" at bounding box center [235, 501] width 103 height 26
select select "84837"
click at [184, 499] on select "Select Stylist [PERSON_NAME]-pdct Arshad_asst Arun_pdct Ashish_asst Counter_Sal…" at bounding box center [235, 501] width 103 height 26
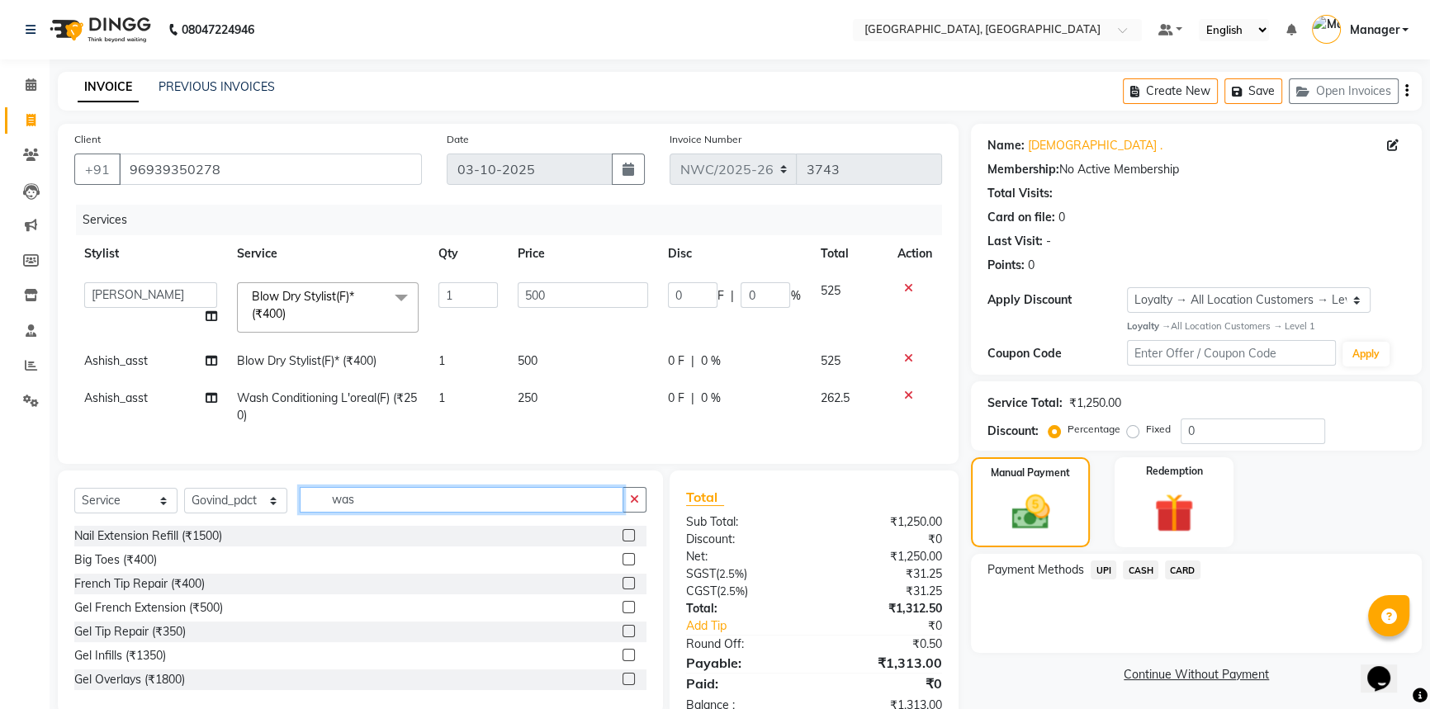
click at [386, 511] on input "was" at bounding box center [462, 500] width 324 height 26
type input "wash"
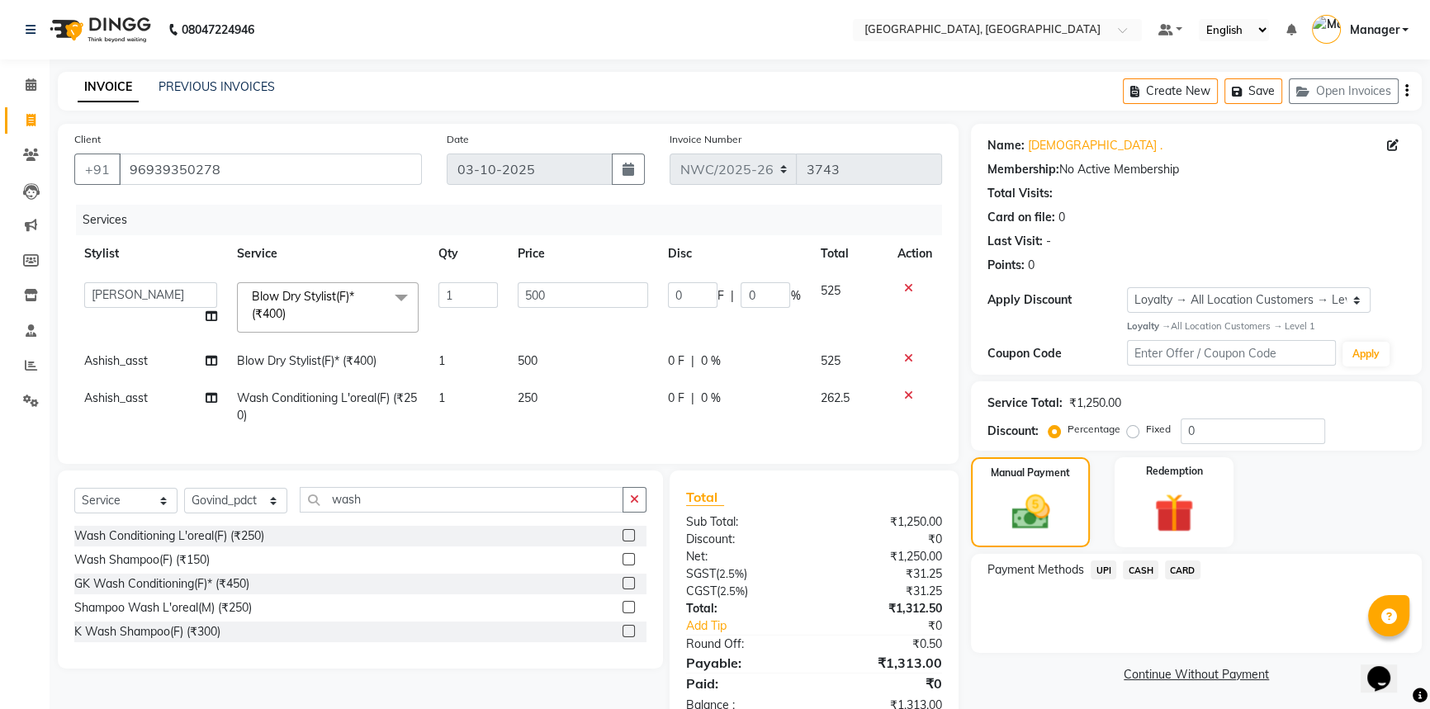
click at [632, 542] on label at bounding box center [629, 535] width 12 height 12
click at [632, 542] on input "checkbox" at bounding box center [628, 536] width 11 height 11
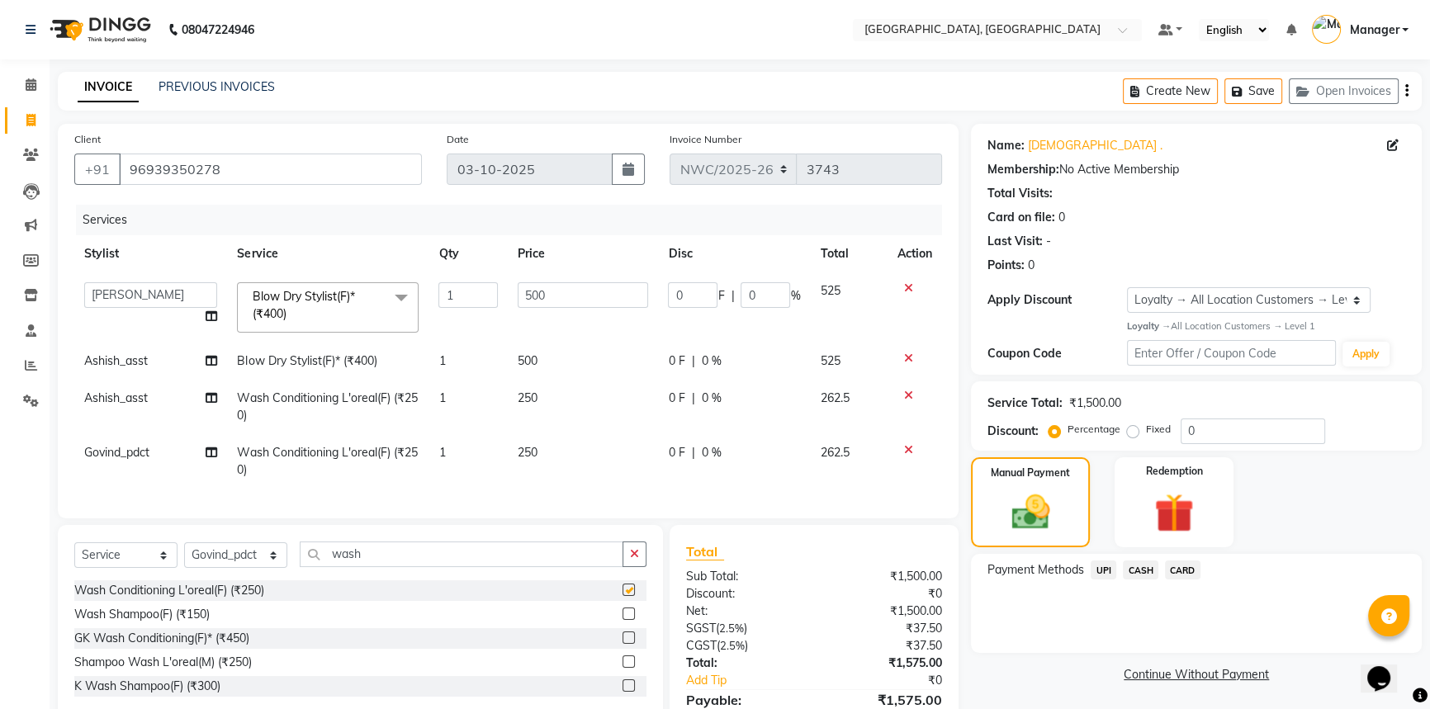
checkbox input "false"
click at [537, 405] on span "250" at bounding box center [528, 398] width 20 height 15
select select "93273"
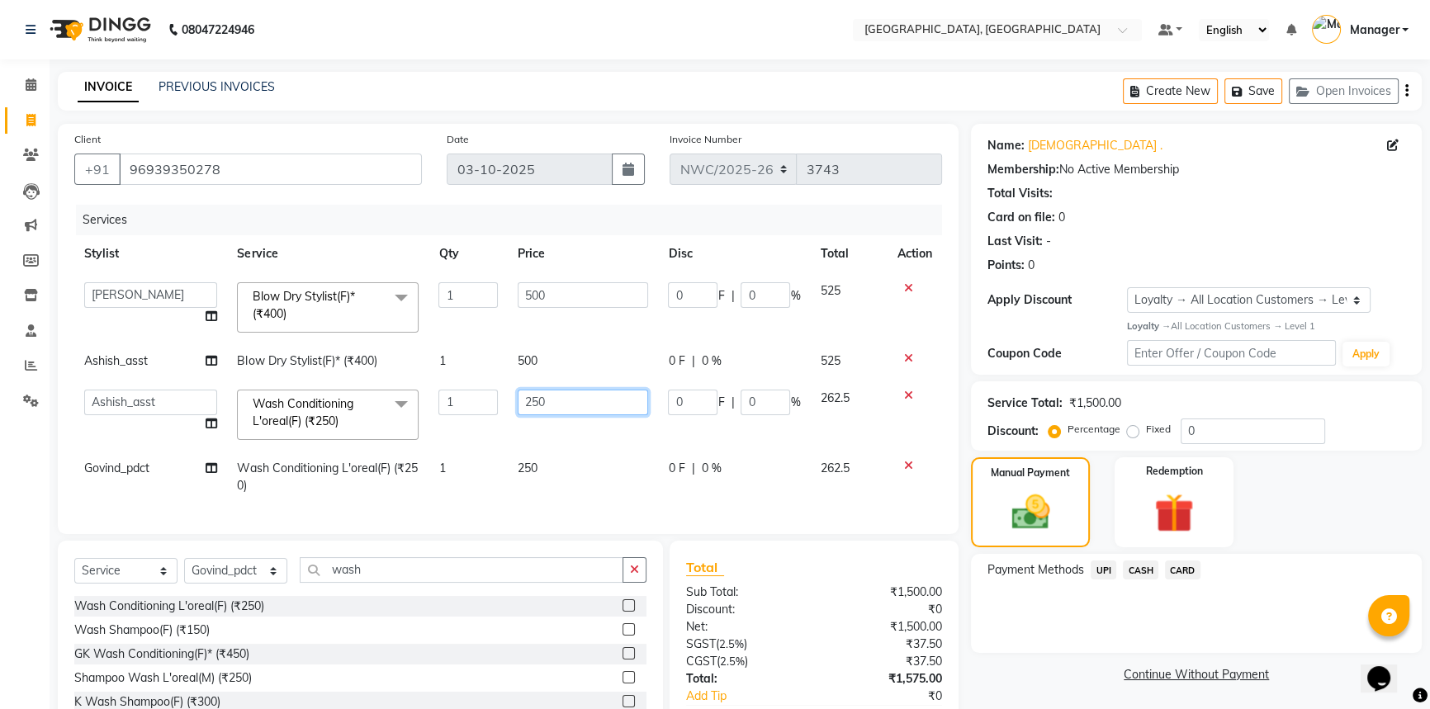
drag, startPoint x: 619, startPoint y: 404, endPoint x: 483, endPoint y: 372, distance: 140.0
click at [483, 372] on tbody "[PERSON_NAME]-pdct Arshad_asst Arun_pdct Ashish_asst Counter_Sales [PERSON_NAME…" at bounding box center [508, 388] width 868 height 232
type input "400"
click at [539, 461] on td "250" at bounding box center [583, 477] width 151 height 54
select select "84837"
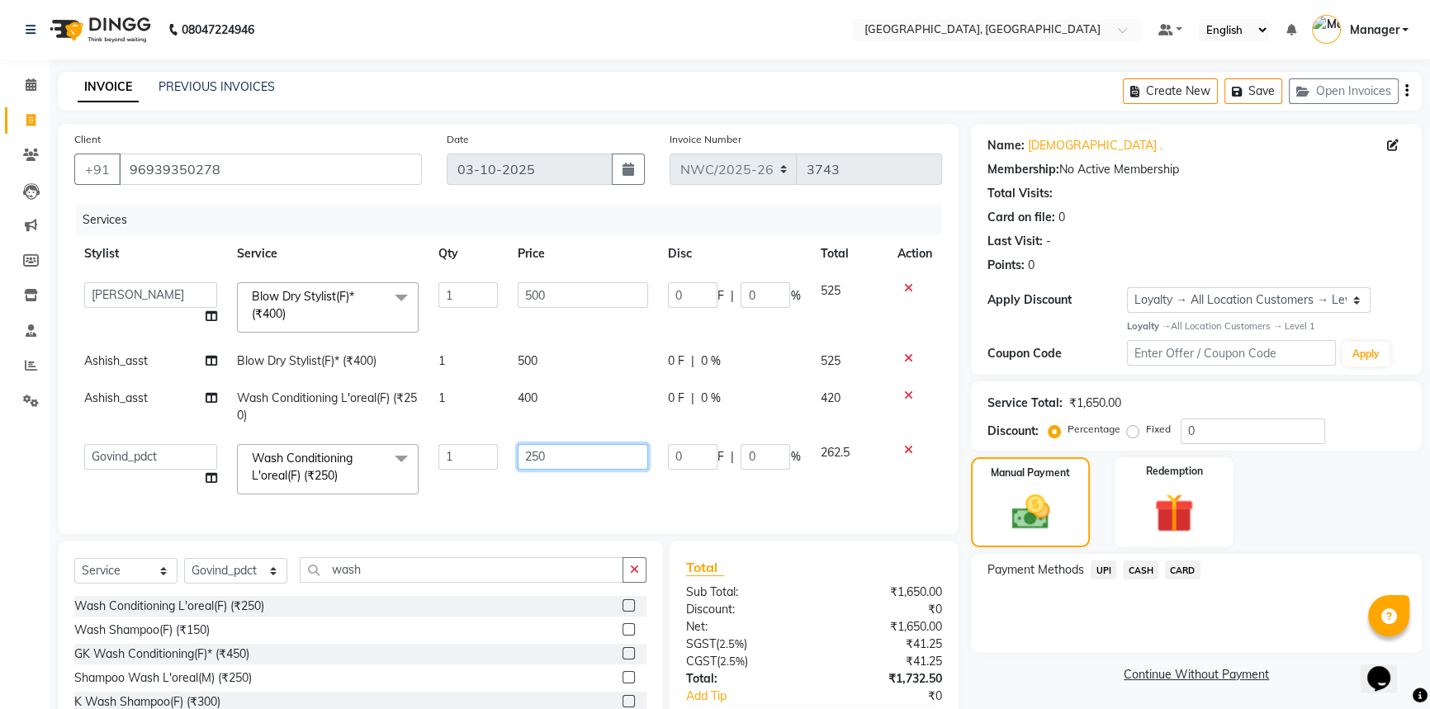
drag, startPoint x: 539, startPoint y: 461, endPoint x: 461, endPoint y: 440, distance: 81.1
click at [461, 440] on tr "[PERSON_NAME]-pdct Arshad_asst Arun_pdct Ashish_asst Counter_Sales [PERSON_NAME…" at bounding box center [508, 469] width 868 height 70
type input "400"
click at [1271, 495] on div "Manual Payment Redemption" at bounding box center [1197, 502] width 476 height 91
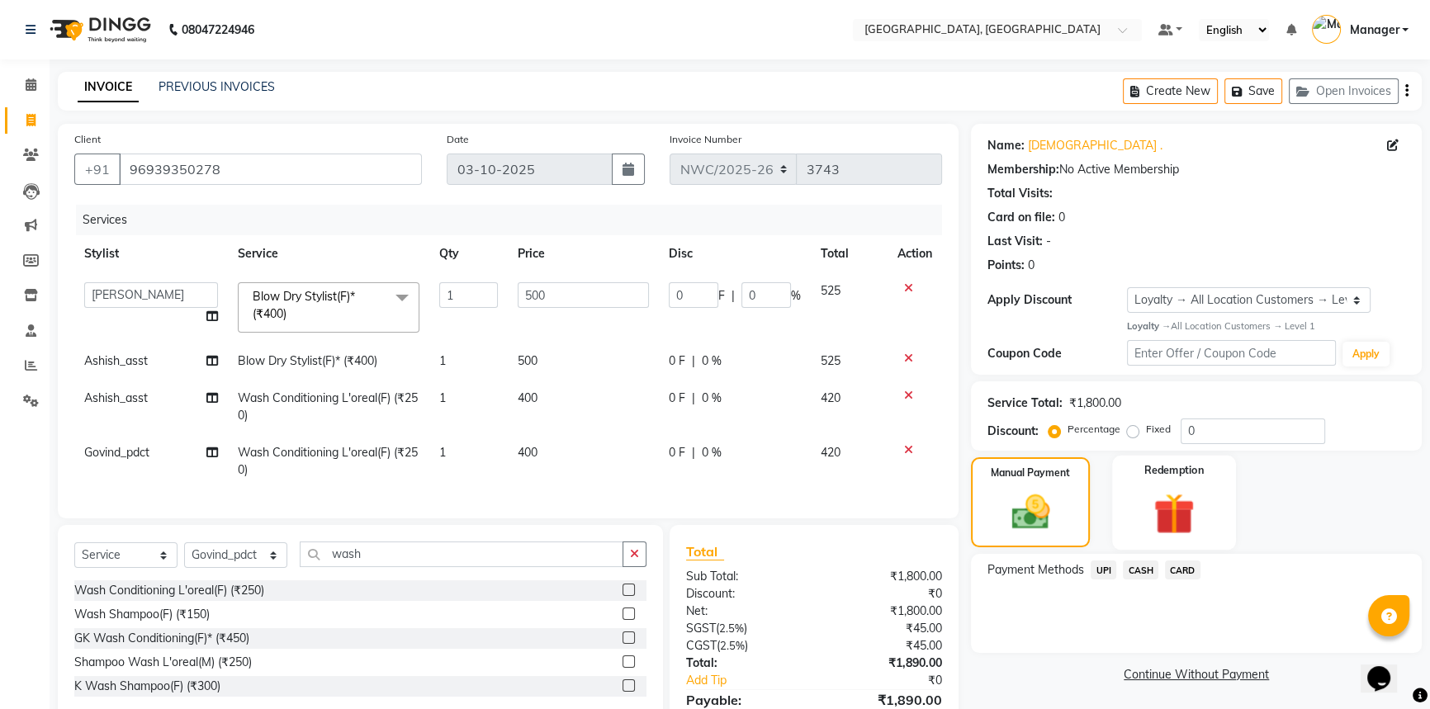
scroll to position [95, 0]
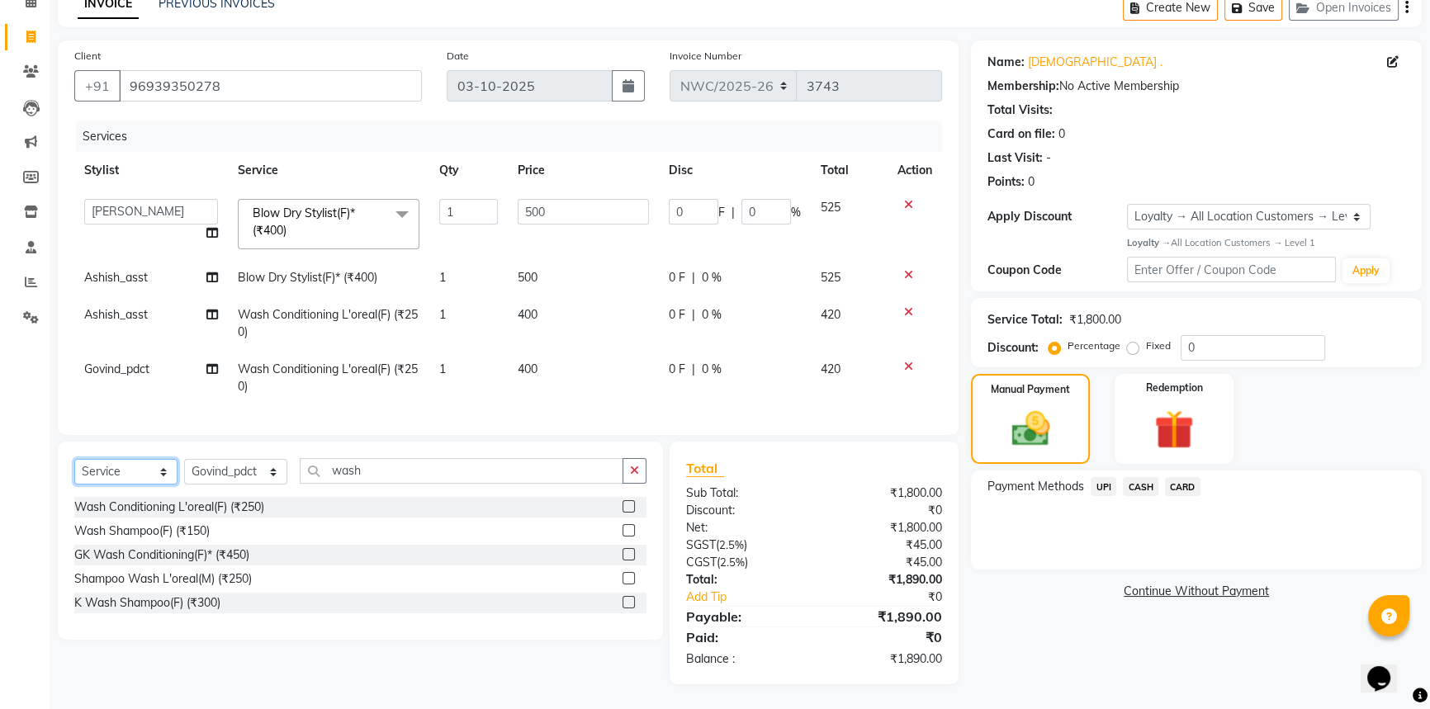
click at [128, 473] on select "Select Service Product Membership Package Voucher Prepaid Gift Card" at bounding box center [125, 472] width 103 height 26
select select "product"
click at [74, 459] on select "Select Service Product Membership Package Voucher Prepaid Gift Card" at bounding box center [125, 472] width 103 height 26
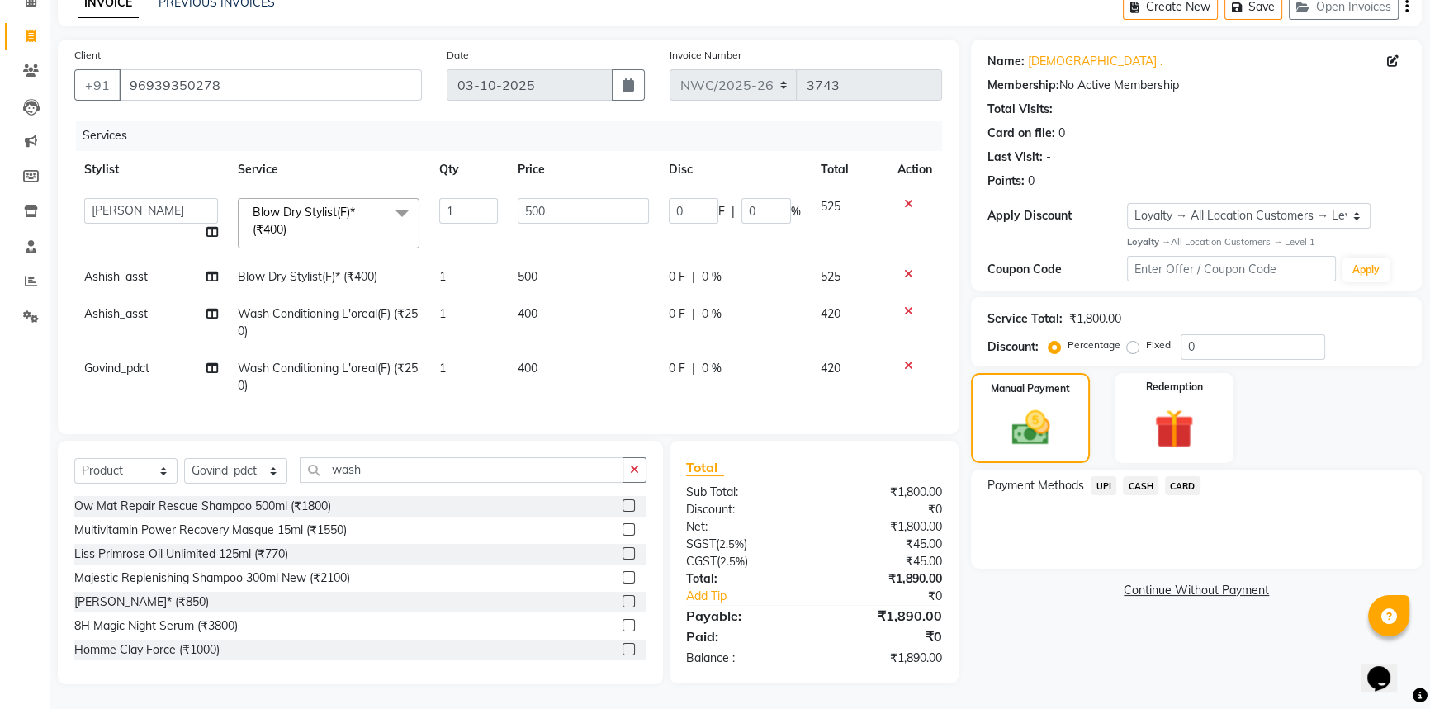
click at [904, 268] on icon at bounding box center [908, 274] width 9 height 12
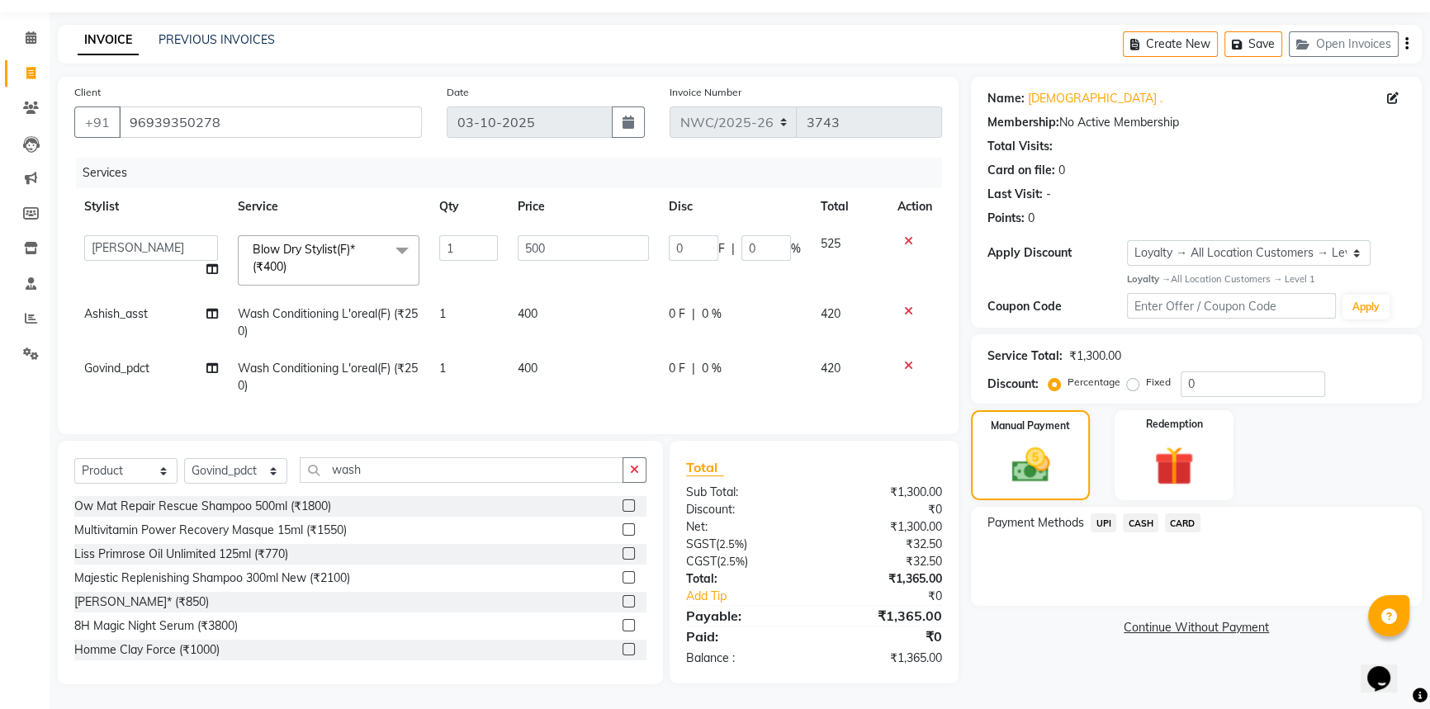
scroll to position [58, 0]
click at [211, 475] on select "Select Stylist [PERSON_NAME]-pdct Arshad_asst Arun_pdct Ashish_asst Counter_Sal…" at bounding box center [235, 471] width 103 height 26
select select "93273"
click at [184, 458] on select "Select Stylist [PERSON_NAME]-pdct Arshad_asst Arun_pdct Ashish_asst Counter_Sal…" at bounding box center [235, 471] width 103 height 26
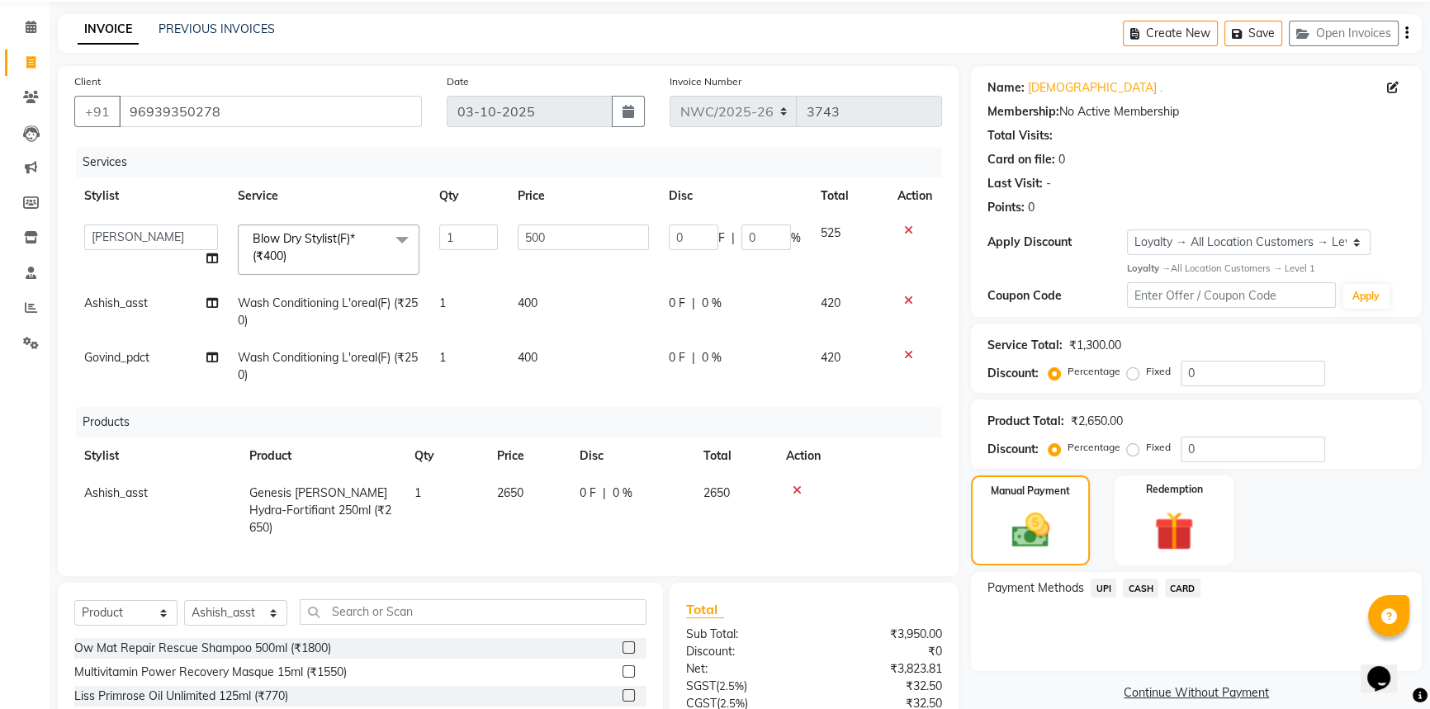
click at [509, 499] on span "2650" at bounding box center [510, 492] width 26 height 15
select select "93273"
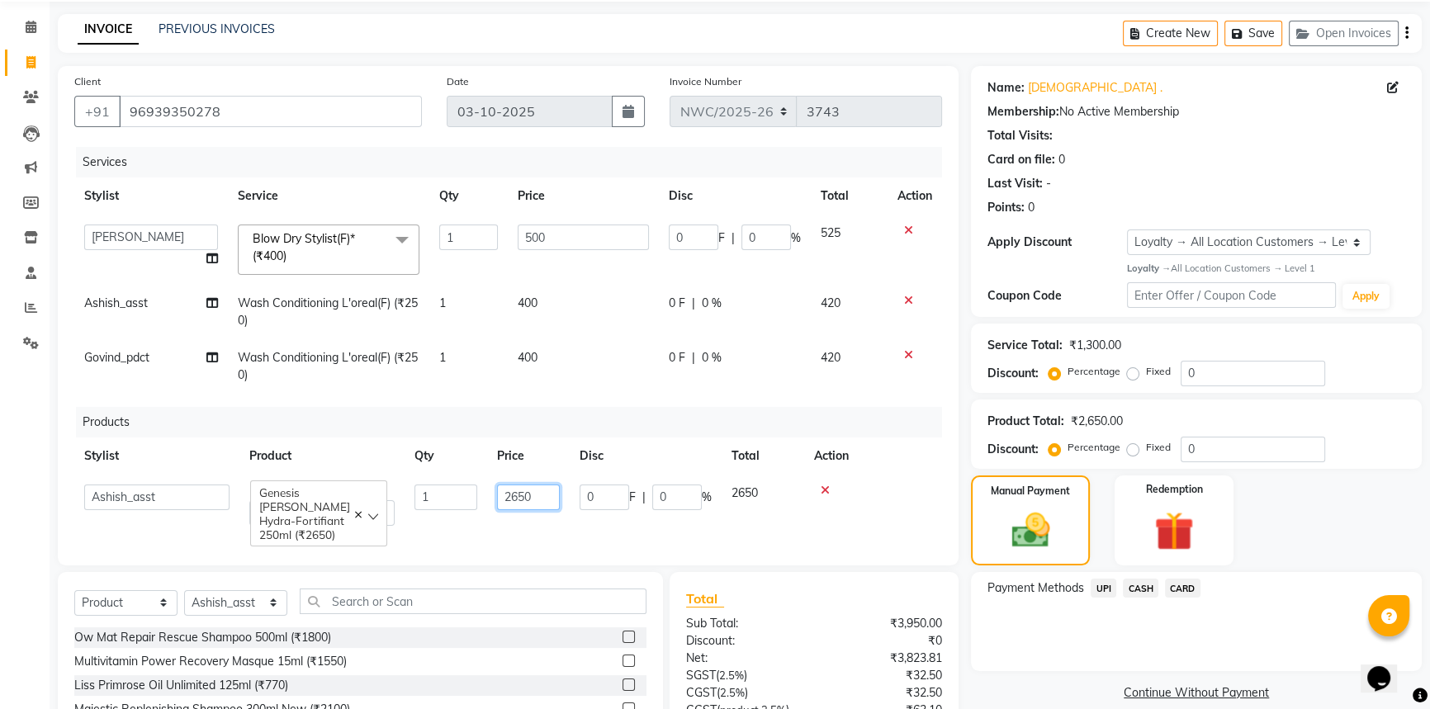
drag, startPoint x: 552, startPoint y: 494, endPoint x: 471, endPoint y: 482, distance: 80.9
click at [471, 482] on tr "[PERSON_NAME]-pdct Arshad_asst Arun_pdct Ashish_asst Counter_Sales [PERSON_NAME…" at bounding box center [508, 505] width 868 height 61
type input "2625"
click at [1013, 686] on link "Continue Without Payment" at bounding box center [1196, 692] width 444 height 17
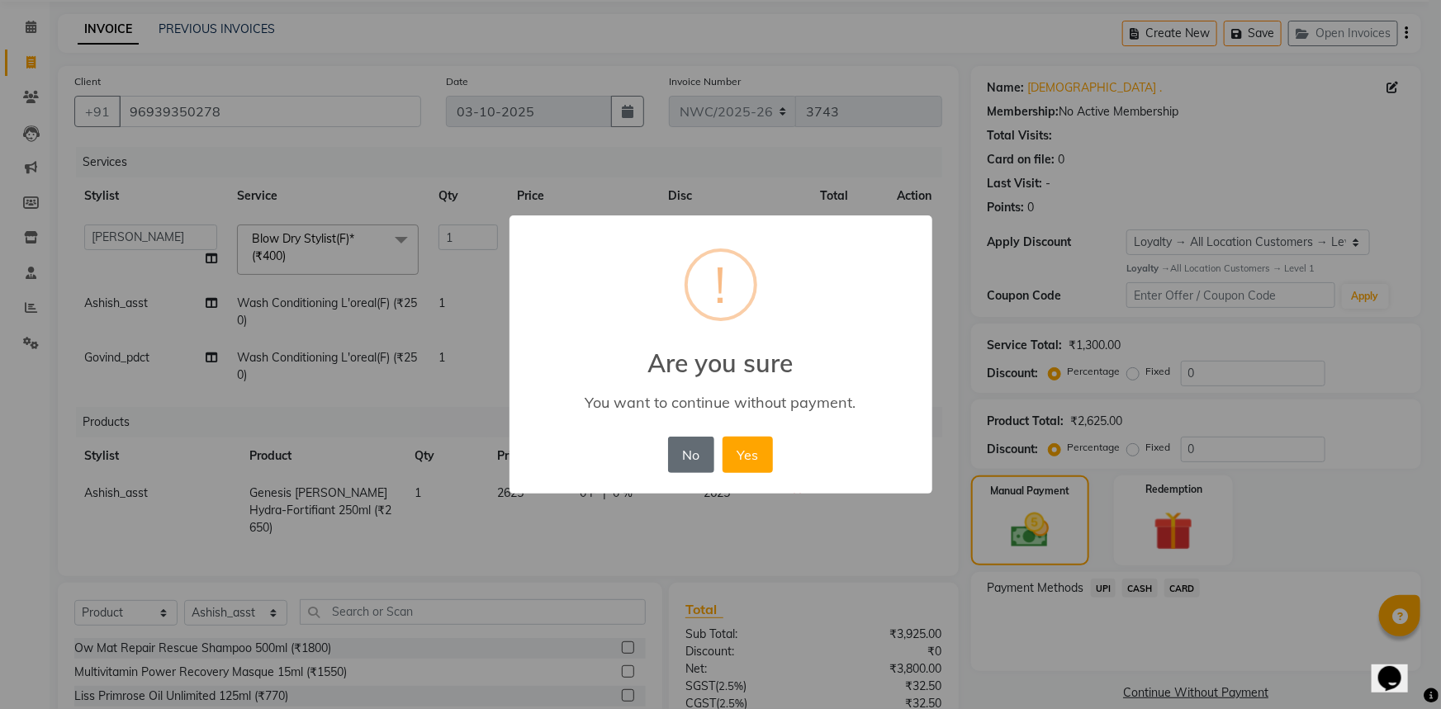
drag, startPoint x: 694, startPoint y: 448, endPoint x: 954, endPoint y: 570, distance: 286.6
click at [694, 449] on button "No" at bounding box center [691, 455] width 46 height 36
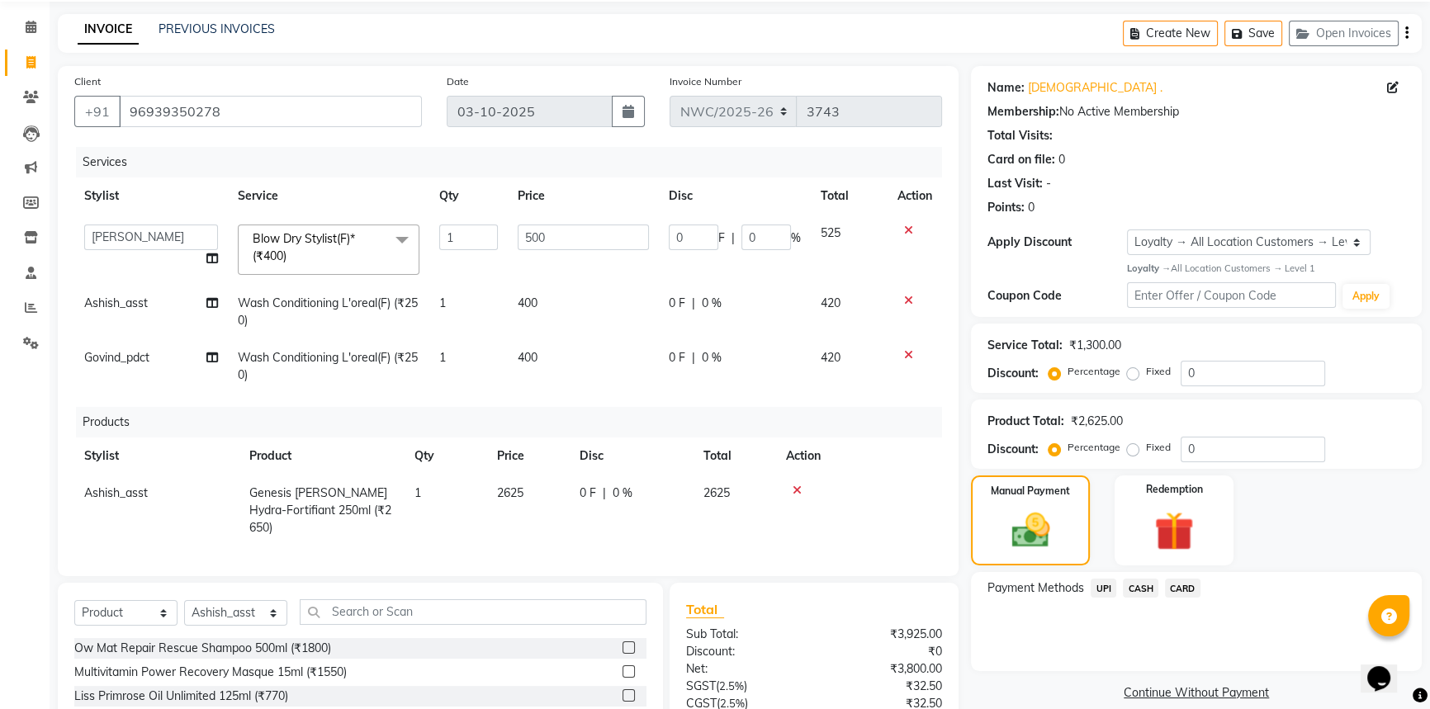
scroll to position [228, 0]
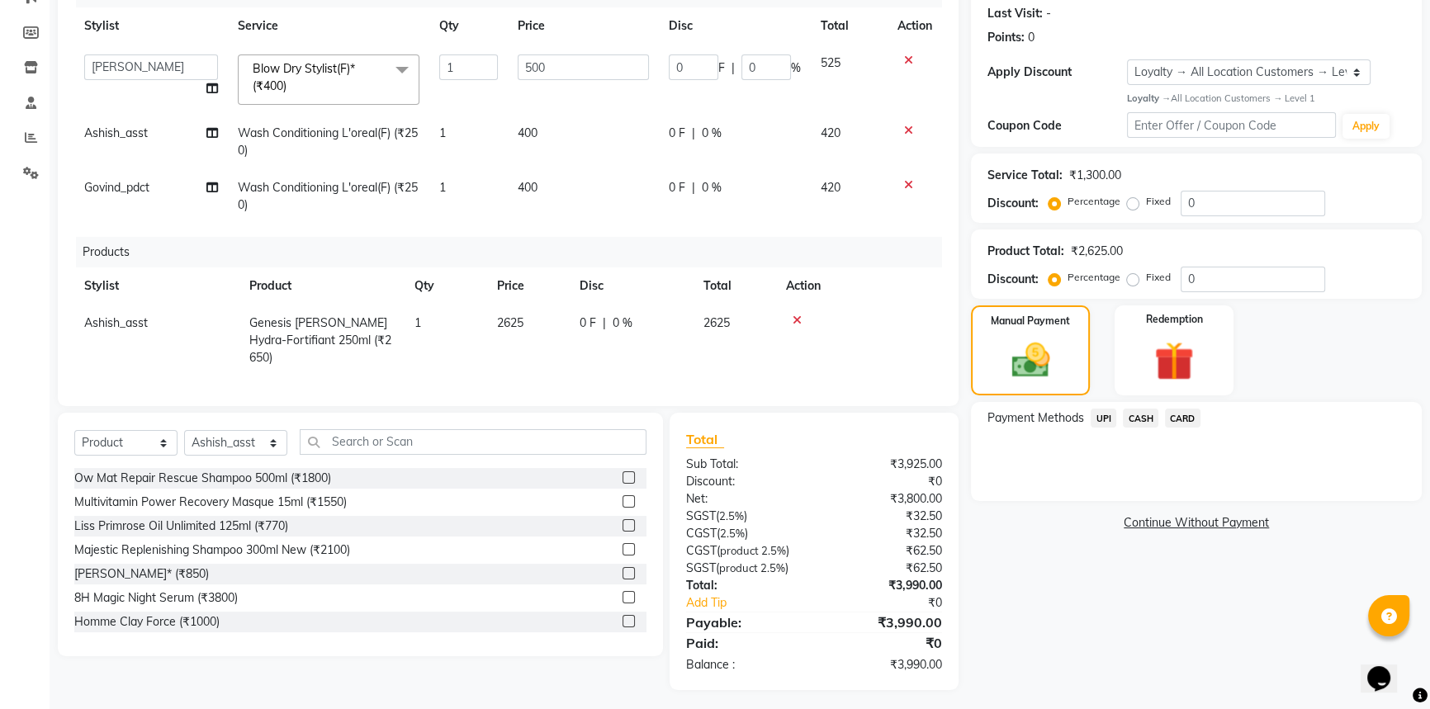
click at [1187, 414] on span "CARD" at bounding box center [1183, 418] width 36 height 19
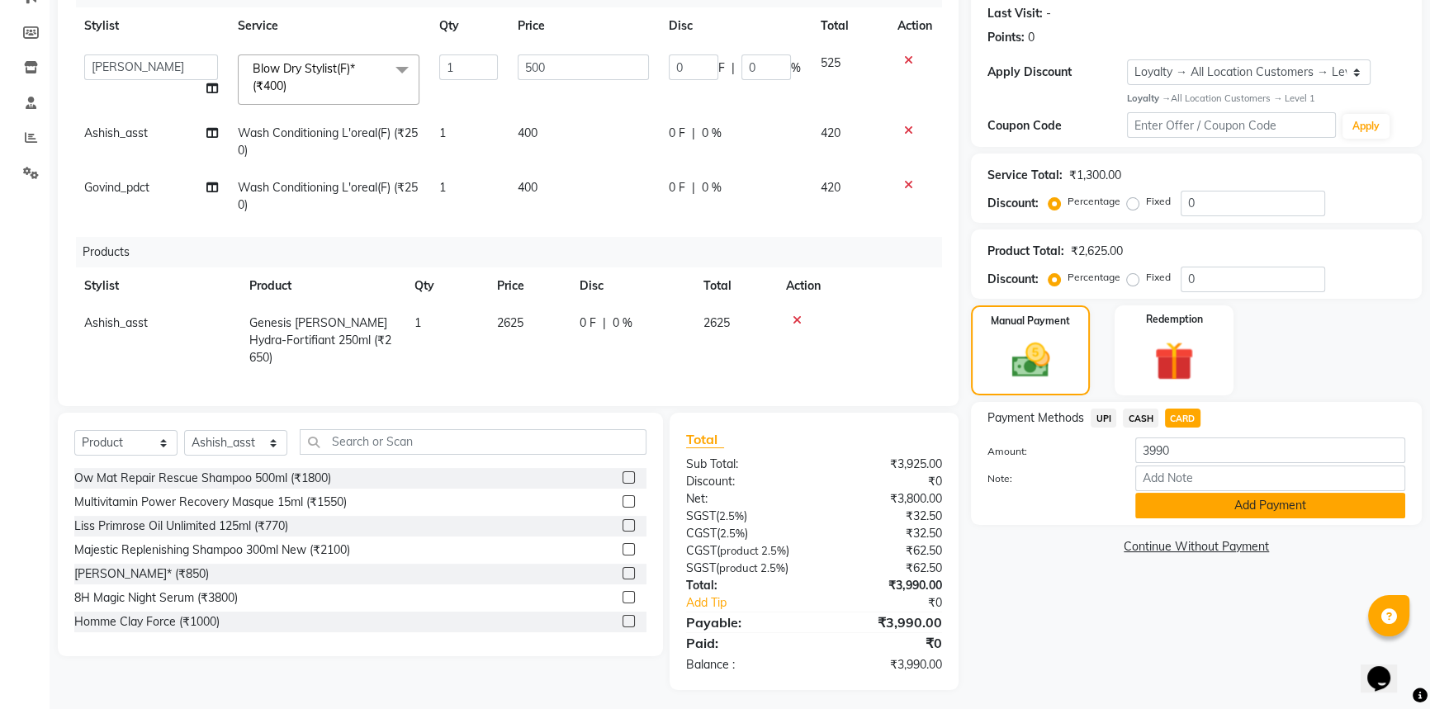
click at [1191, 499] on button "Add Payment" at bounding box center [1270, 506] width 270 height 26
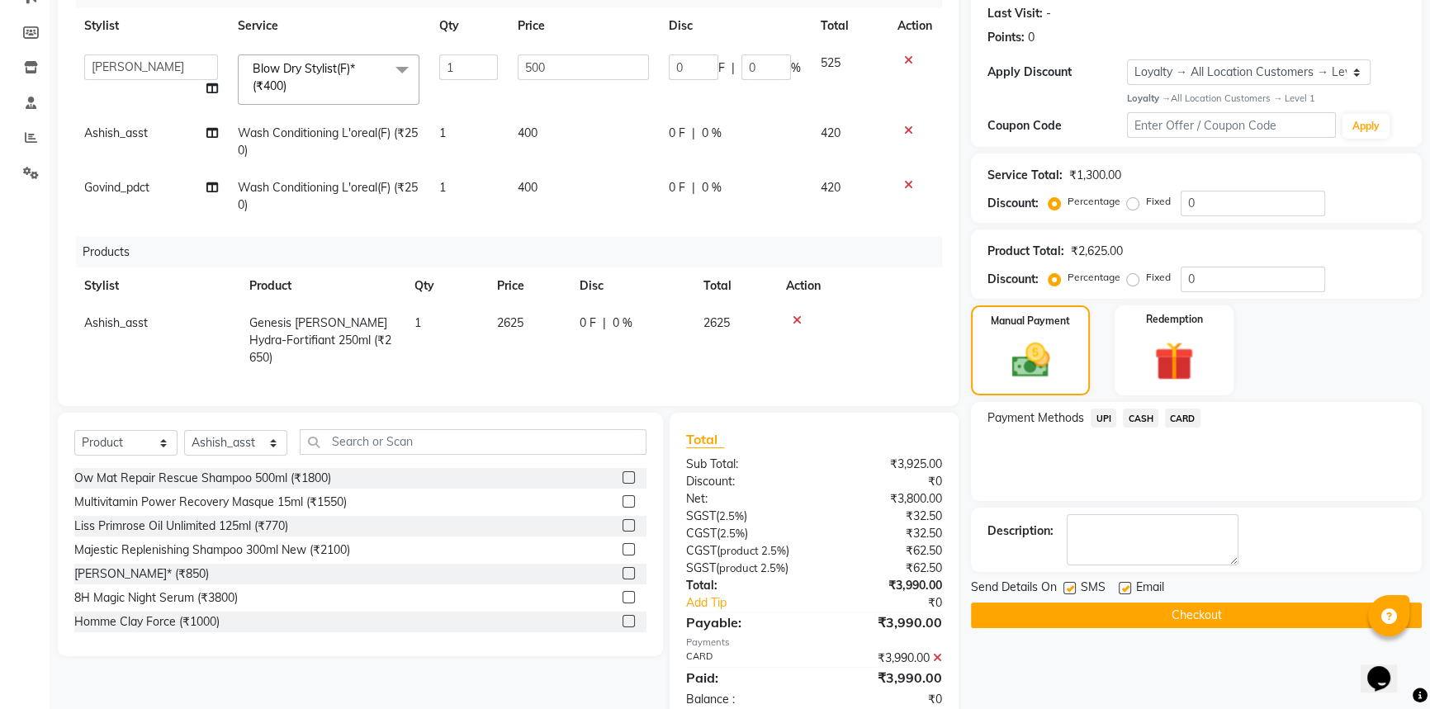
click at [1162, 613] on button "Checkout" at bounding box center [1196, 616] width 451 height 26
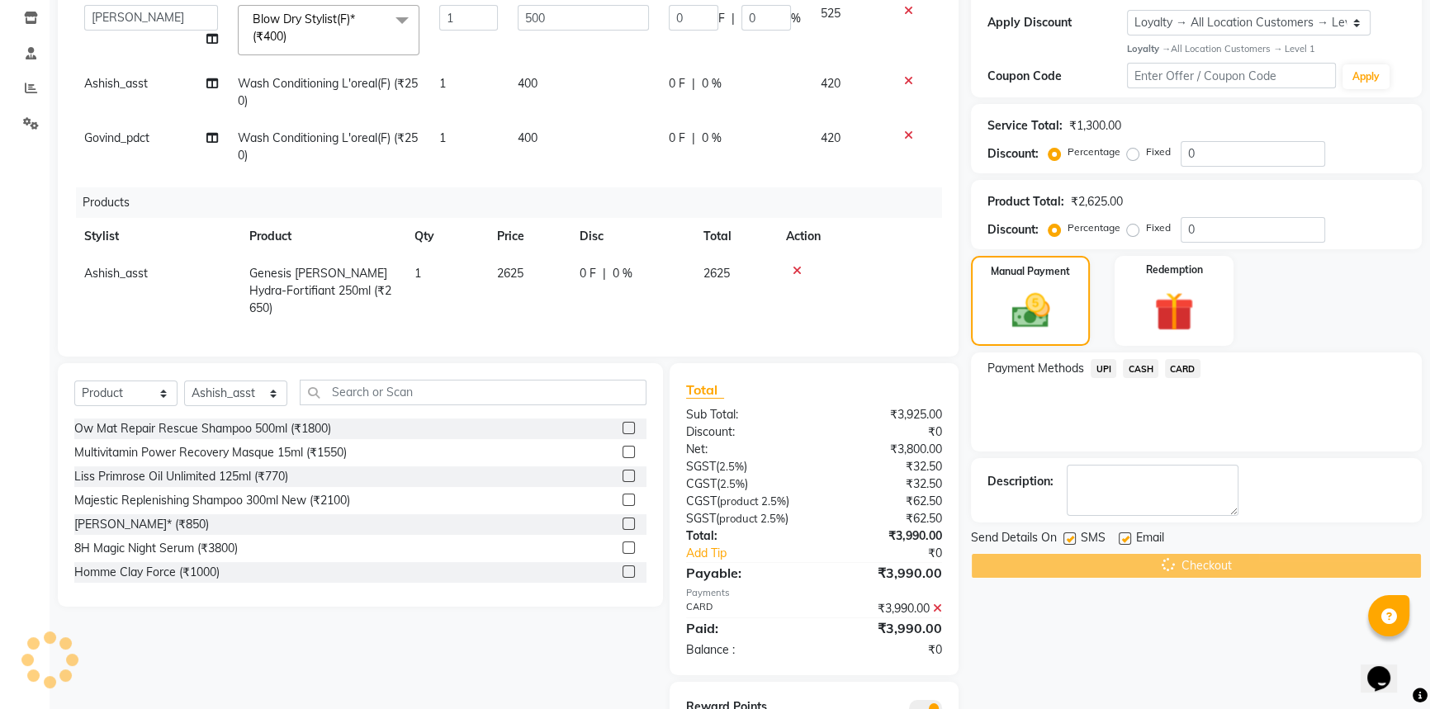
scroll to position [345, 0]
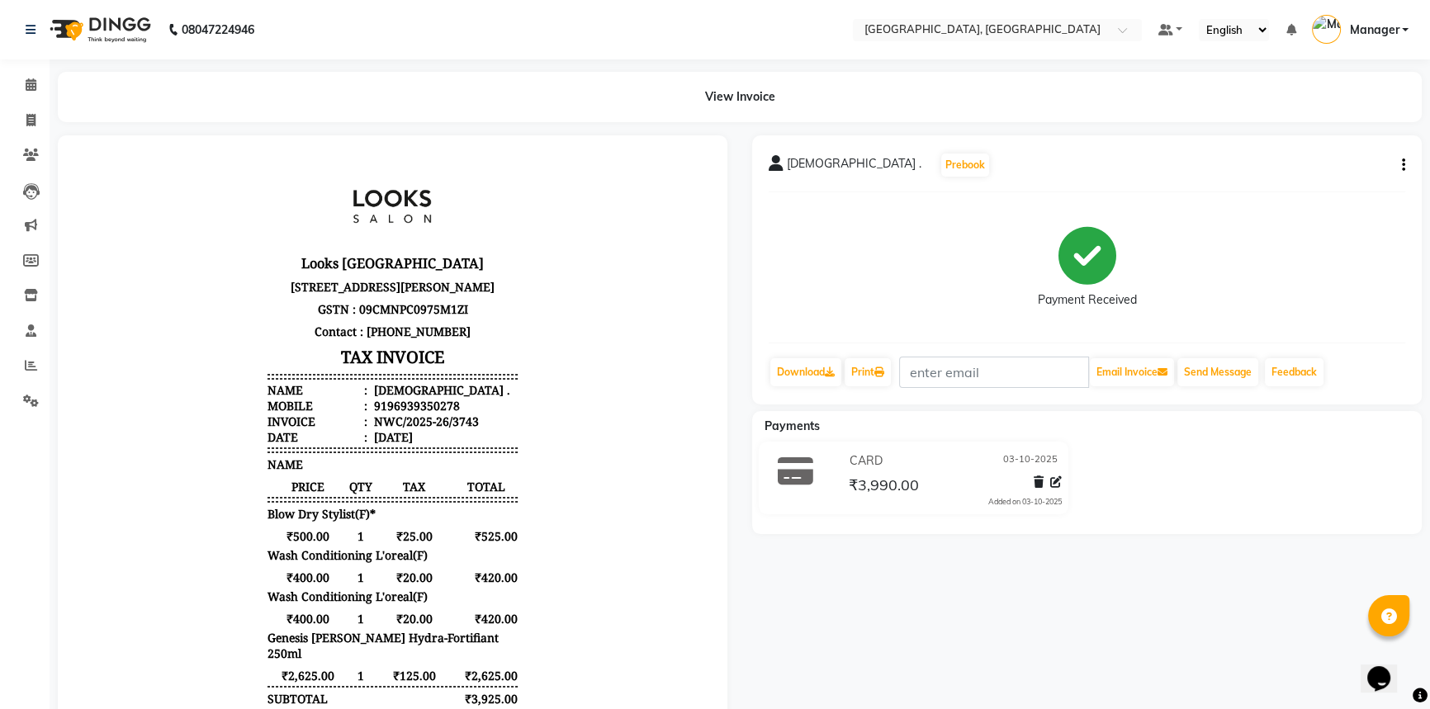
click at [1389, 29] on span "Manager" at bounding box center [1374, 29] width 50 height 17
click at [1332, 112] on link "Sign out" at bounding box center [1323, 119] width 151 height 26
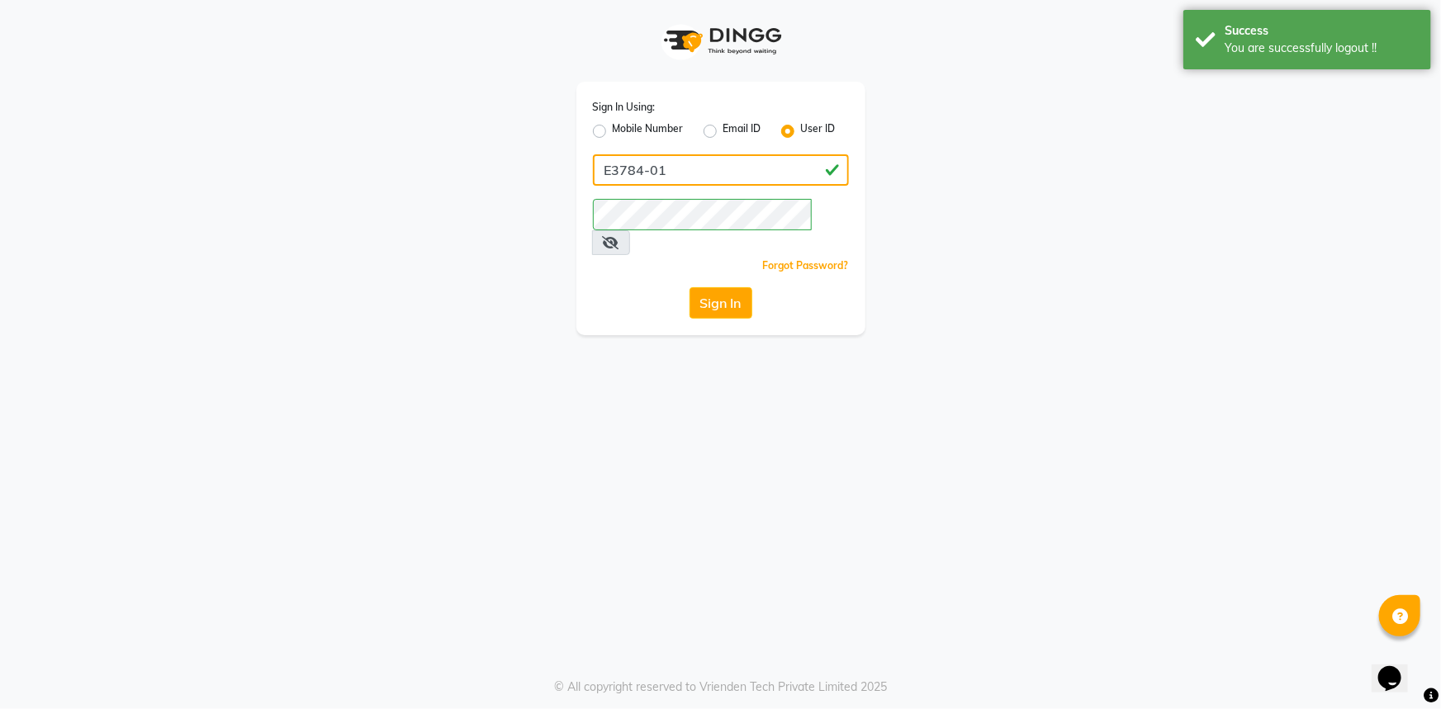
drag, startPoint x: 664, startPoint y: 172, endPoint x: 651, endPoint y: 172, distance: 13.2
click at [651, 172] on input "E3784-01" at bounding box center [721, 169] width 256 height 31
drag, startPoint x: 611, startPoint y: 171, endPoint x: 603, endPoint y: 166, distance: 9.6
click at [604, 168] on input "E3784-19" at bounding box center [721, 169] width 256 height 31
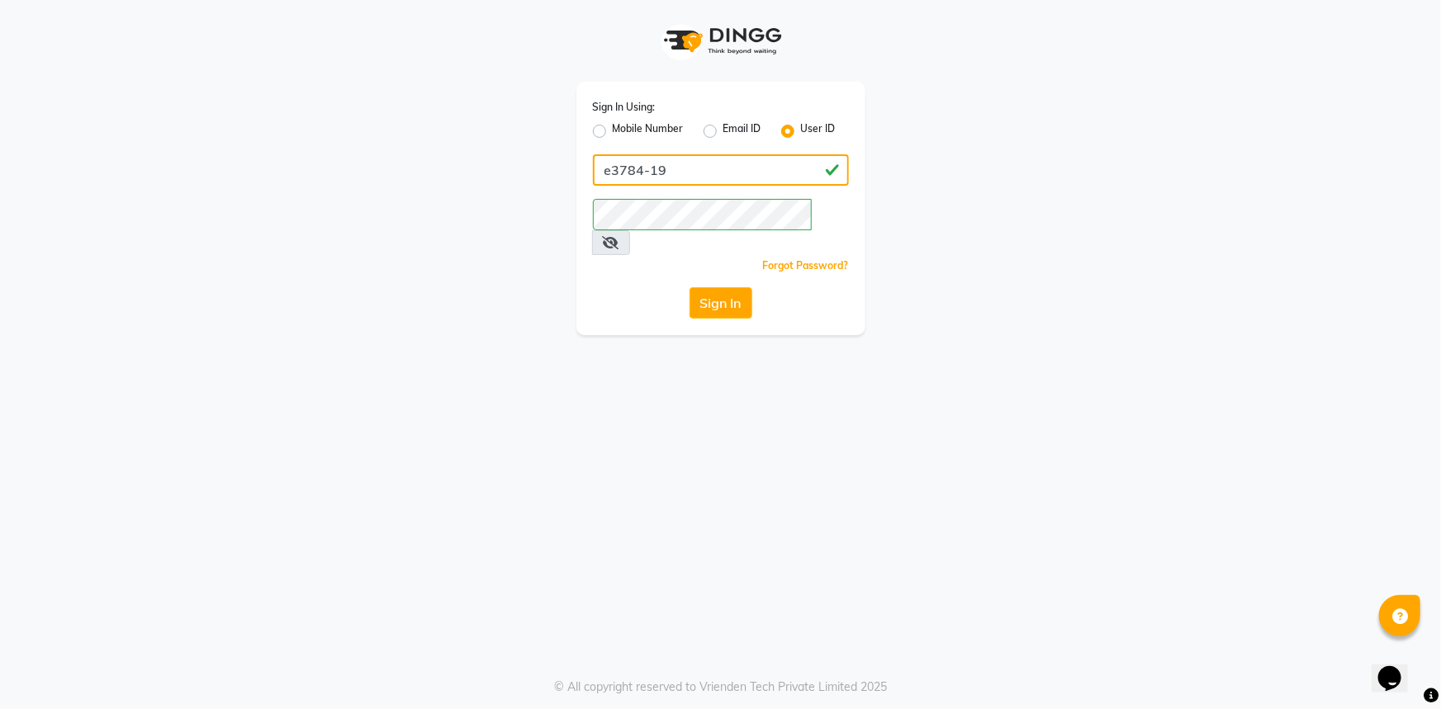
type input "e3784-19"
click at [556, 206] on div "Sign In Using: Mobile Number Email ID User ID e3784-19 Remember me Forgot Passw…" at bounding box center [720, 167] width 941 height 335
click at [640, 287] on div "Sign In" at bounding box center [721, 302] width 256 height 31
click at [722, 287] on button "Sign In" at bounding box center [720, 302] width 63 height 31
